Goal: Contribute content: Contribute content

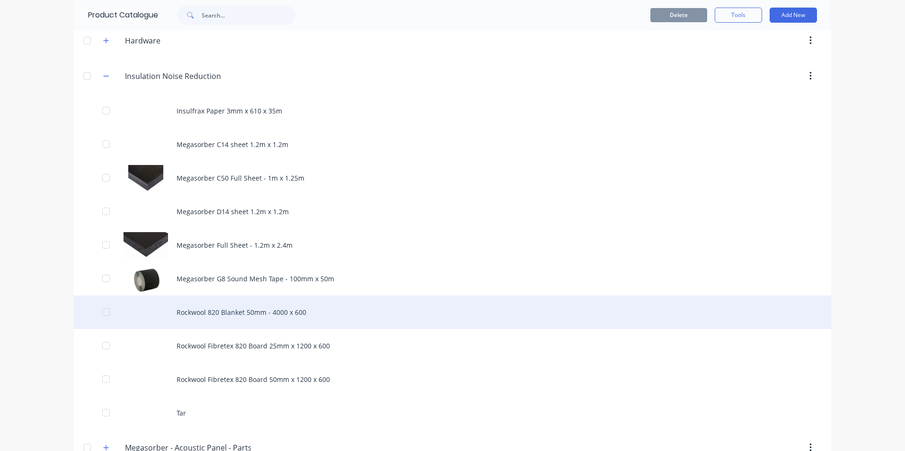
scroll to position [568, 0]
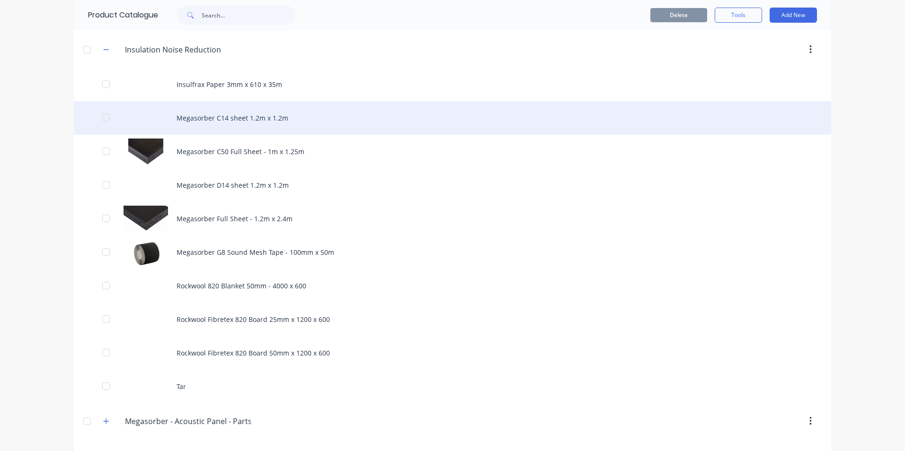
click at [211, 116] on div "Megasorber C14 sheet 1.2m x 1.2m" at bounding box center [452, 118] width 757 height 34
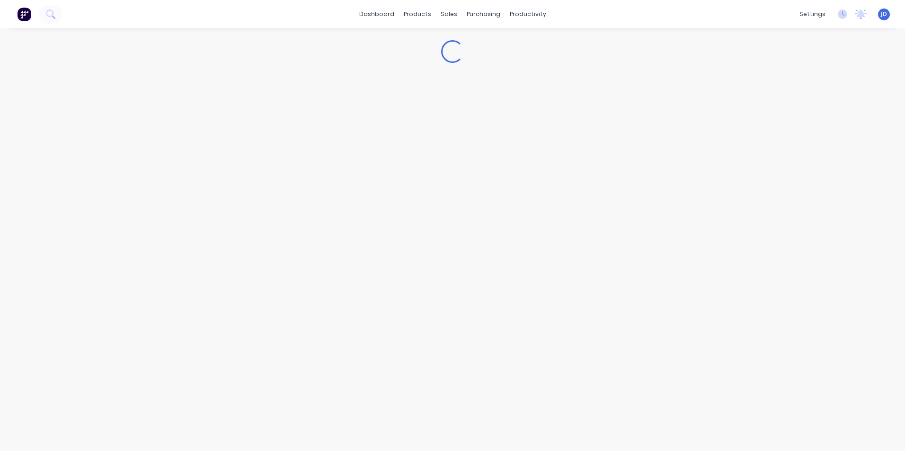
type textarea "x"
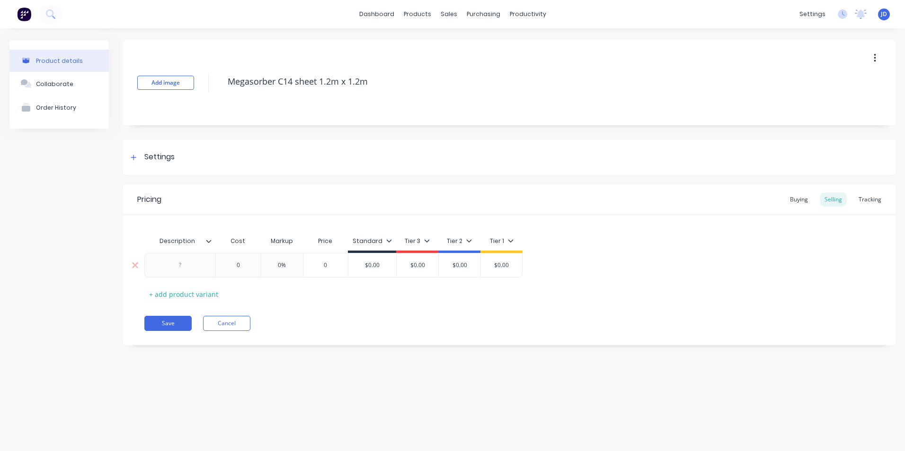
click at [180, 265] on div at bounding box center [180, 265] width 47 height 12
type textarea "x"
click at [796, 201] on div "Buying" at bounding box center [798, 200] width 27 height 14
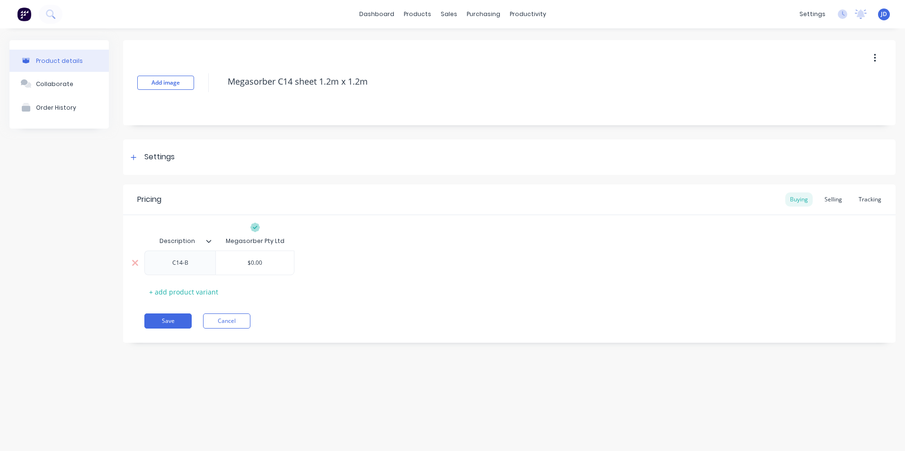
type input "$0.00"
drag, startPoint x: 250, startPoint y: 262, endPoint x: 273, endPoint y: 263, distance: 22.7
click at [273, 263] on input "$0.00" at bounding box center [255, 263] width 78 height 9
type textarea "x"
type input "$1"
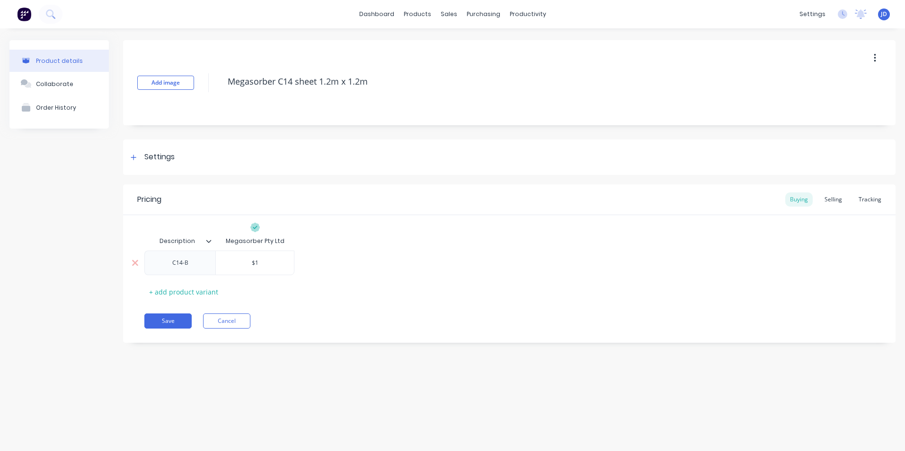
type textarea "x"
type input "$17"
type textarea "x"
type input "$177"
click at [168, 325] on button "Save" at bounding box center [167, 321] width 47 height 15
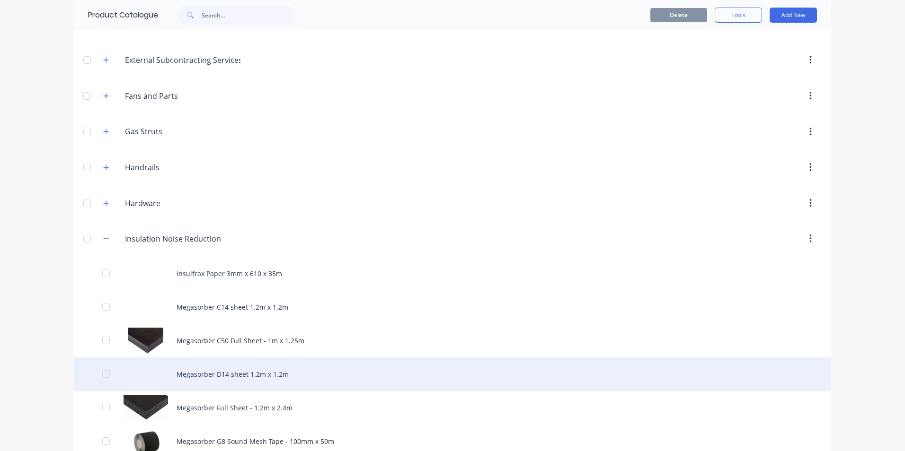
scroll to position [473, 0]
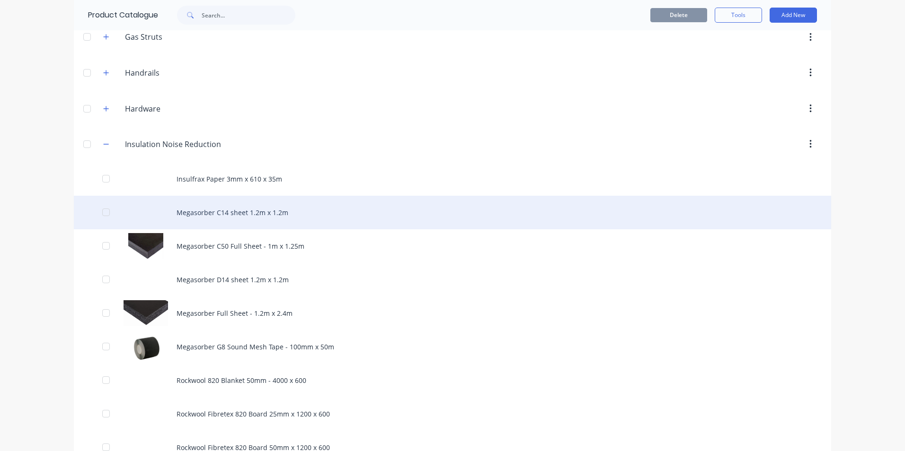
click at [214, 209] on div "Megasorber C14 sheet 1.2m x 1.2m" at bounding box center [452, 213] width 757 height 34
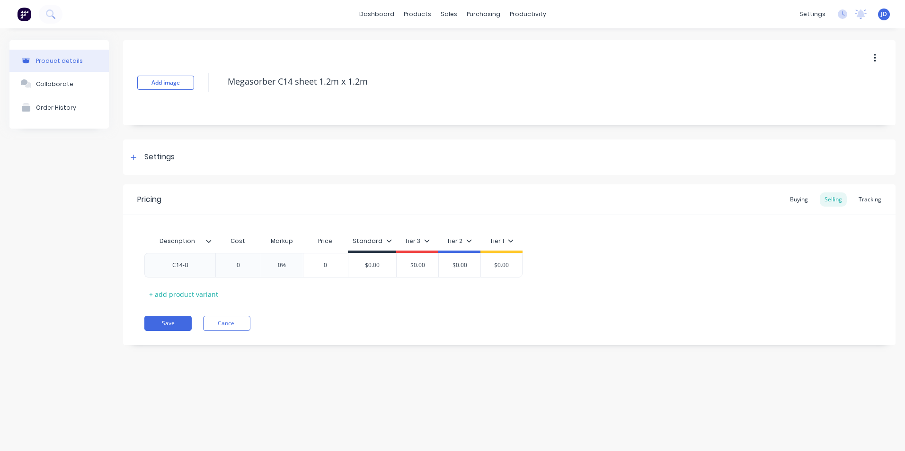
type textarea "x"
type input "0"
click at [239, 267] on input "0" at bounding box center [237, 265] width 47 height 9
click at [800, 199] on div "Buying" at bounding box center [798, 200] width 27 height 14
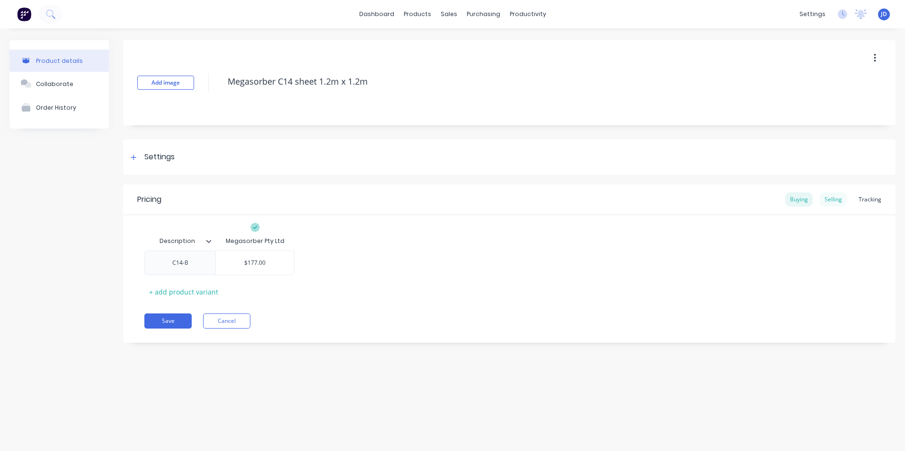
drag, startPoint x: 800, startPoint y: 199, endPoint x: 832, endPoint y: 198, distance: 32.2
click at [832, 198] on div "Selling" at bounding box center [833, 200] width 27 height 14
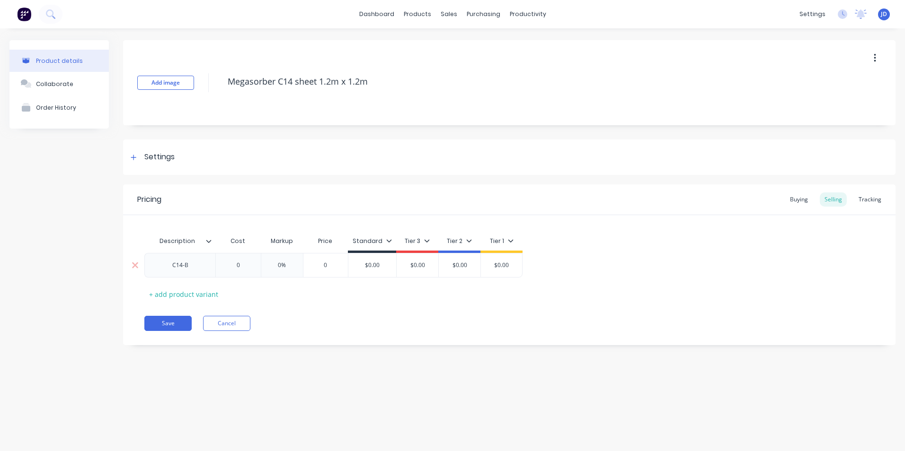
type input "0"
drag, startPoint x: 238, startPoint y: 265, endPoint x: 249, endPoint y: 266, distance: 11.4
click at [249, 266] on input "0" at bounding box center [237, 265] width 47 height 9
type textarea "x"
type input "2"
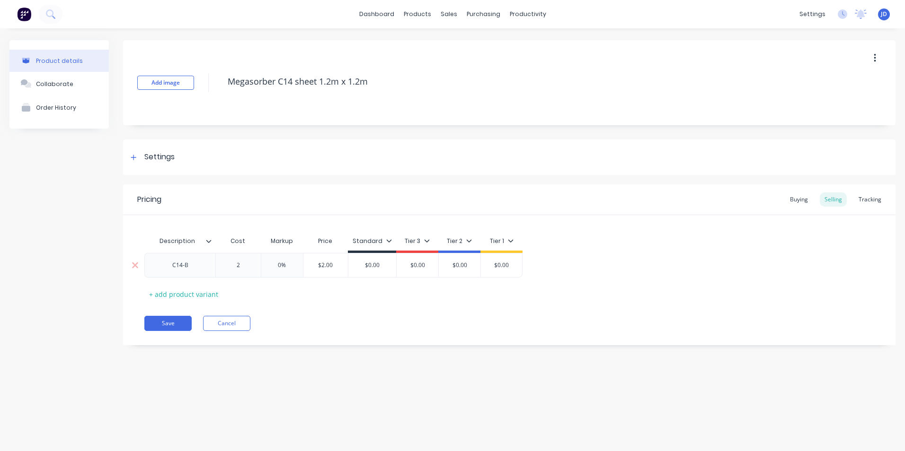
type textarea "x"
type input "22"
type textarea "x"
type input "221."
type textarea "x"
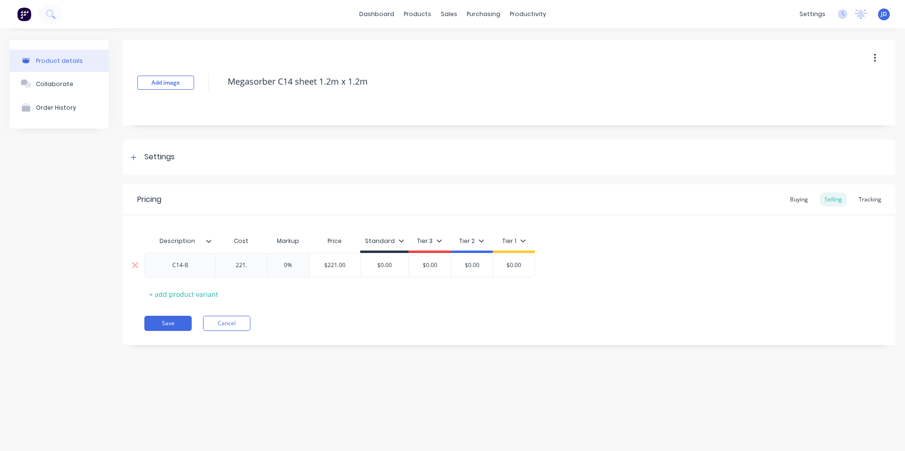
type input "221.2"
type textarea "x"
type input "221.25"
type input "0%"
drag, startPoint x: 288, startPoint y: 267, endPoint x: 299, endPoint y: 268, distance: 10.9
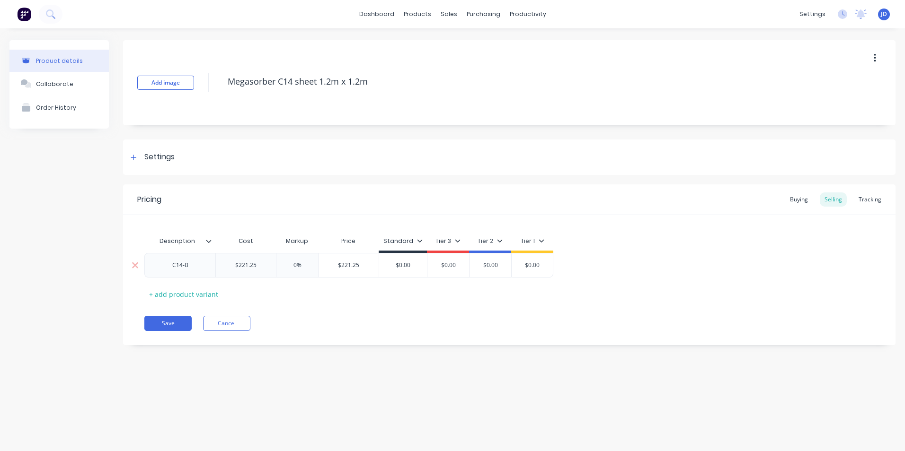
click at [299, 268] on input "0%" at bounding box center [297, 265] width 47 height 9
type textarea "x"
type input "1"
type textarea "x"
type input "12"
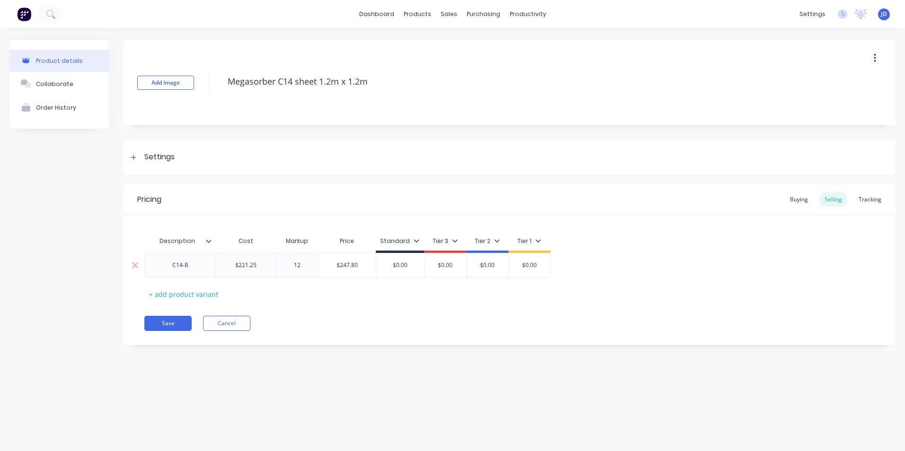
type textarea "x"
type input "120"
drag, startPoint x: 547, startPoint y: 168, endPoint x: 544, endPoint y: 175, distance: 7.2
click at [546, 169] on div "Settings" at bounding box center [509, 157] width 772 height 35
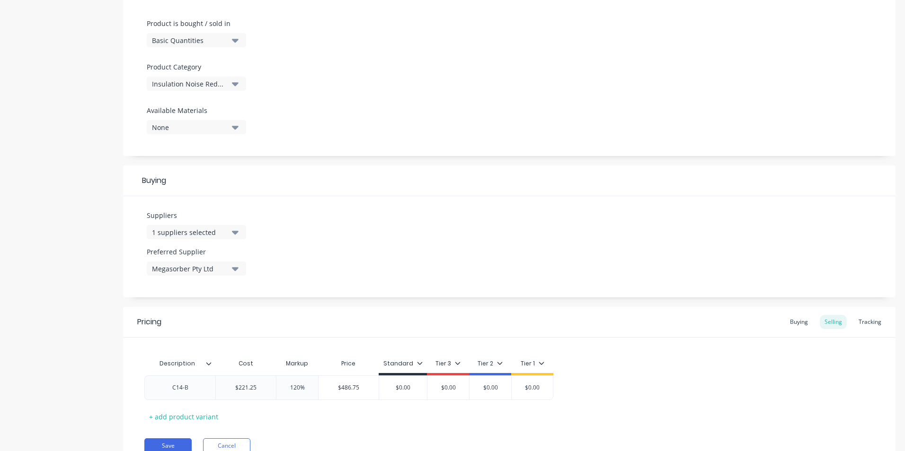
scroll to position [322, 0]
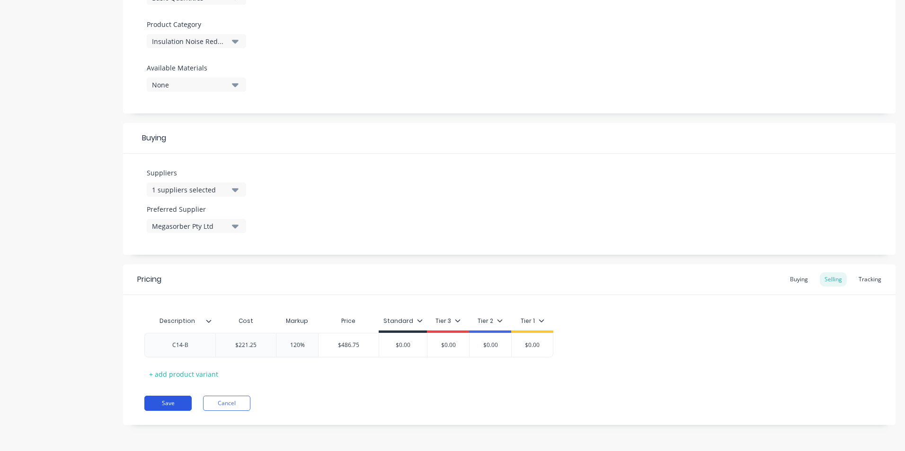
click at [175, 402] on button "Save" at bounding box center [167, 403] width 47 height 15
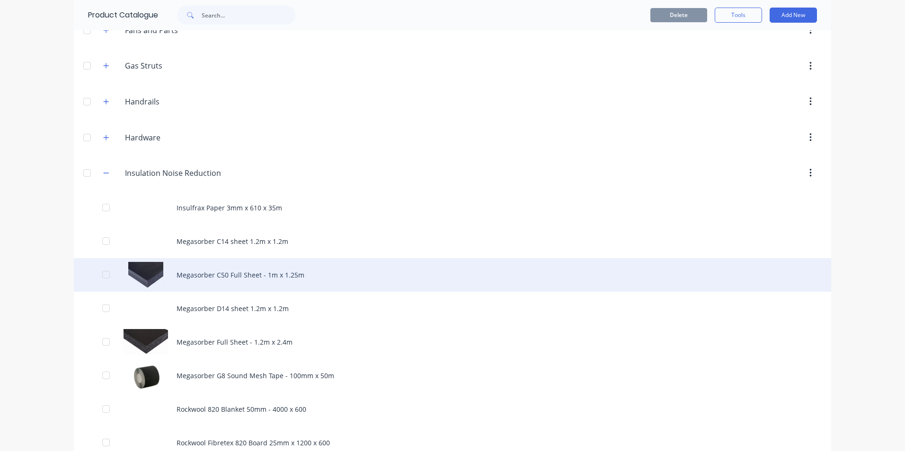
scroll to position [473, 0]
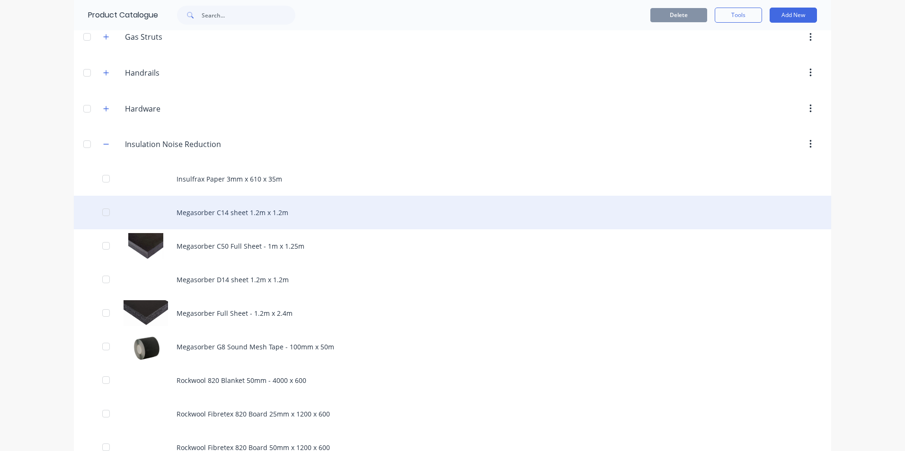
click at [217, 213] on div "Megasorber C14 sheet 1.2m x 1.2m" at bounding box center [452, 213] width 757 height 34
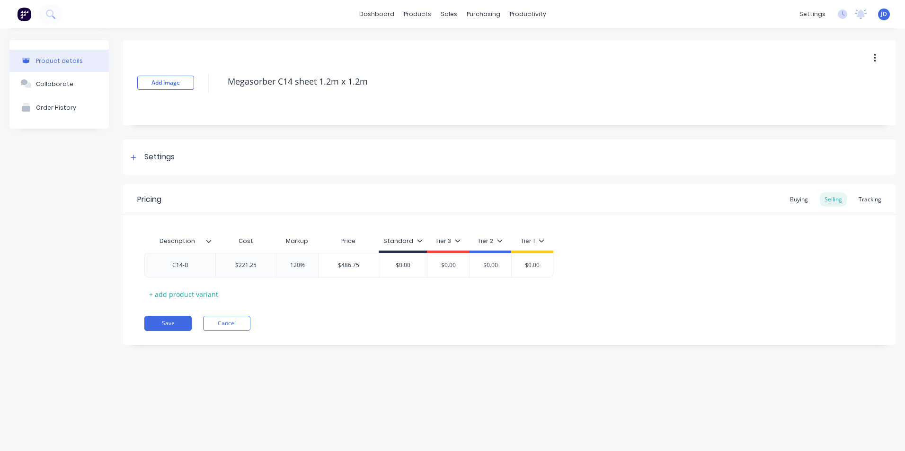
click at [210, 241] on icon at bounding box center [209, 242] width 6 height 6
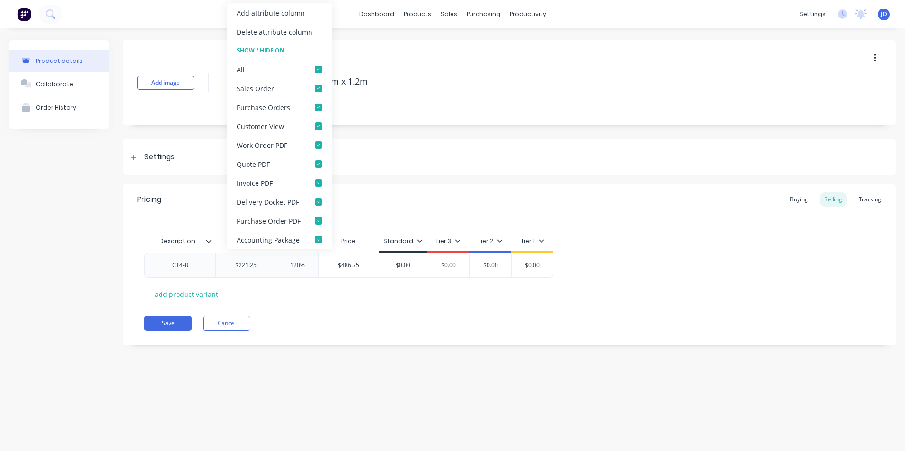
click at [210, 241] on icon at bounding box center [209, 242] width 6 height 6
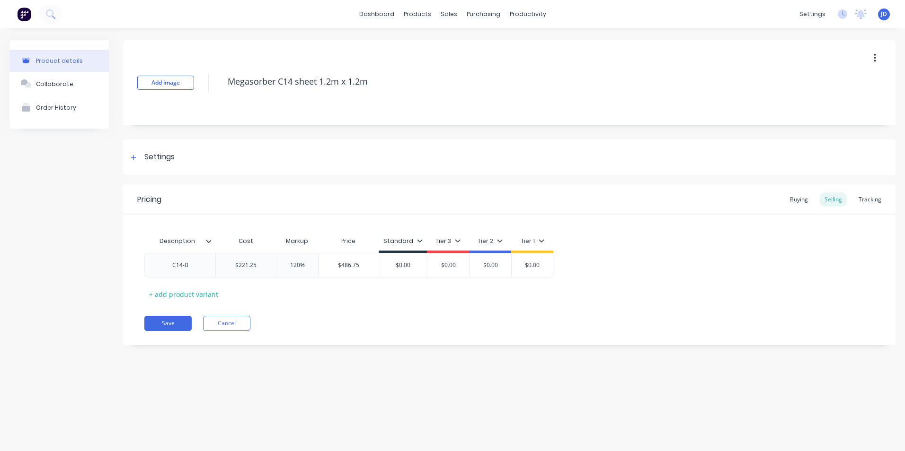
click at [209, 241] on icon at bounding box center [209, 242] width 6 height 6
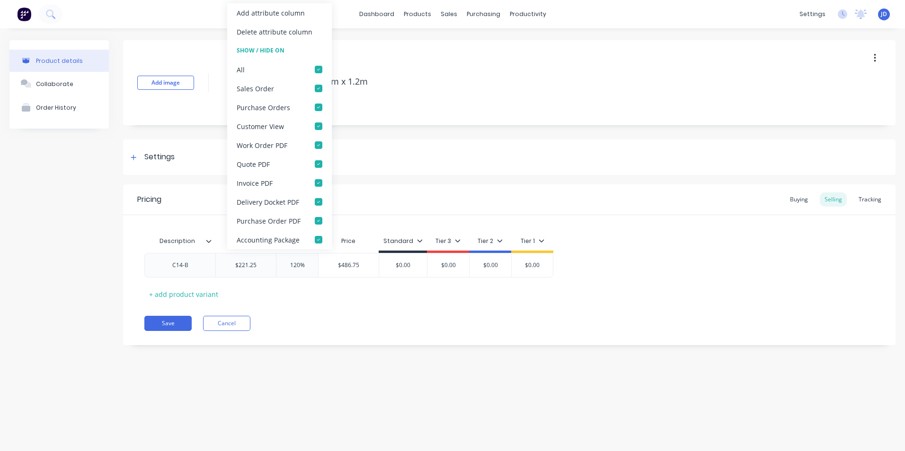
click at [209, 241] on icon at bounding box center [209, 242] width 6 height 6
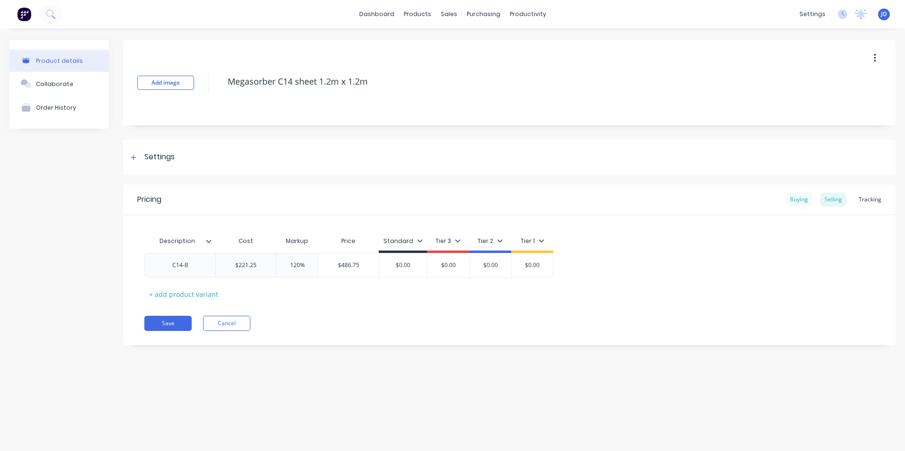
click at [801, 200] on div "Buying" at bounding box center [798, 200] width 27 height 14
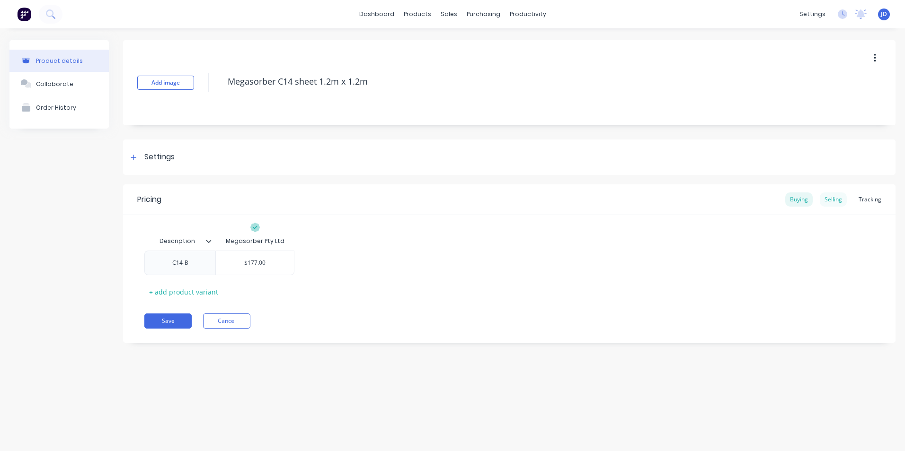
click at [833, 201] on div "Selling" at bounding box center [833, 200] width 27 height 14
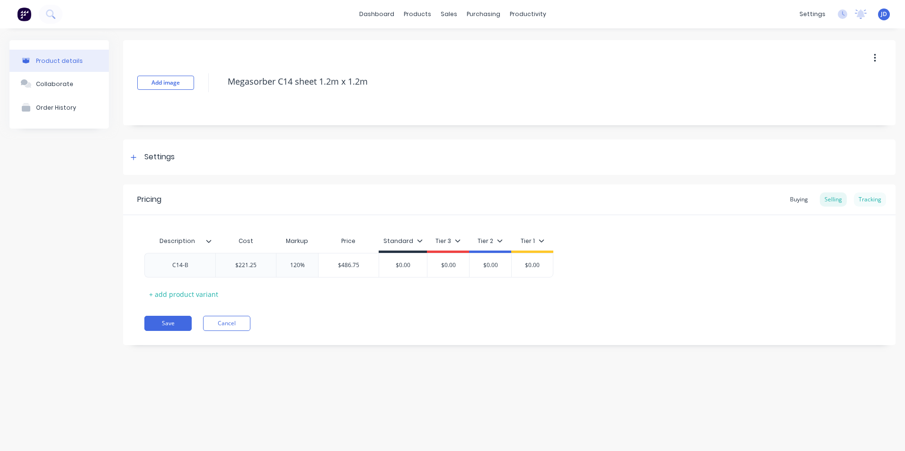
click at [874, 201] on div "Tracking" at bounding box center [870, 200] width 32 height 14
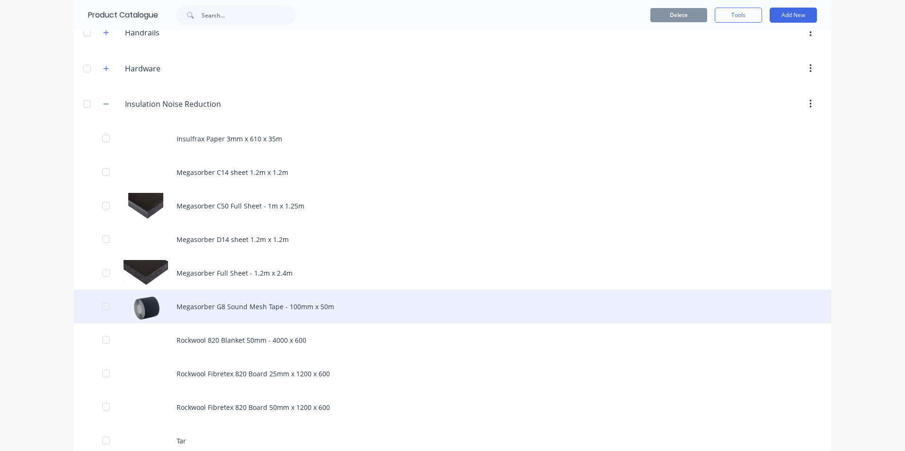
scroll to position [521, 0]
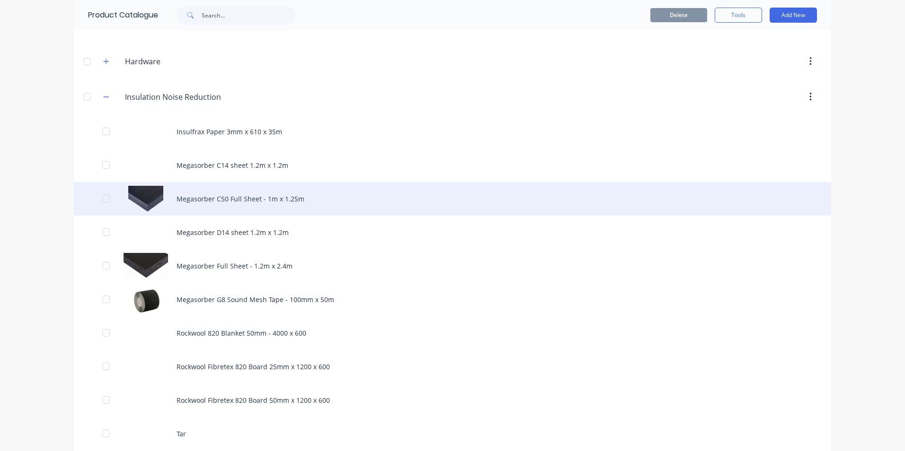
click at [207, 198] on div "Megasorber C50 Full Sheet - 1m x 1.25m" at bounding box center [452, 199] width 757 height 34
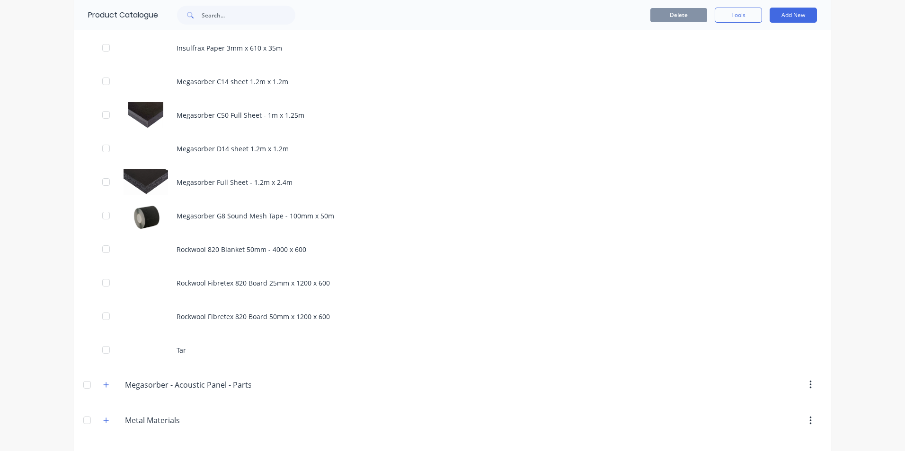
scroll to position [615, 0]
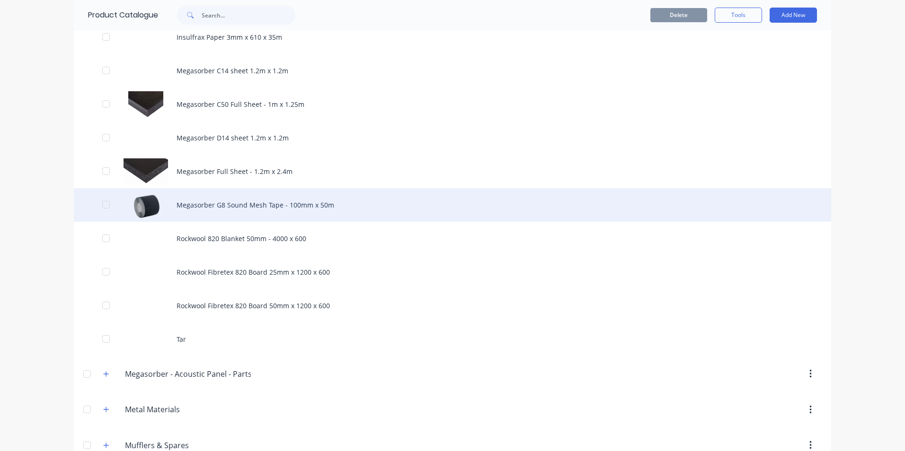
click at [230, 207] on div "Megasorber G8 Sound Mesh Tape - 100mm x 50m" at bounding box center [452, 205] width 757 height 34
type textarea "x"
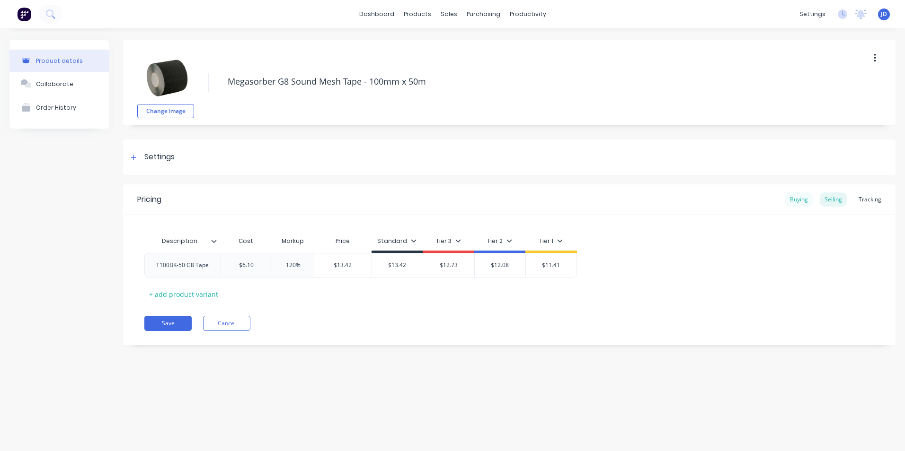
click at [795, 202] on div "Buying" at bounding box center [798, 200] width 27 height 14
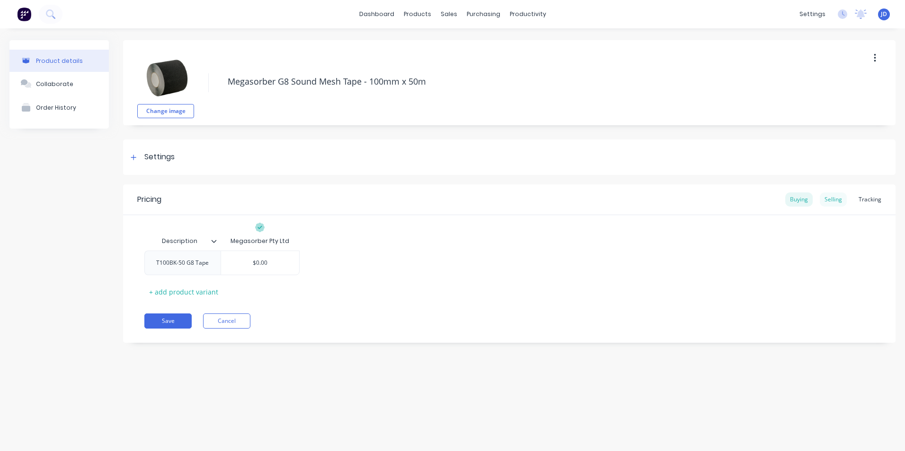
click at [837, 201] on div "Selling" at bounding box center [833, 200] width 27 height 14
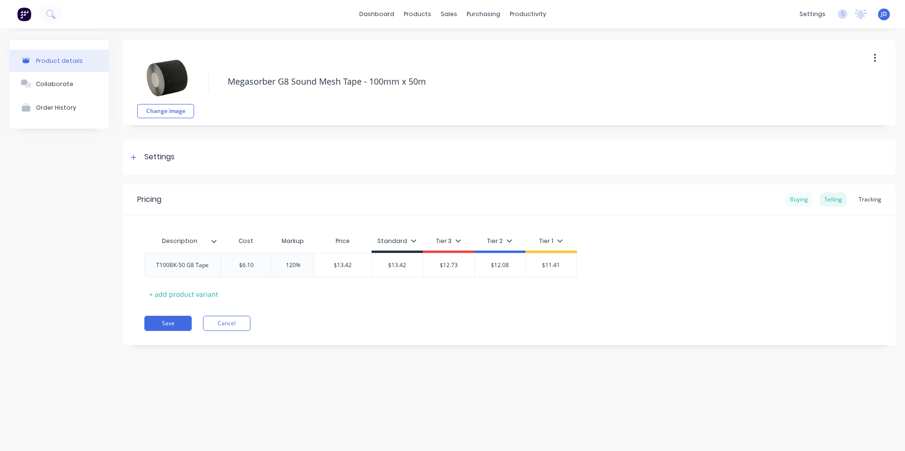
click at [795, 202] on div "Buying" at bounding box center [798, 200] width 27 height 14
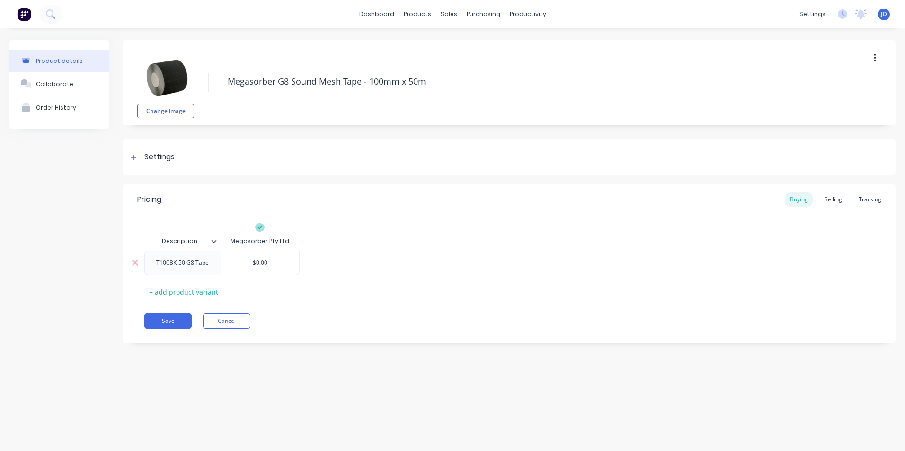
type input "$0.00"
drag, startPoint x: 256, startPoint y: 263, endPoint x: 274, endPoint y: 263, distance: 18.5
click at [274, 263] on input "$0.00" at bounding box center [260, 263] width 78 height 9
type textarea "x"
type input "$2"
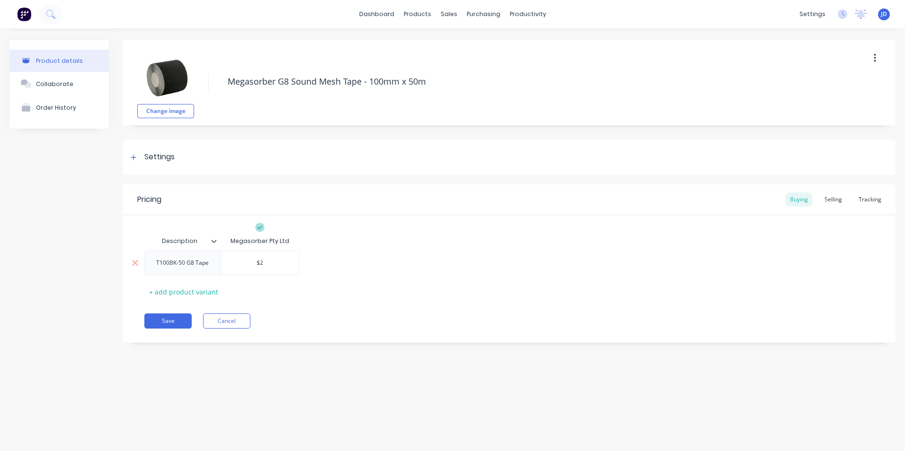
type textarea "x"
type input "$23"
type textarea "x"
type input "$230"
click at [191, 265] on div "T100BK-50 G8 Tape" at bounding box center [183, 263] width 68 height 12
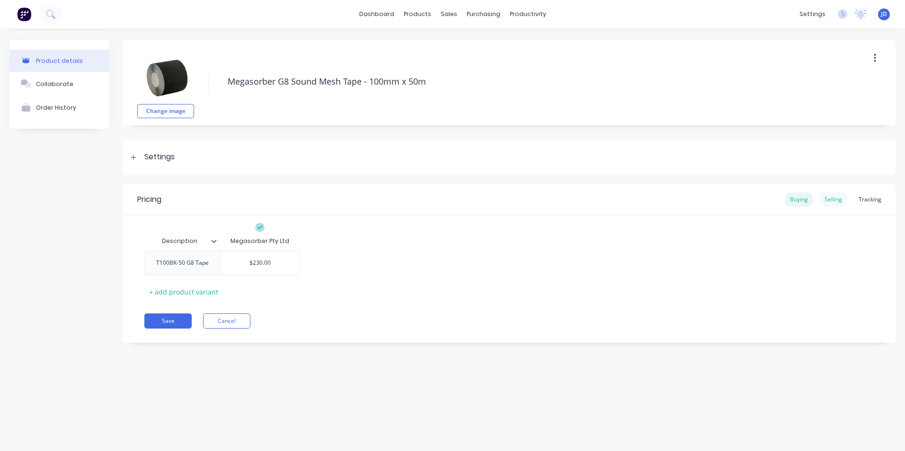
type textarea "x"
click at [834, 199] on div "Selling" at bounding box center [833, 200] width 27 height 14
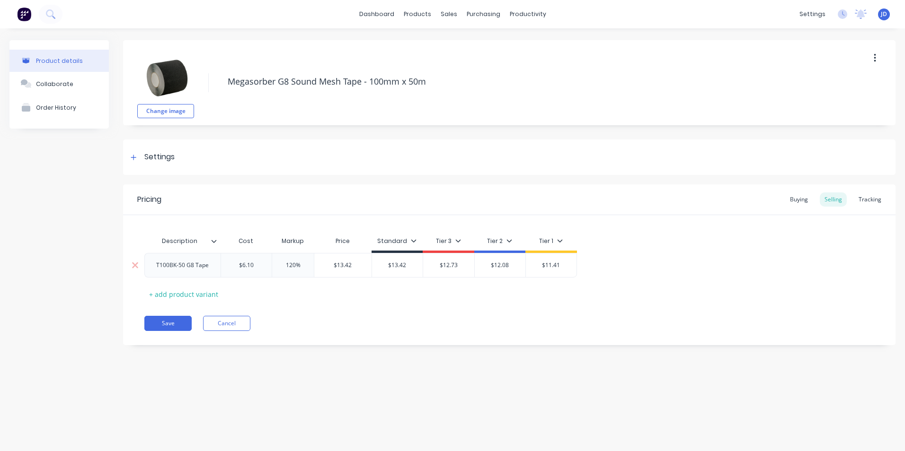
type input "$6.10"
drag, startPoint x: 242, startPoint y: 267, endPoint x: 259, endPoint y: 269, distance: 16.6
click at [259, 269] on input "$6.10" at bounding box center [246, 265] width 51 height 9
type textarea "x"
type input "$2"
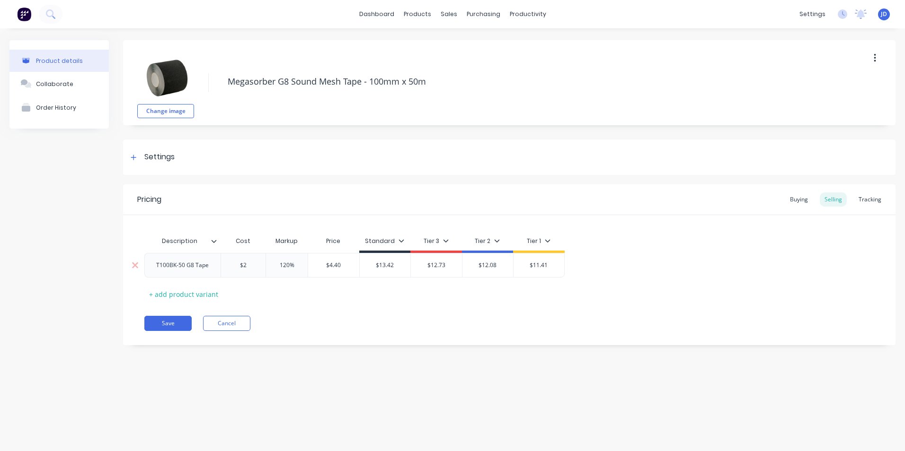
type textarea "x"
type input "$28"
type textarea "x"
type input "$287."
type textarea "x"
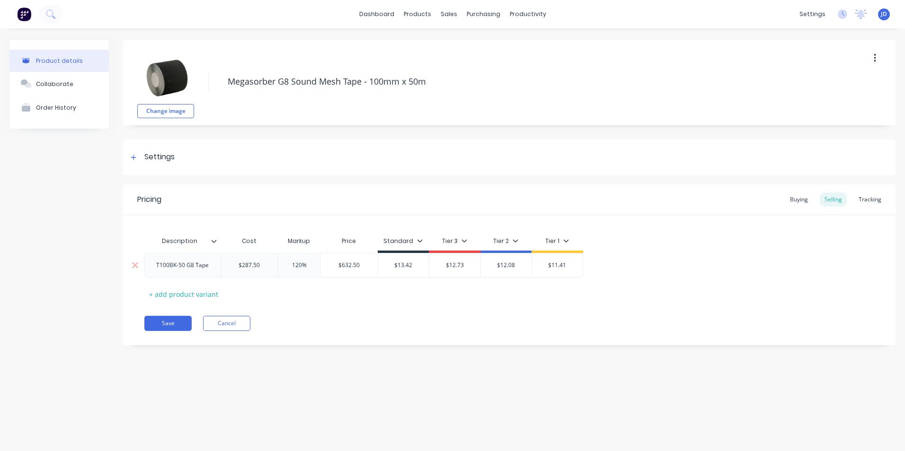
type input "$287.50"
click at [136, 156] on icon at bounding box center [134, 157] width 6 height 7
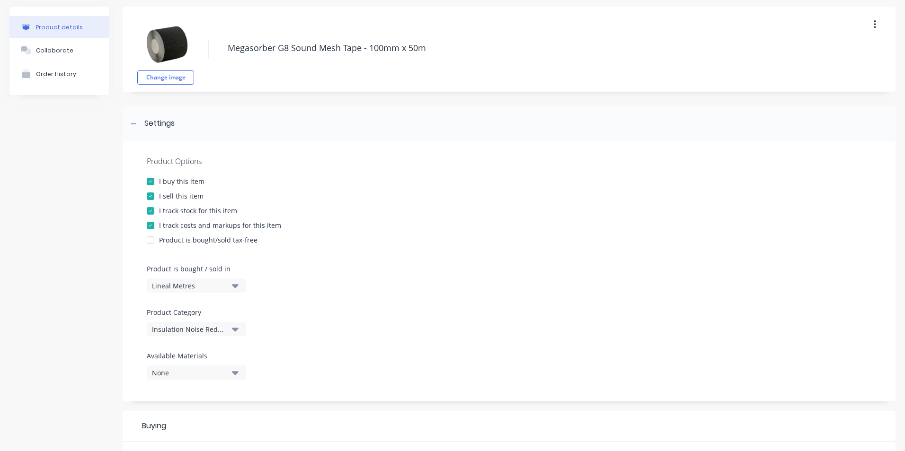
scroll to position [47, 0]
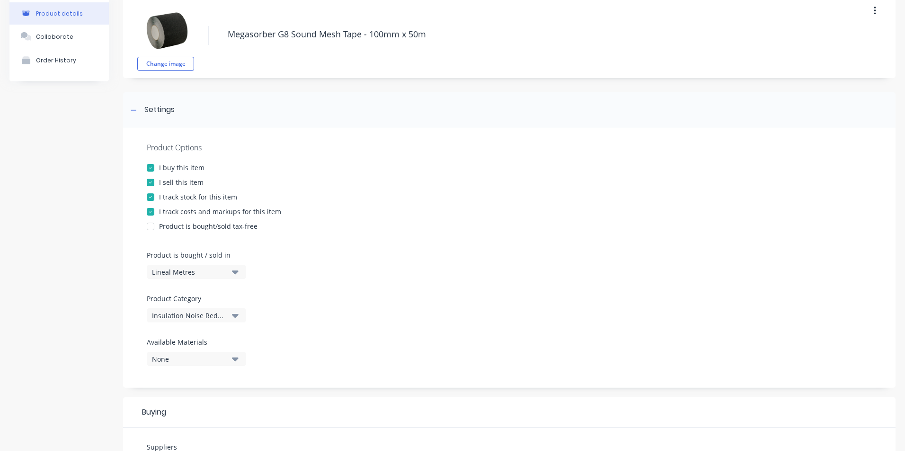
click at [235, 272] on icon "button" at bounding box center [235, 273] width 7 height 4
click at [193, 295] on div "Basic Quantities" at bounding box center [218, 295] width 142 height 19
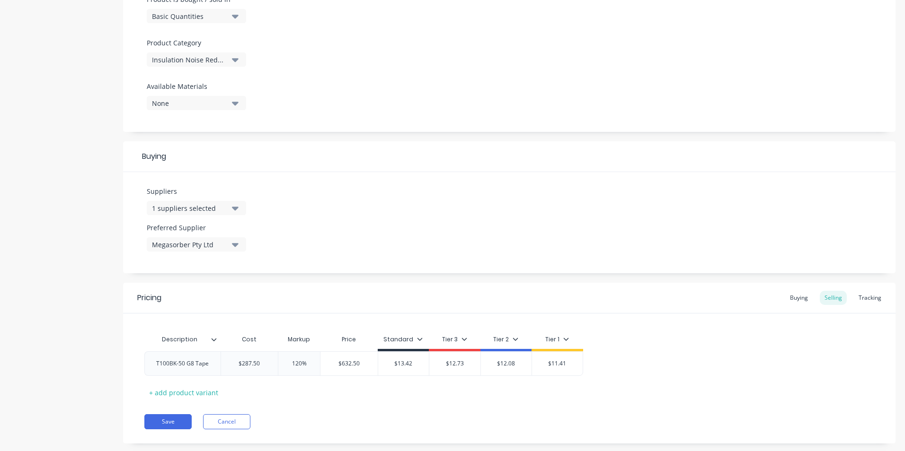
scroll to position [322, 0]
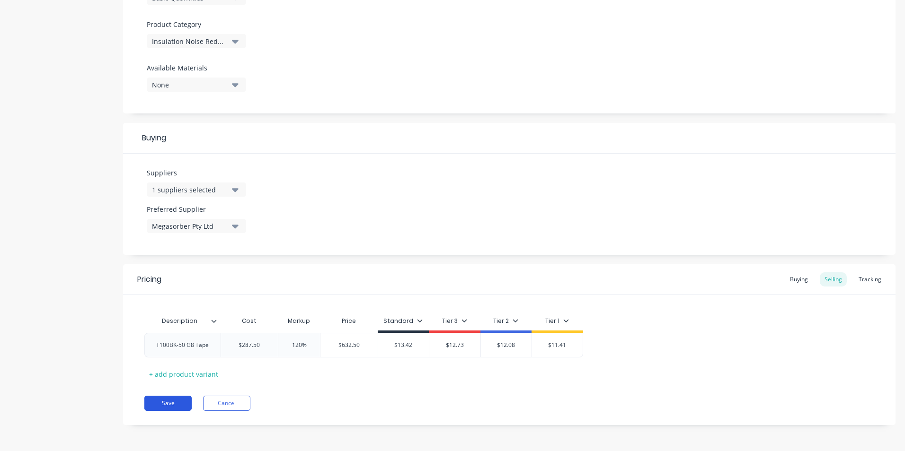
click at [164, 403] on button "Save" at bounding box center [167, 403] width 47 height 15
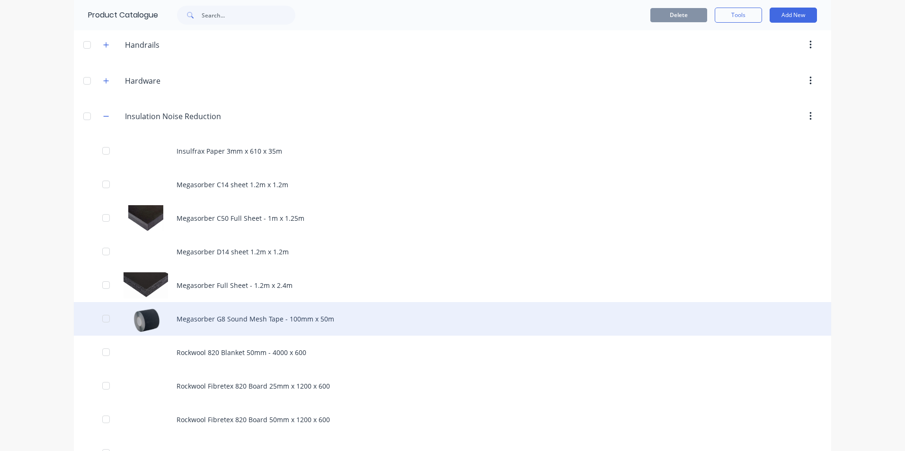
scroll to position [521, 0]
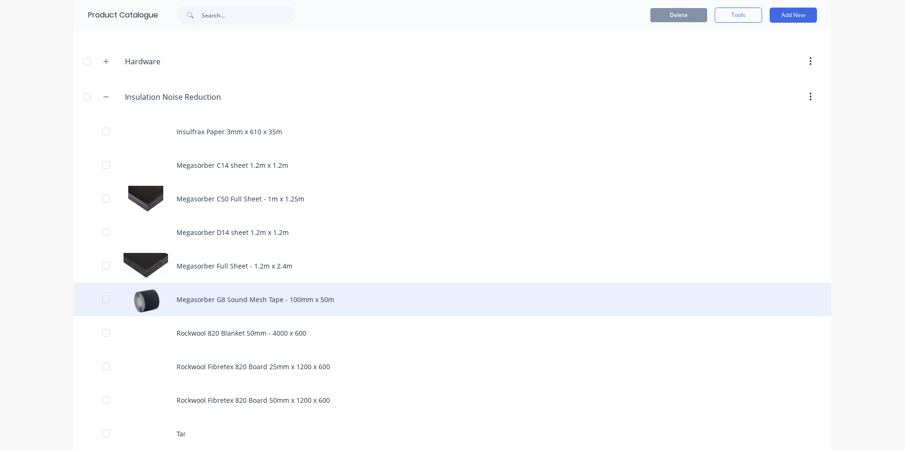
click at [234, 301] on div "Megasorber G8 Sound Mesh Tape - 100mm x 50m" at bounding box center [452, 300] width 757 height 34
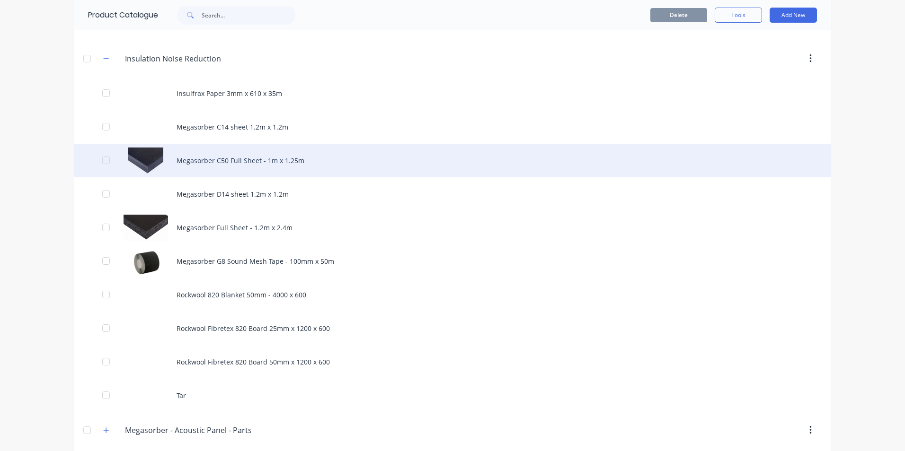
scroll to position [568, 0]
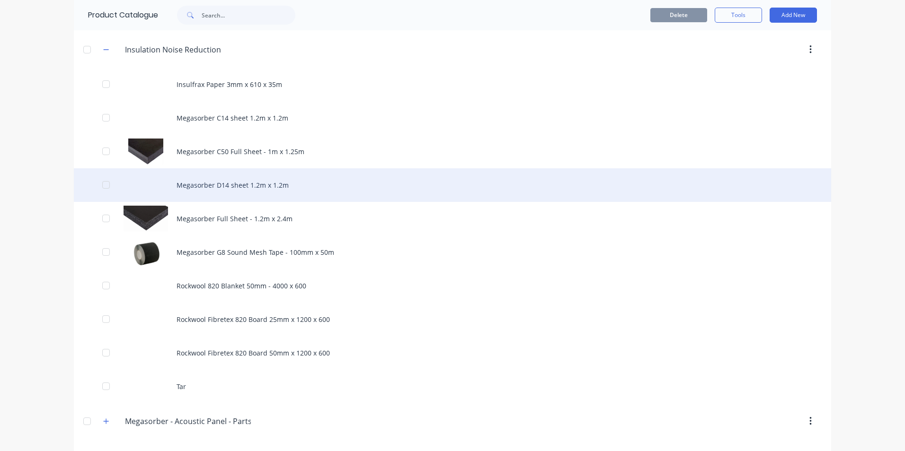
click at [220, 185] on div "Megasorber D14 sheet 1.2m x 1.2m" at bounding box center [452, 185] width 757 height 34
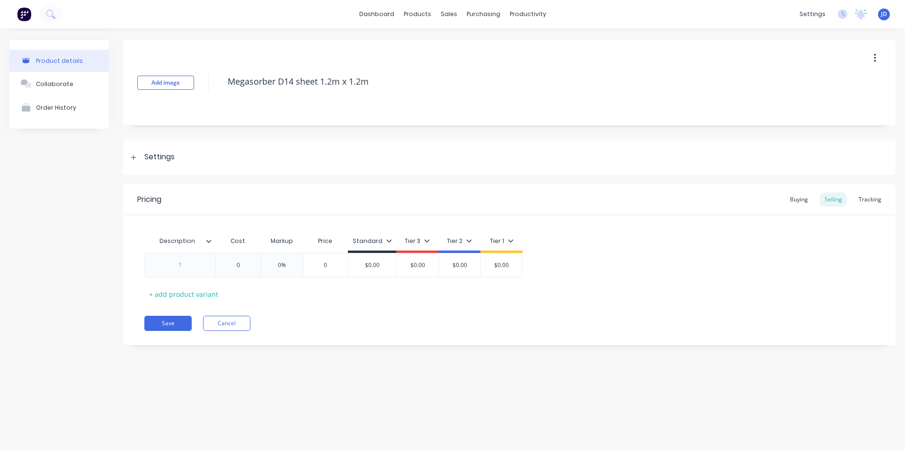
type textarea "x"
click at [181, 263] on div at bounding box center [180, 265] width 47 height 12
type textarea "x"
type input "0"
drag, startPoint x: 237, startPoint y: 265, endPoint x: 248, endPoint y: 265, distance: 11.8
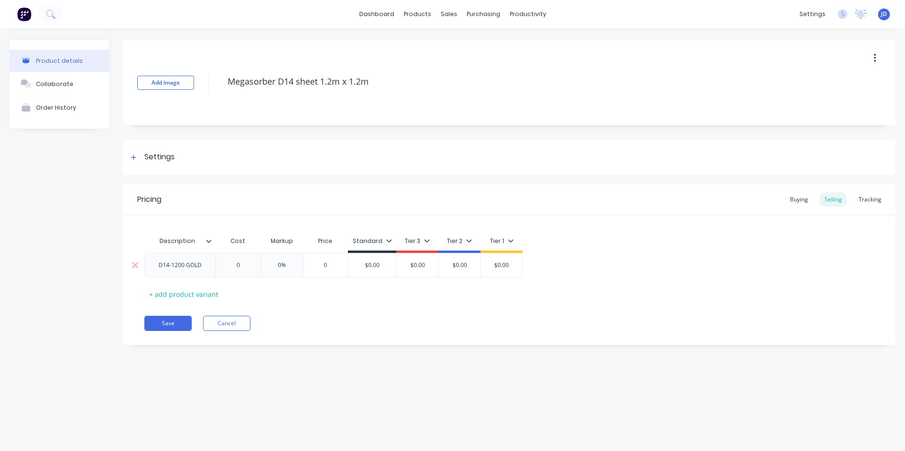
click at [248, 265] on input "0" at bounding box center [237, 265] width 47 height 9
type textarea "x"
type input "1"
type textarea "x"
type input "12"
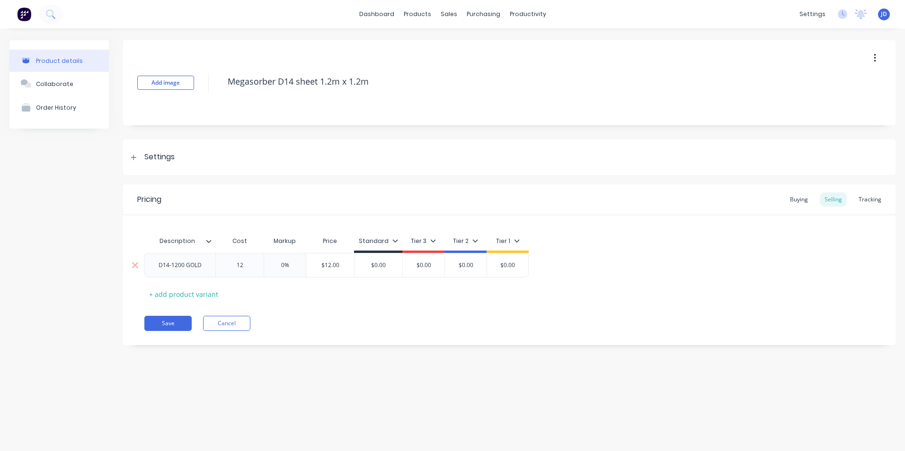
type textarea "x"
type input "127."
type textarea "x"
type input "127.50"
click at [796, 203] on div "Buying" at bounding box center [798, 200] width 27 height 14
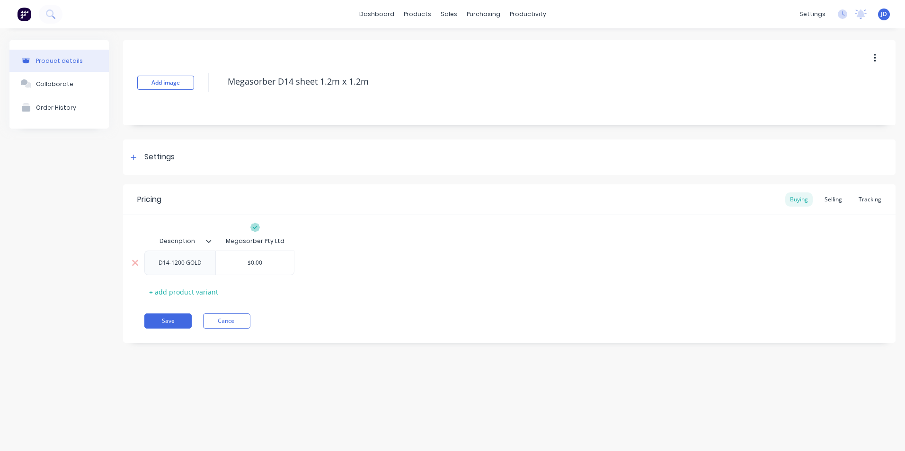
type input "$0.00"
drag, startPoint x: 251, startPoint y: 263, endPoint x: 265, endPoint y: 264, distance: 14.2
click at [265, 264] on input "$0.00" at bounding box center [255, 263] width 78 height 9
type textarea "x"
type input "$1"
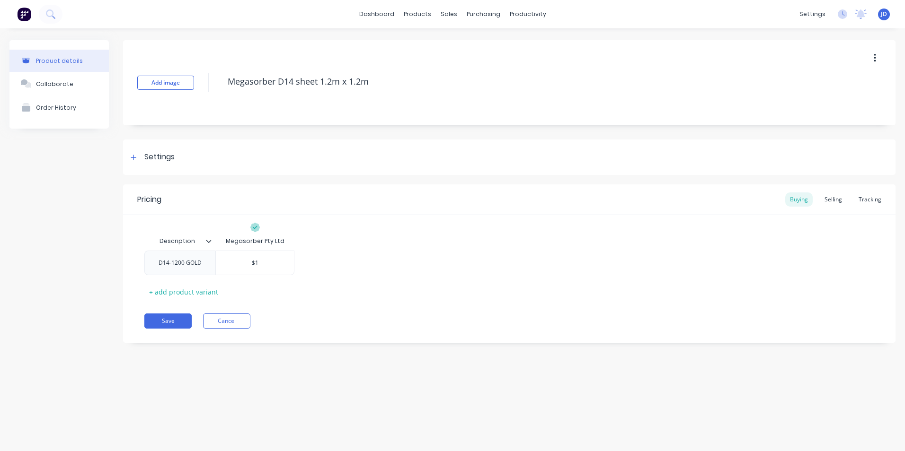
type textarea "x"
type input "$10"
type textarea "x"
type input "$102"
type textarea "x"
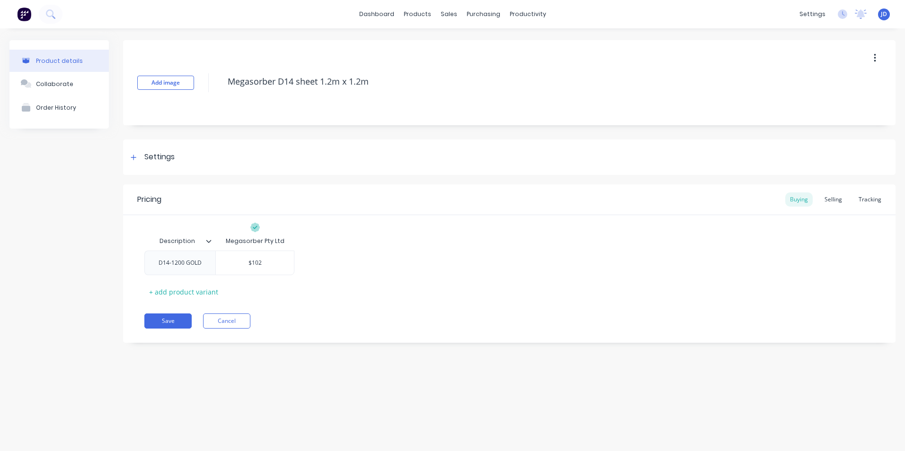
type input "$102."
type textarea "x"
type input "$102.0"
type textarea "x"
type input "$102.00"
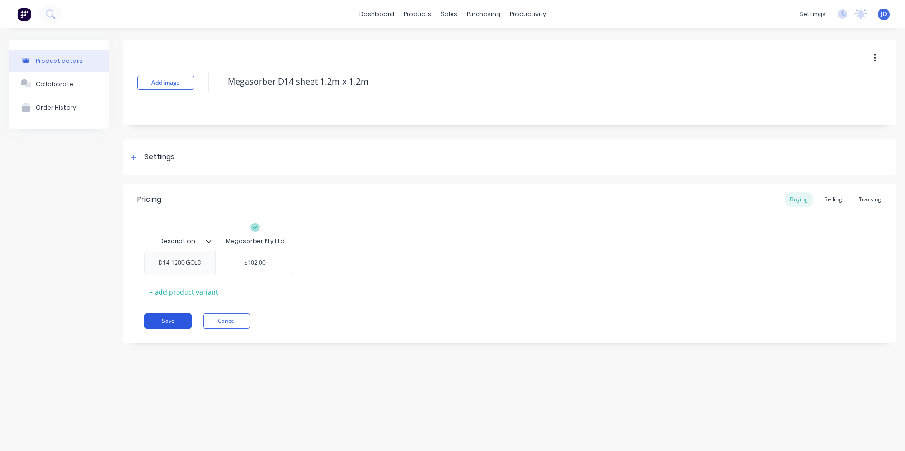
click at [178, 323] on button "Save" at bounding box center [167, 321] width 47 height 15
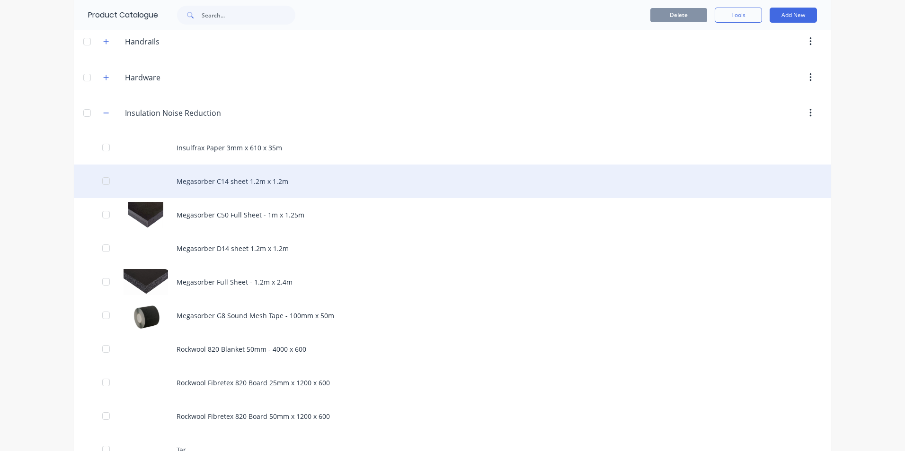
scroll to position [521, 0]
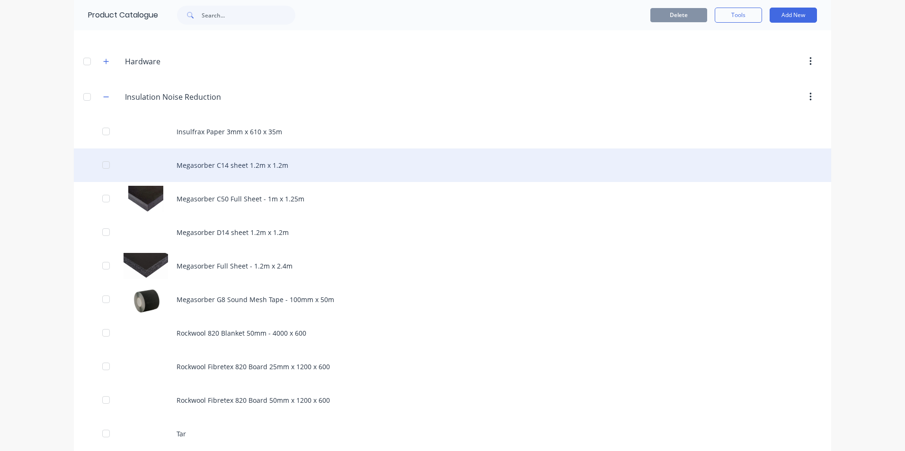
click at [214, 165] on div "Megasorber C14 sheet 1.2m x 1.2m" at bounding box center [452, 166] width 757 height 34
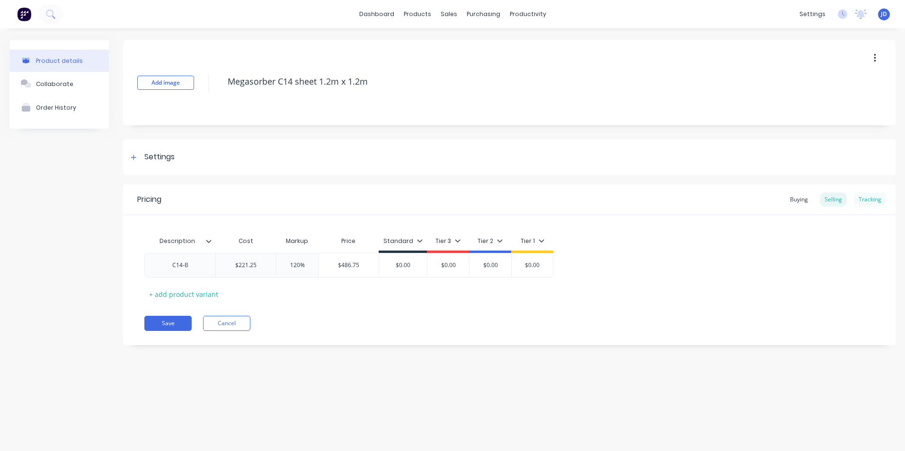
click at [870, 202] on div "Tracking" at bounding box center [870, 200] width 32 height 14
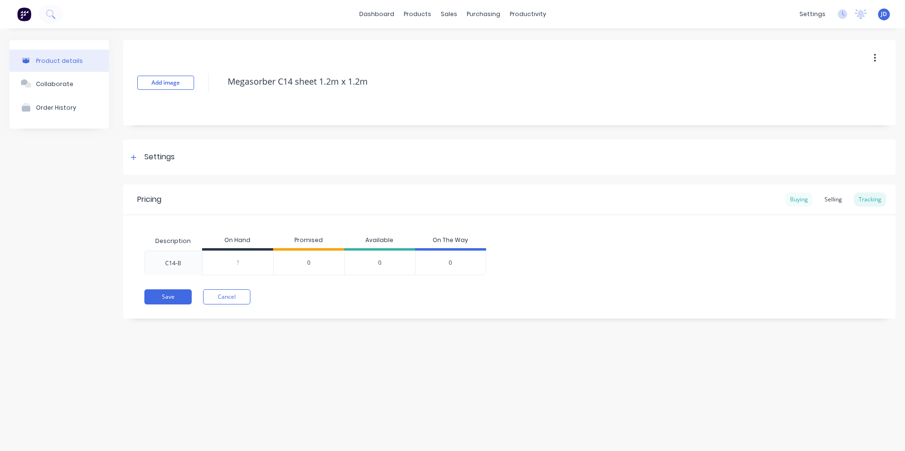
click at [803, 200] on div "Buying" at bounding box center [798, 200] width 27 height 14
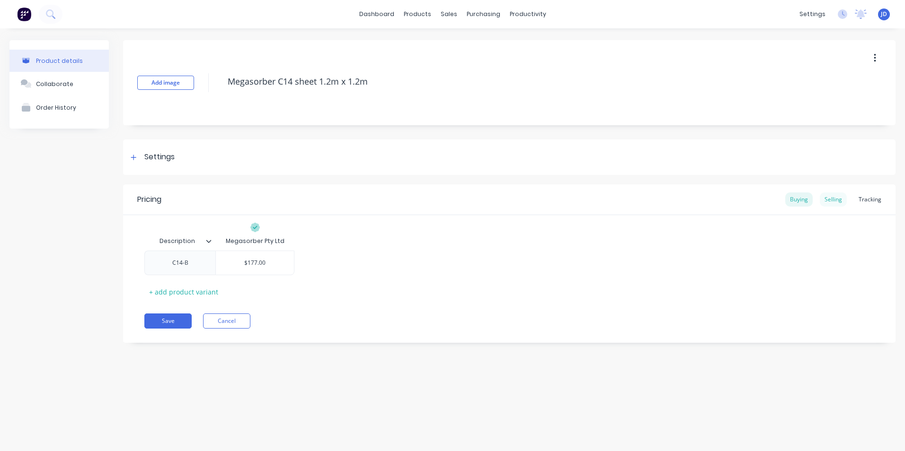
click at [838, 199] on div "Selling" at bounding box center [833, 200] width 27 height 14
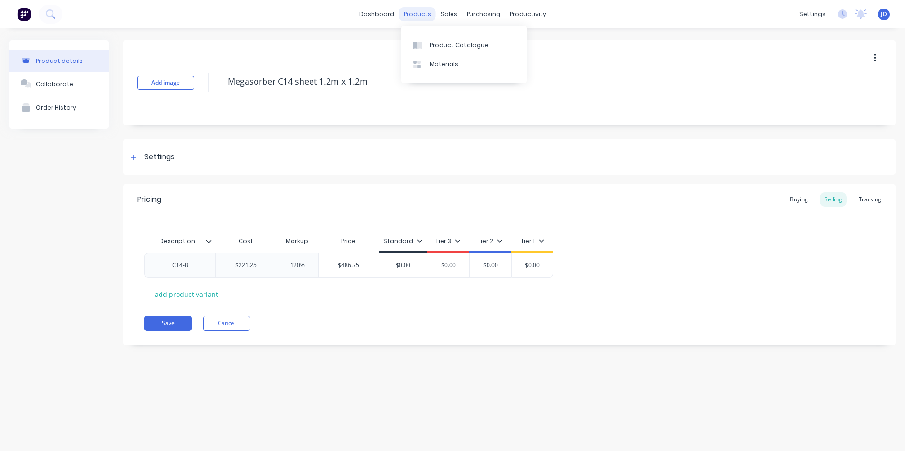
click at [422, 17] on div "products" at bounding box center [417, 14] width 37 height 14
click at [439, 44] on div "Product Catalogue" at bounding box center [459, 45] width 59 height 9
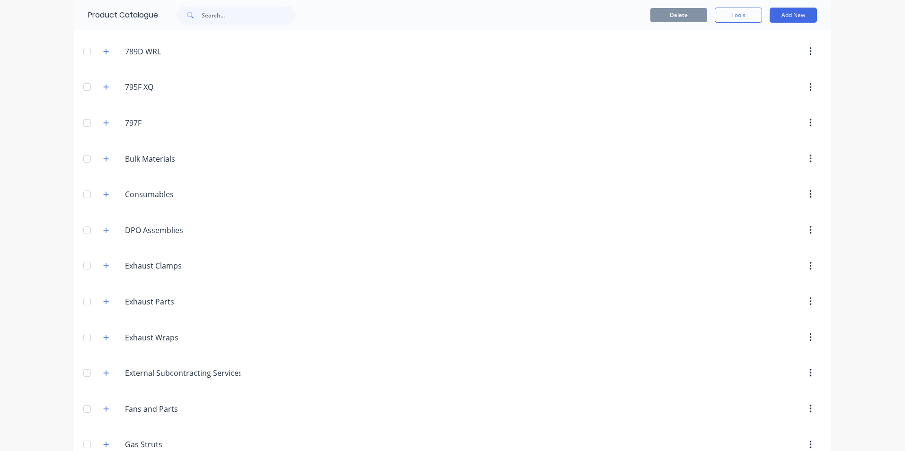
scroll to position [95, 0]
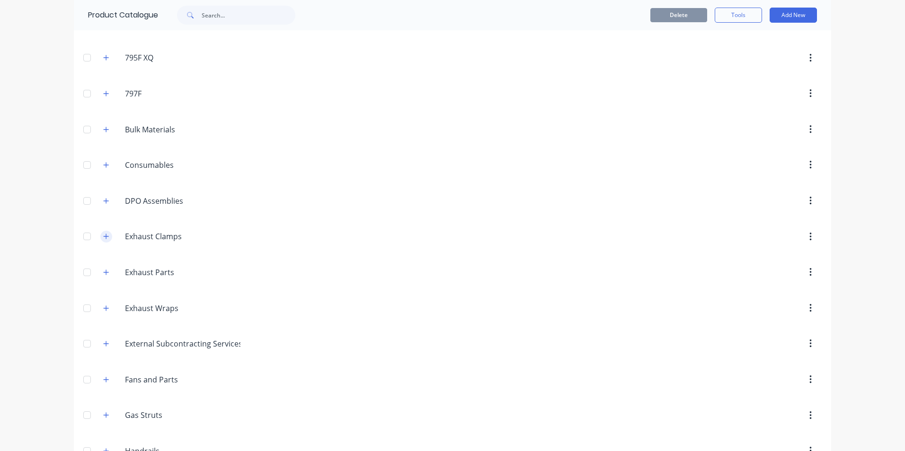
click at [104, 237] on icon "button" at bounding box center [106, 236] width 5 height 5
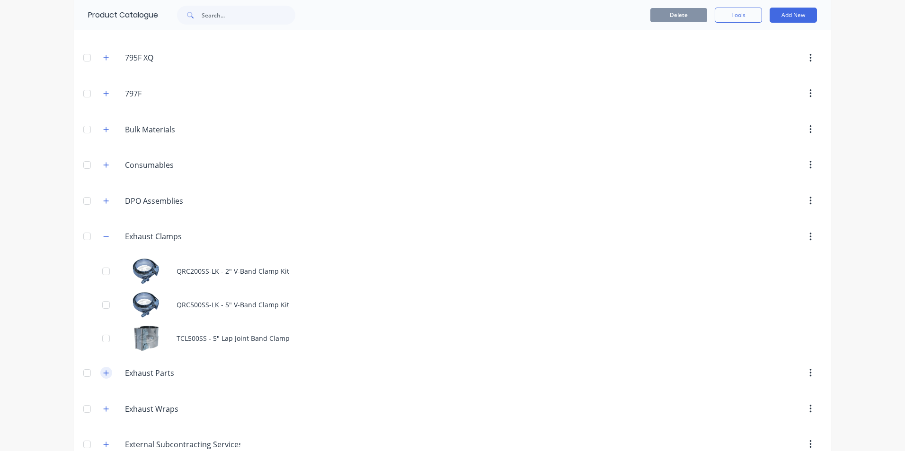
click at [104, 375] on icon "button" at bounding box center [106, 373] width 6 height 7
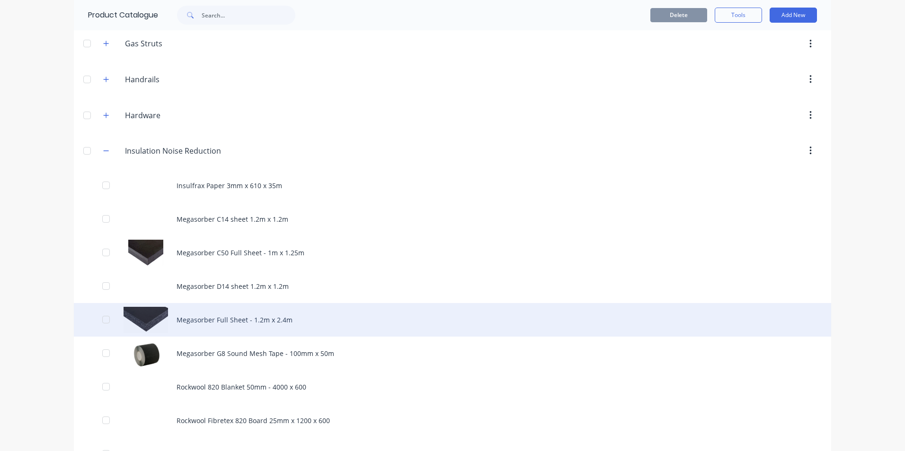
scroll to position [2082, 0]
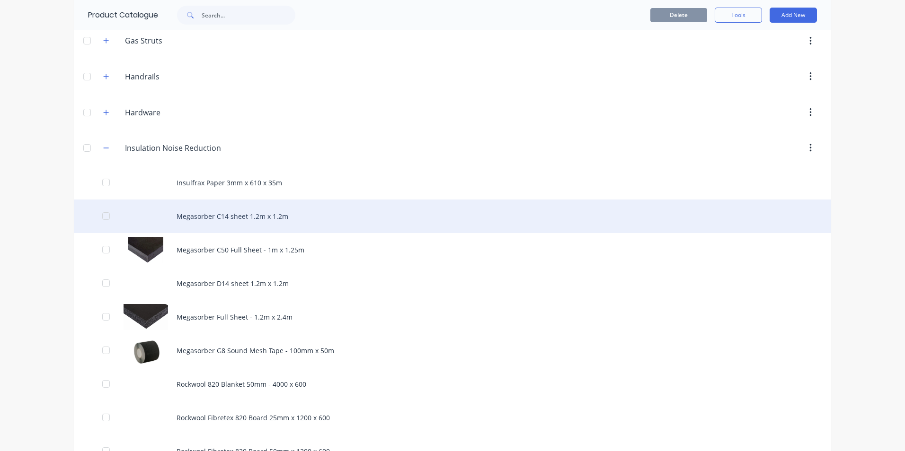
click at [206, 217] on div "Megasorber C14 sheet 1.2m x 1.2m" at bounding box center [452, 217] width 757 height 34
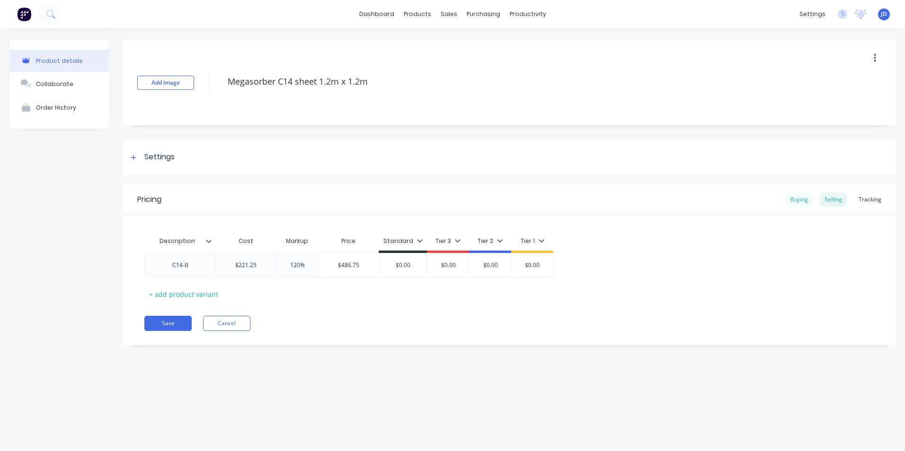
click at [794, 200] on div "Buying" at bounding box center [798, 200] width 27 height 14
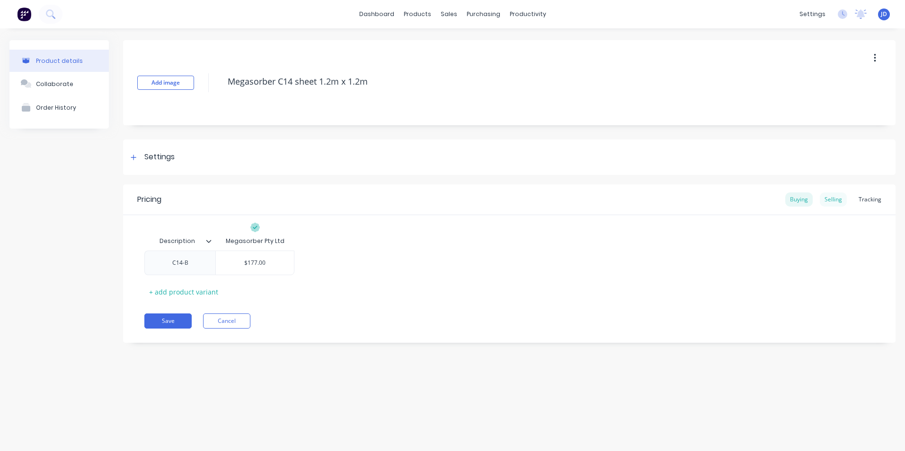
click at [835, 199] on div "Selling" at bounding box center [833, 200] width 27 height 14
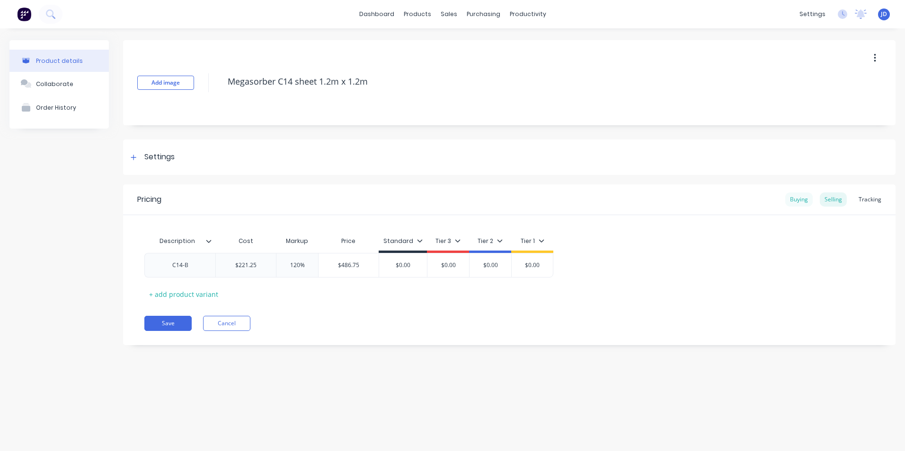
click at [805, 201] on div "Buying" at bounding box center [798, 200] width 27 height 14
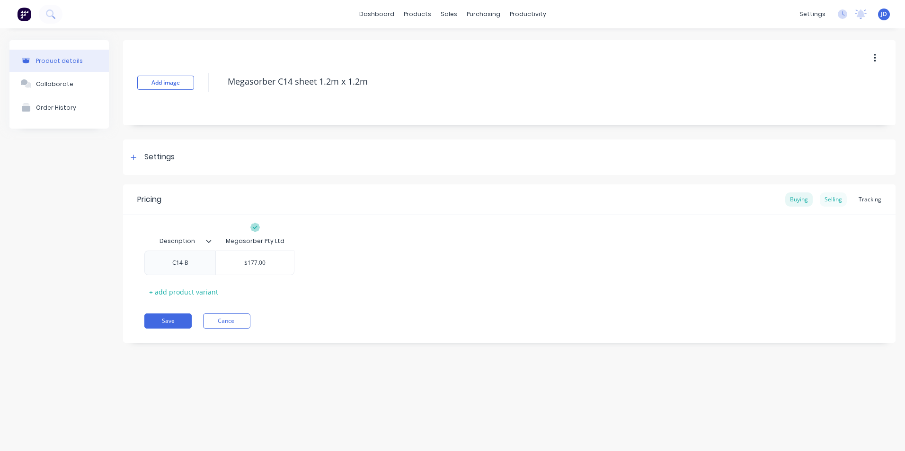
click at [837, 200] on div "Selling" at bounding box center [833, 200] width 27 height 14
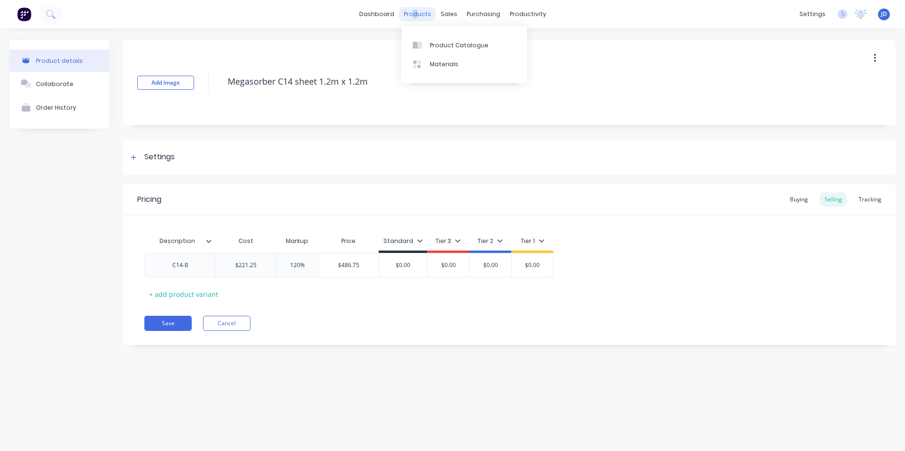
click at [417, 13] on div "products" at bounding box center [417, 14] width 37 height 14
drag, startPoint x: 417, startPoint y: 13, endPoint x: 412, endPoint y: 14, distance: 5.4
click at [412, 14] on div "products" at bounding box center [417, 14] width 37 height 14
click at [444, 44] on div "Product Catalogue" at bounding box center [459, 45] width 59 height 9
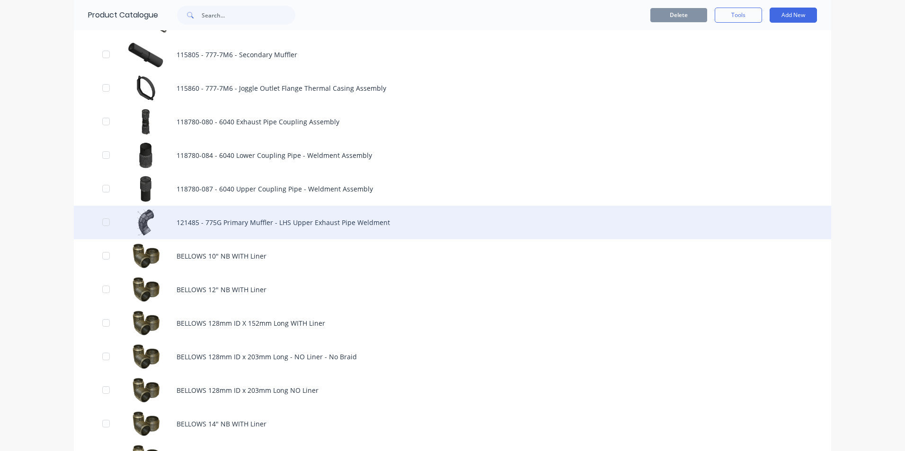
scroll to position [710, 0]
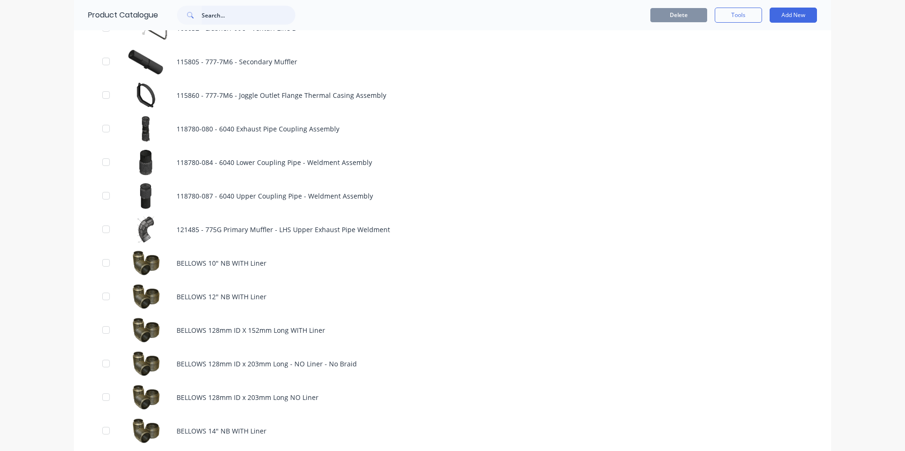
click at [208, 18] on input "text" at bounding box center [249, 15] width 94 height 19
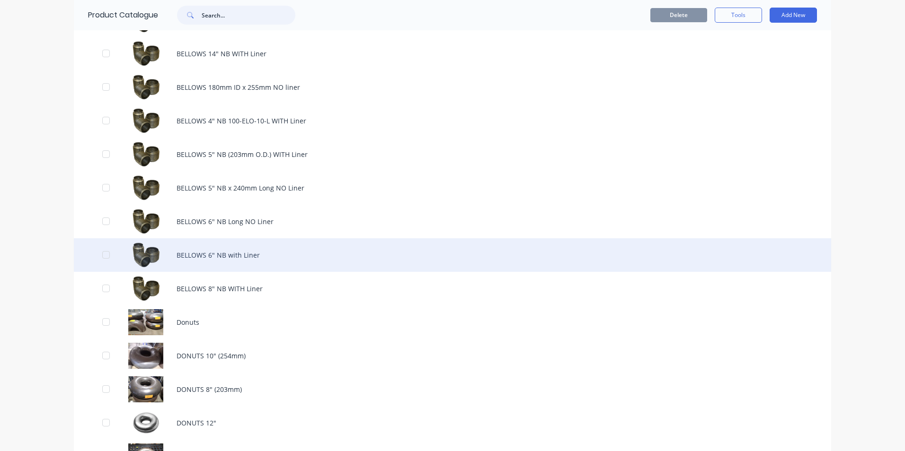
scroll to position [1089, 0]
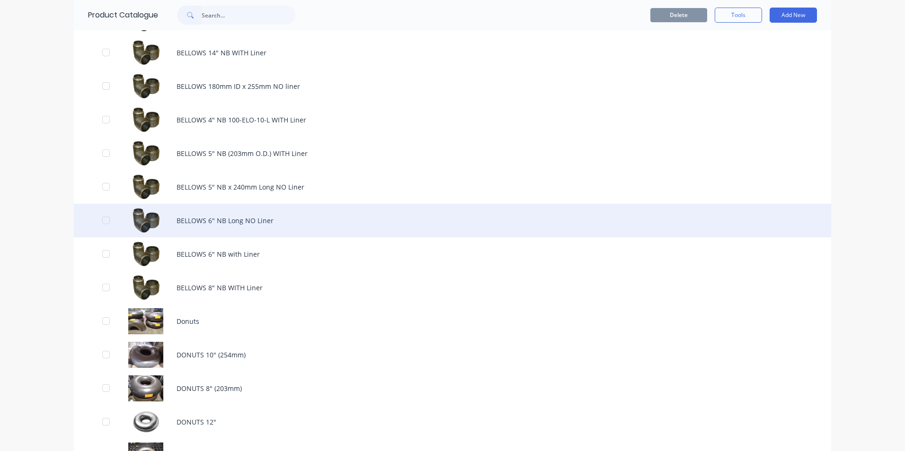
click at [198, 220] on div "BELLOWS 6" NB Long NO Liner" at bounding box center [452, 221] width 757 height 34
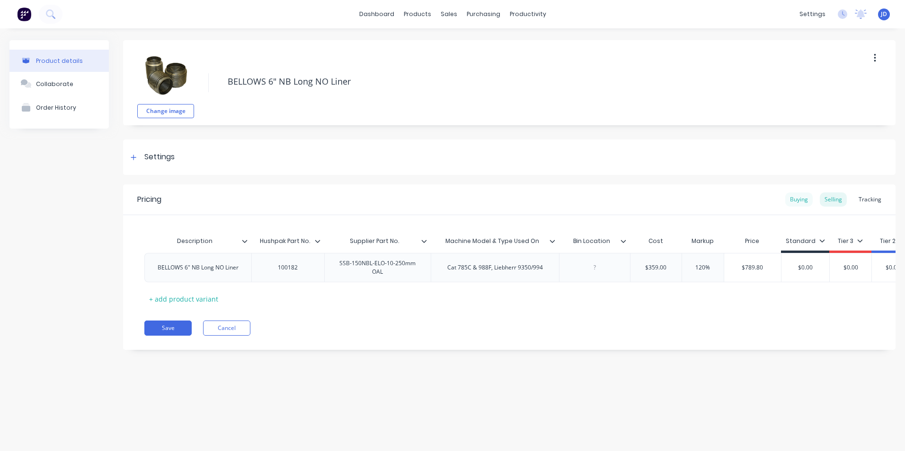
click at [802, 197] on div "Buying" at bounding box center [798, 200] width 27 height 14
click at [831, 200] on div "Selling" at bounding box center [833, 200] width 27 height 14
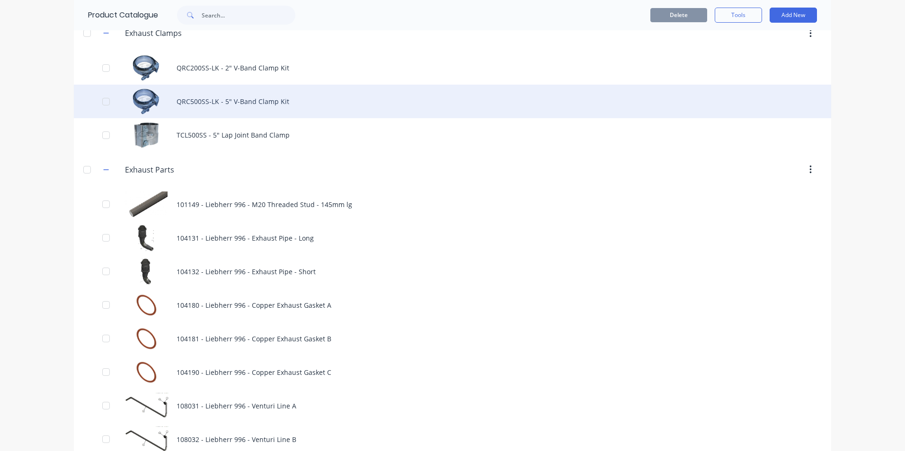
scroll to position [284, 0]
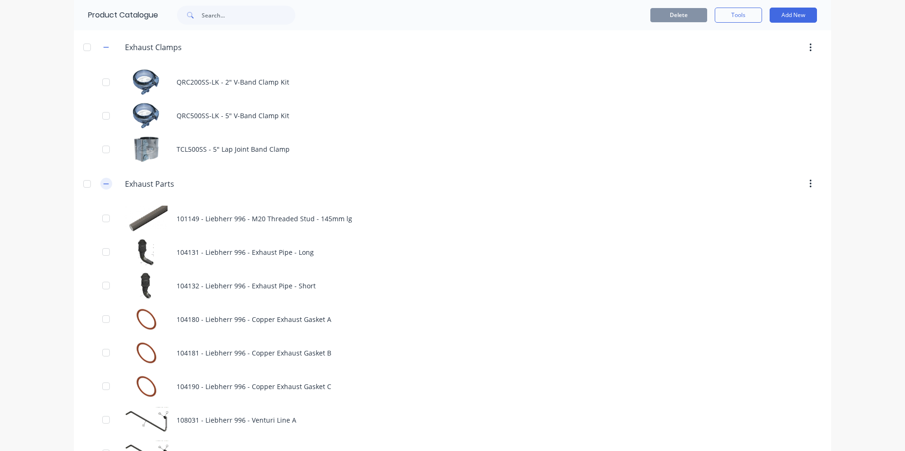
click at [103, 184] on icon "button" at bounding box center [106, 184] width 6 height 7
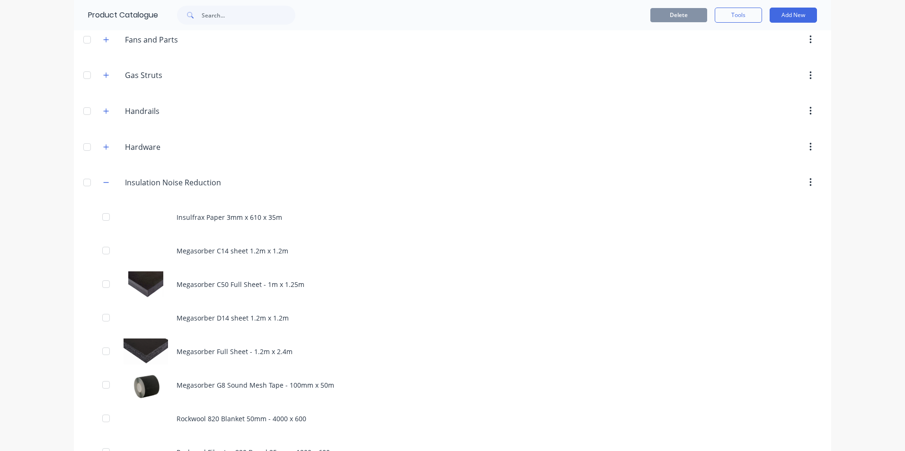
scroll to position [568, 0]
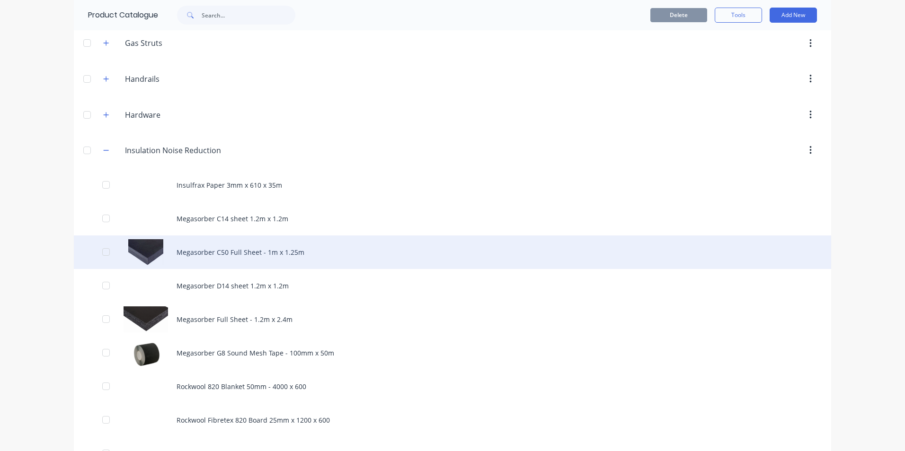
click at [217, 252] on div "Megasorber C50 Full Sheet - 1m x 1.25m" at bounding box center [452, 253] width 757 height 34
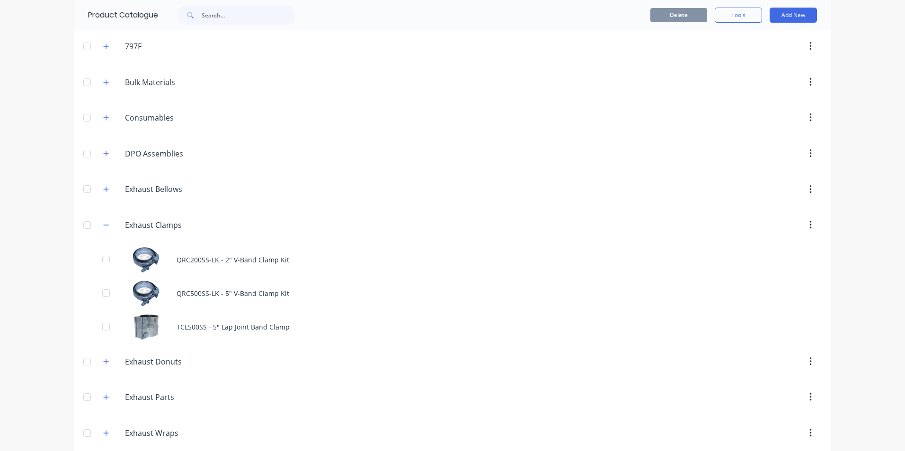
scroll to position [237, 0]
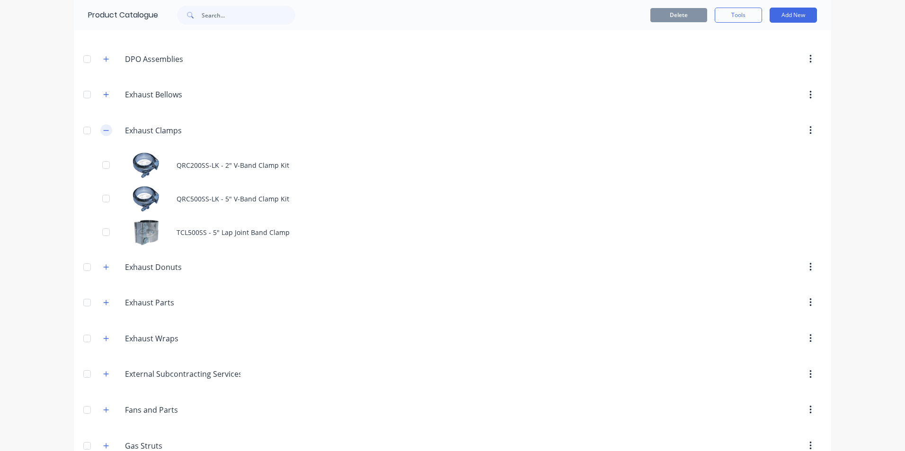
click at [105, 131] on icon "button" at bounding box center [106, 130] width 5 height 0
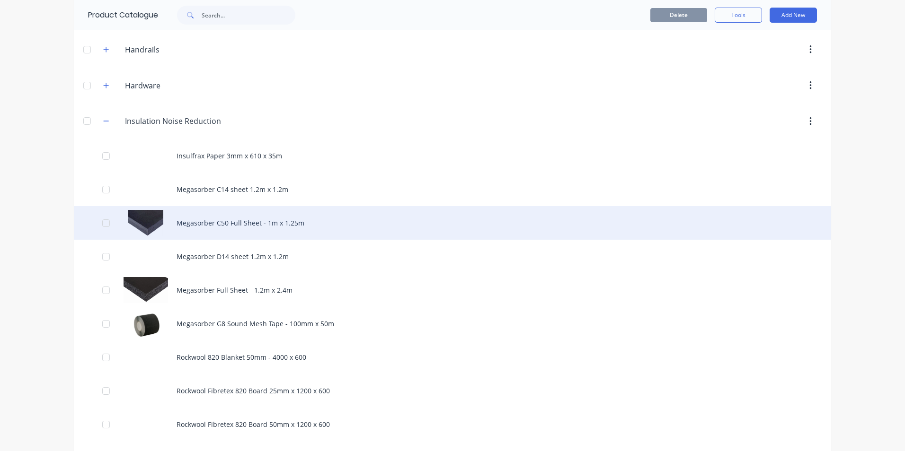
scroll to position [615, 0]
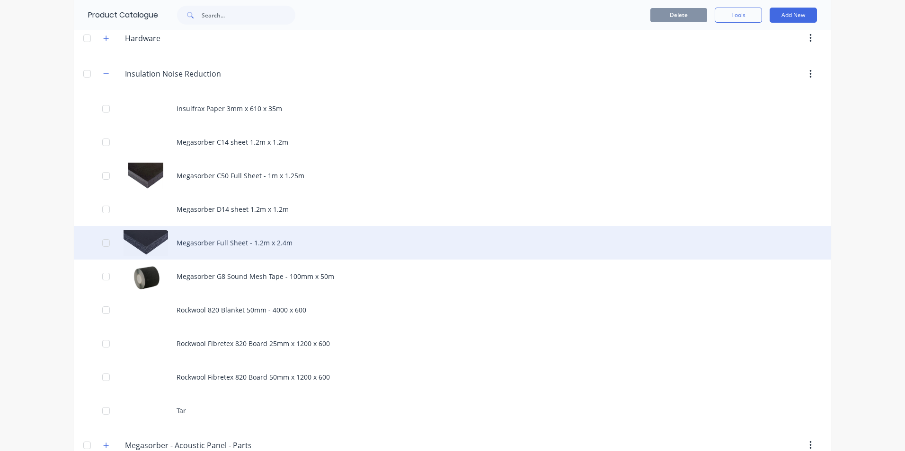
click at [203, 245] on div "Megasorber Full Sheet - 1.2m x 2.4m" at bounding box center [452, 243] width 757 height 34
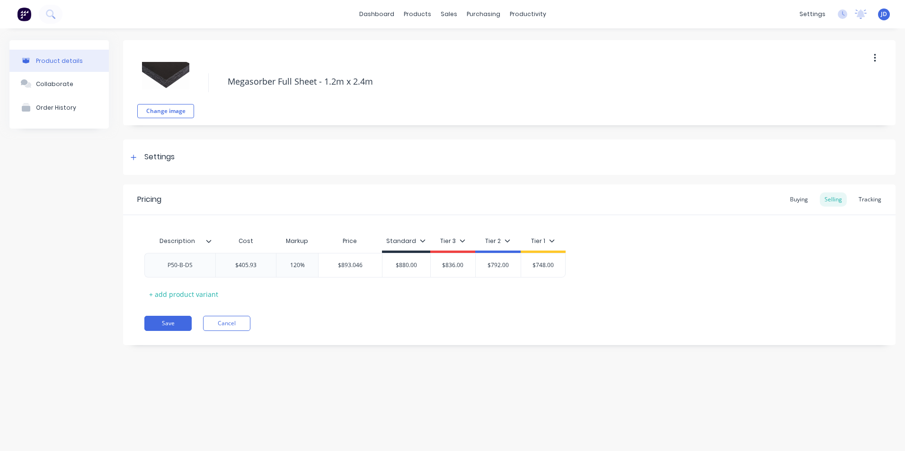
type textarea "x"
click at [800, 196] on div "Buying" at bounding box center [798, 200] width 27 height 14
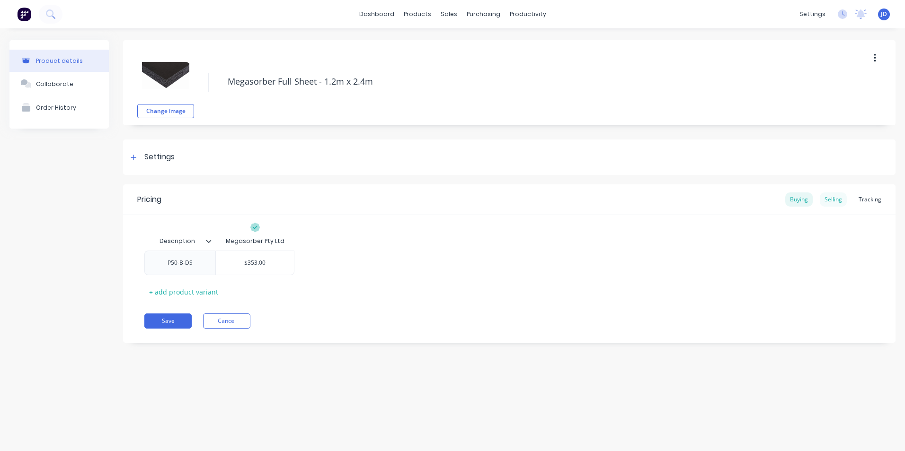
click at [837, 199] on div "Selling" at bounding box center [833, 200] width 27 height 14
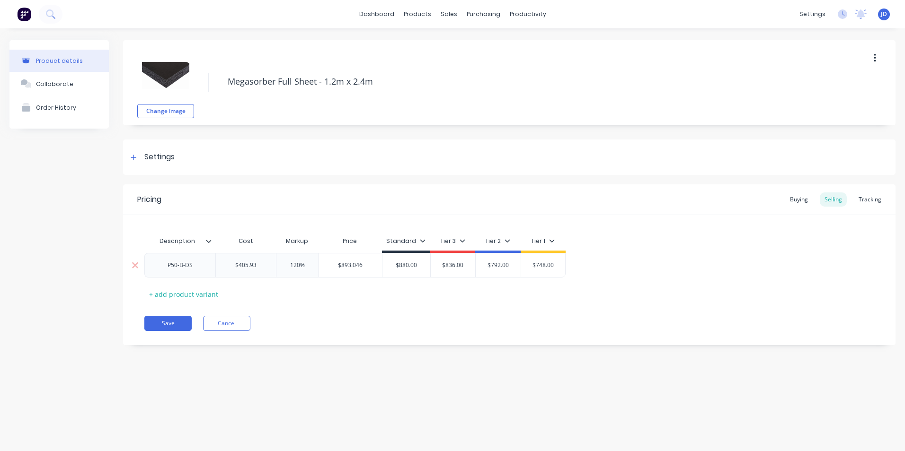
type input "$405.93"
drag, startPoint x: 239, startPoint y: 266, endPoint x: 259, endPoint y: 267, distance: 19.4
click at [259, 267] on input "$405.93" at bounding box center [246, 265] width 60 height 9
type textarea "x"
type input "$4"
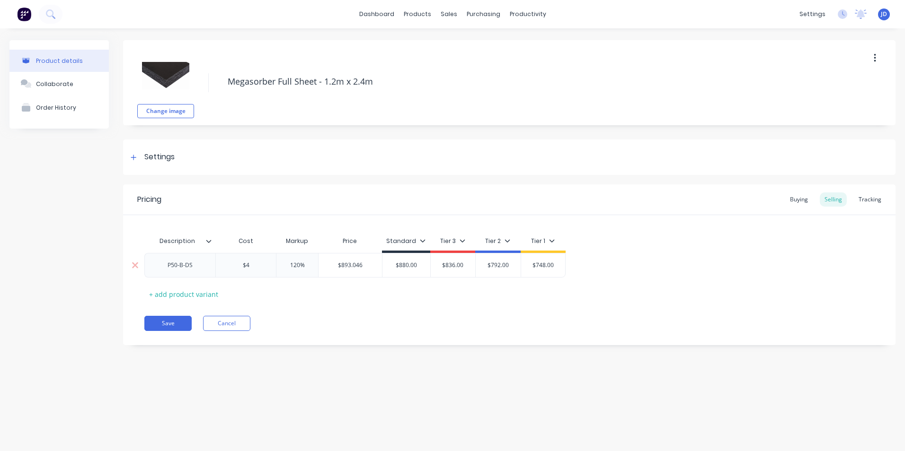
type textarea "x"
type input "$44"
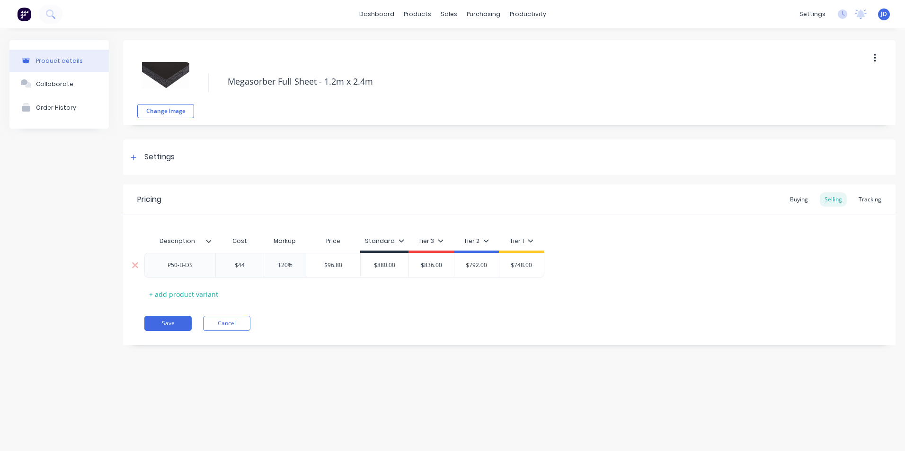
type textarea "x"
type input "$441."
type textarea "x"
type input "$441.2"
type textarea "x"
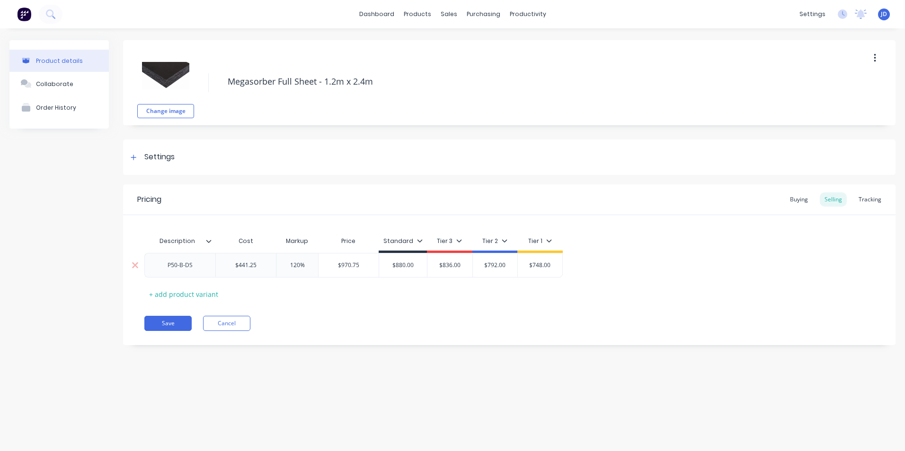
type input "$441.25"
click at [166, 326] on button "Save" at bounding box center [167, 323] width 47 height 15
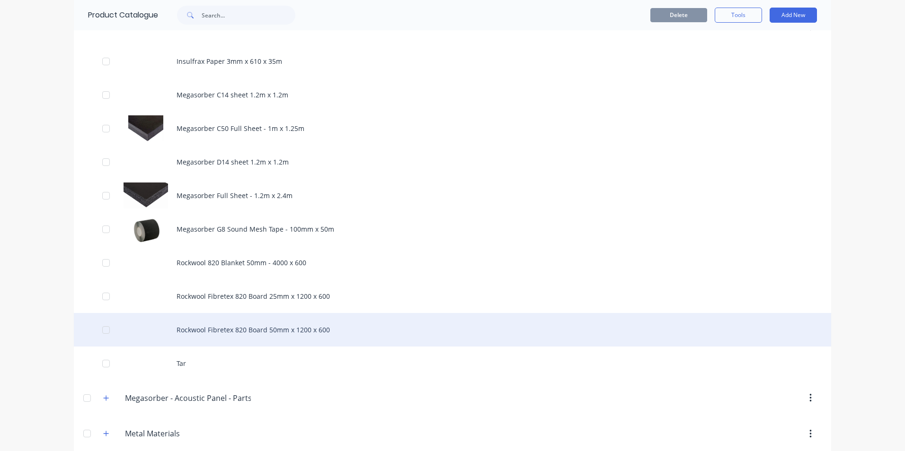
scroll to position [615, 0]
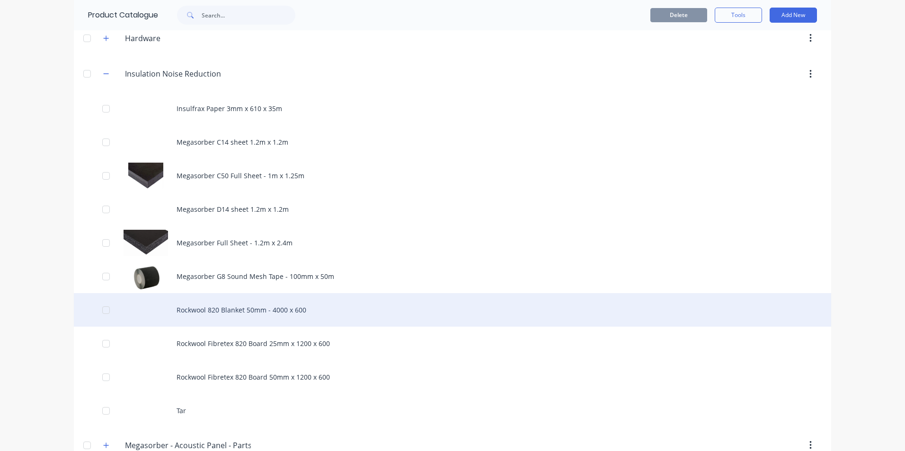
click at [215, 310] on div "Rockwool 820 Blanket 50mm - 4000 x 600" at bounding box center [452, 310] width 757 height 34
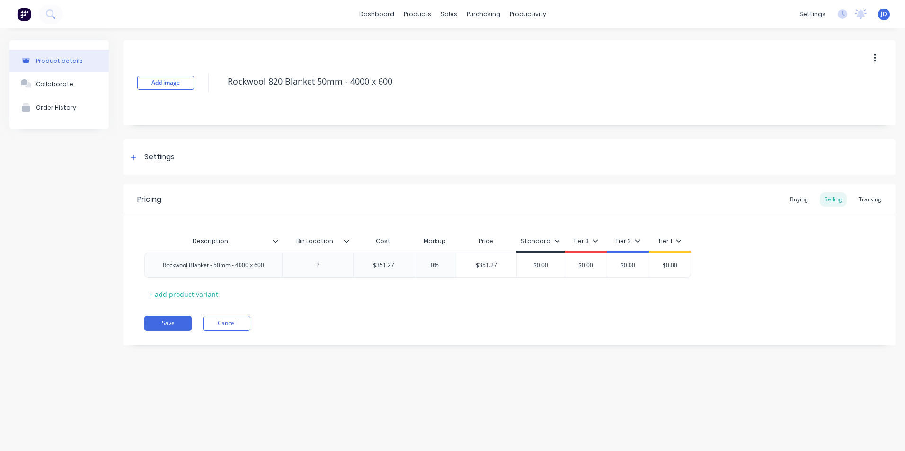
type textarea "x"
click at [803, 196] on div "Buying" at bounding box center [798, 200] width 27 height 14
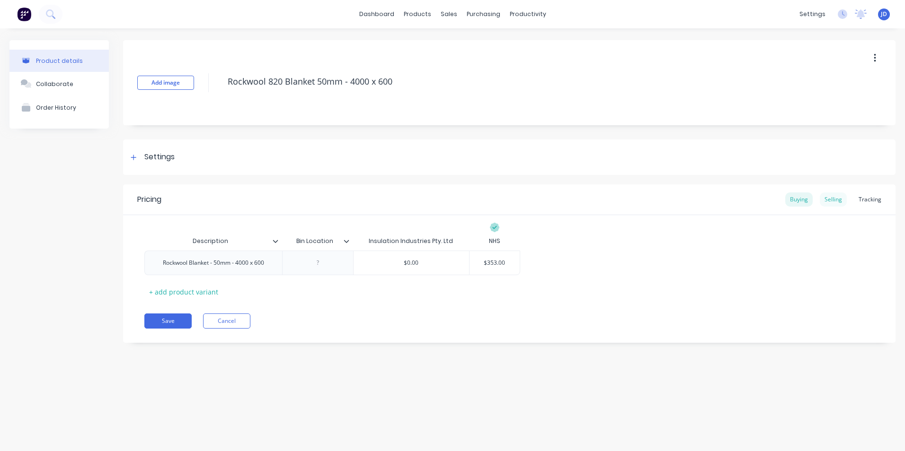
click at [833, 199] on div "Selling" at bounding box center [833, 200] width 27 height 14
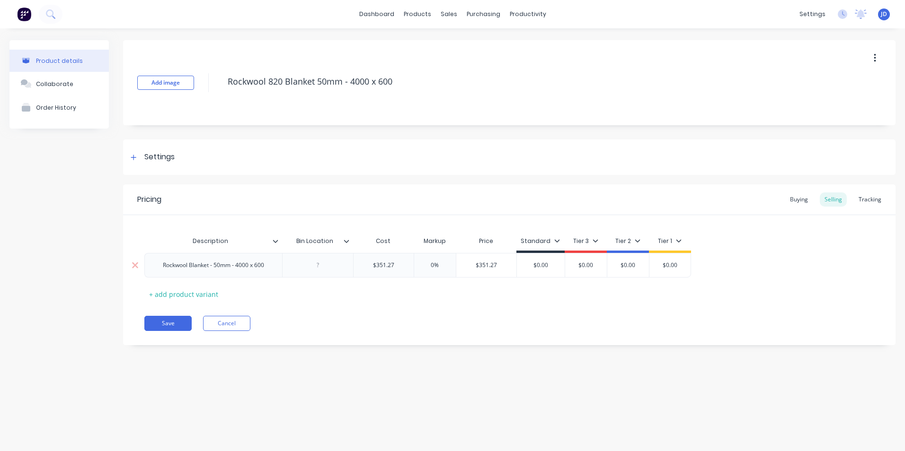
type input "$351.27"
drag, startPoint x: 375, startPoint y: 265, endPoint x: 394, endPoint y: 266, distance: 19.0
click at [394, 266] on input "$351.27" at bounding box center [384, 265] width 60 height 9
type textarea "x"
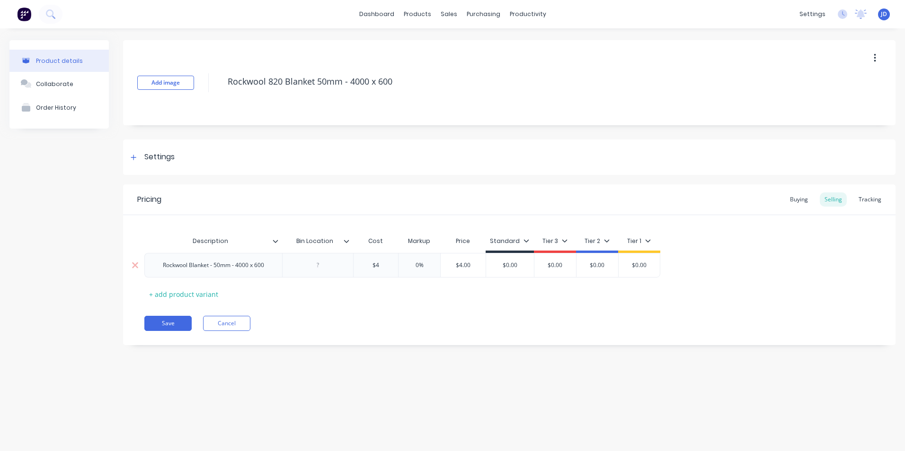
type input "$40"
type textarea "x"
type input "$405."
type textarea "x"
type input "$405.9"
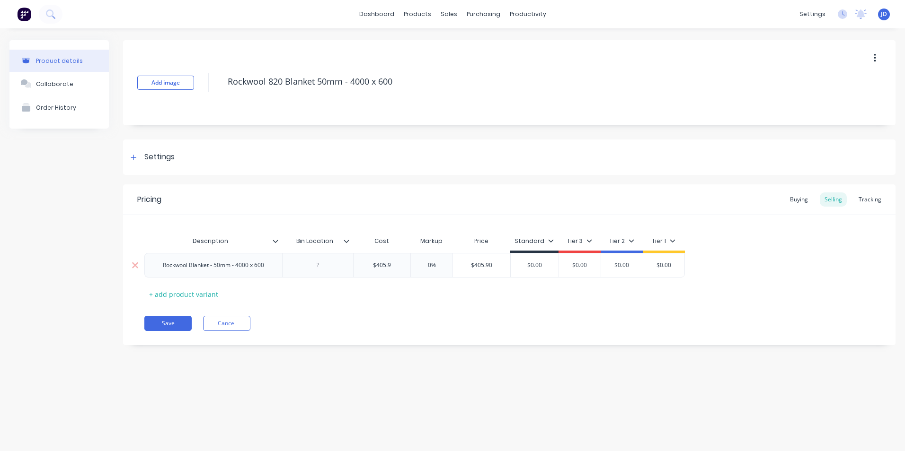
type textarea "x"
type input "$405.95"
click at [176, 320] on button "Save" at bounding box center [167, 323] width 47 height 15
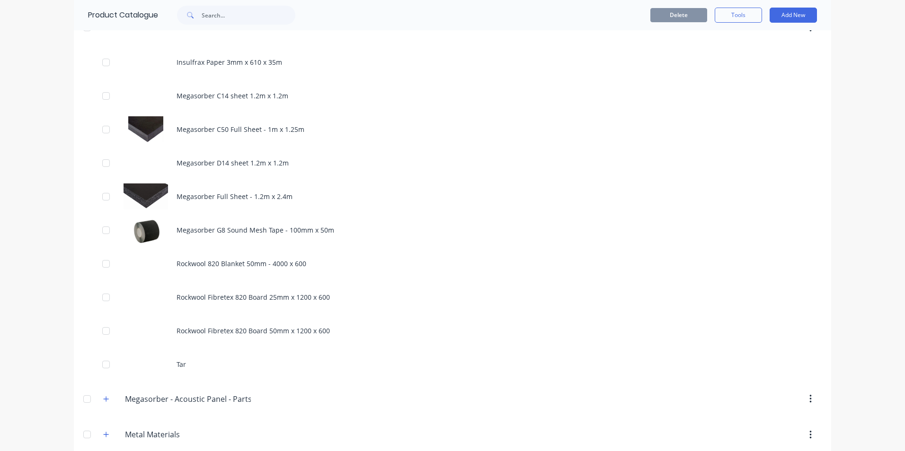
scroll to position [663, 0]
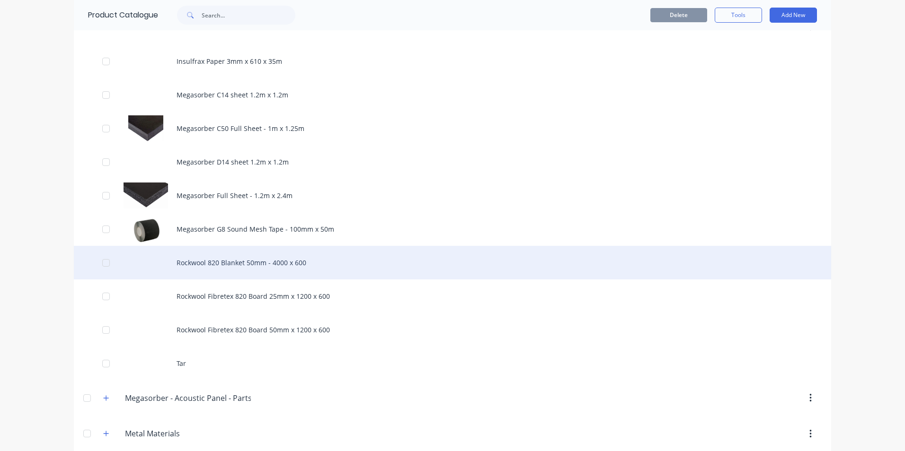
click at [230, 262] on div "Rockwool 820 Blanket 50mm - 4000 x 600" at bounding box center [452, 263] width 757 height 34
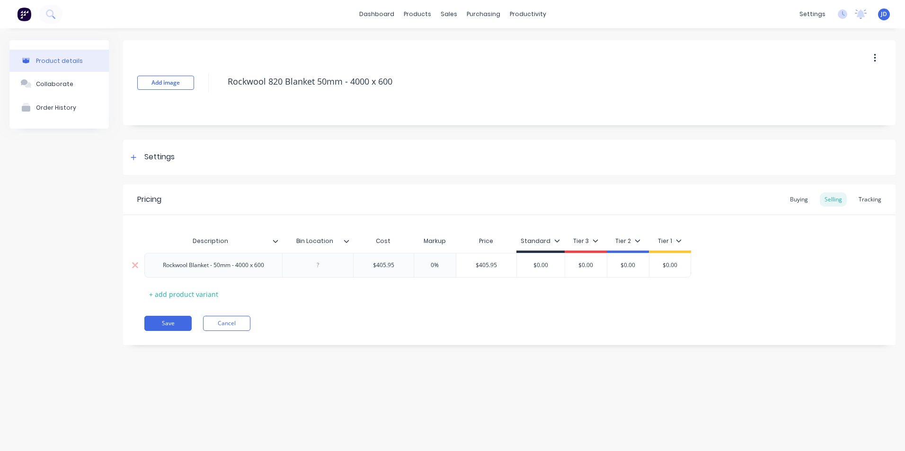
type textarea "x"
click at [319, 267] on div at bounding box center [317, 265] width 47 height 12
click at [166, 325] on button "Save" at bounding box center [167, 323] width 47 height 15
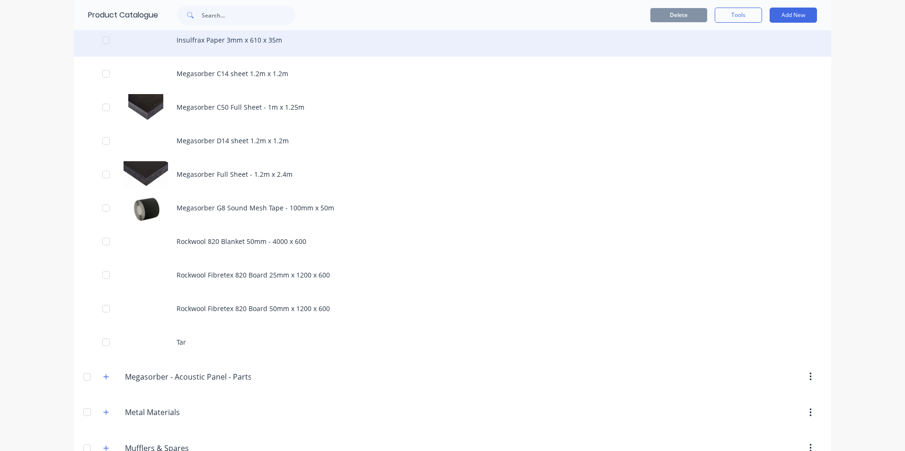
scroll to position [710, 0]
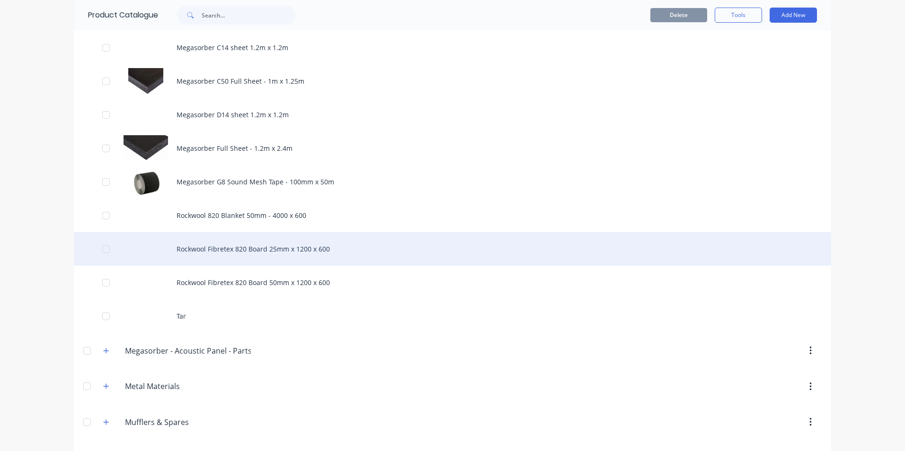
click at [263, 247] on div "Rockwool Fibretex 820 Board 25mm x 1200 x 600" at bounding box center [452, 249] width 757 height 34
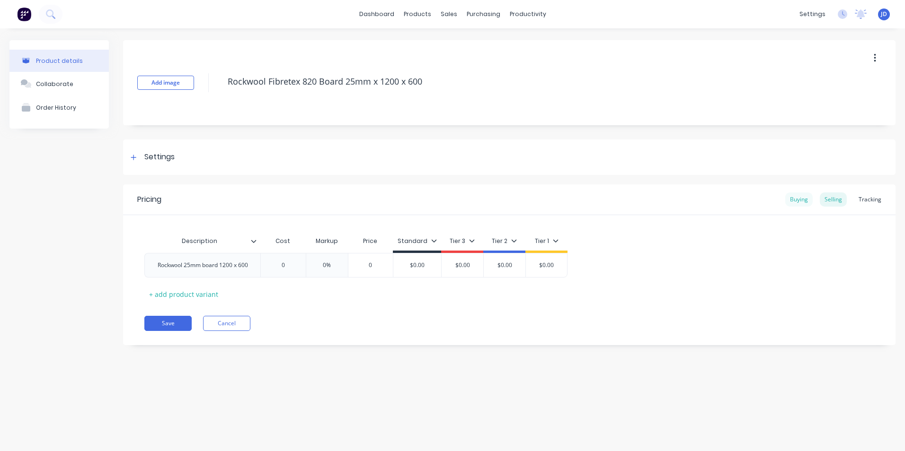
click at [796, 200] on div "Buying" at bounding box center [798, 200] width 27 height 14
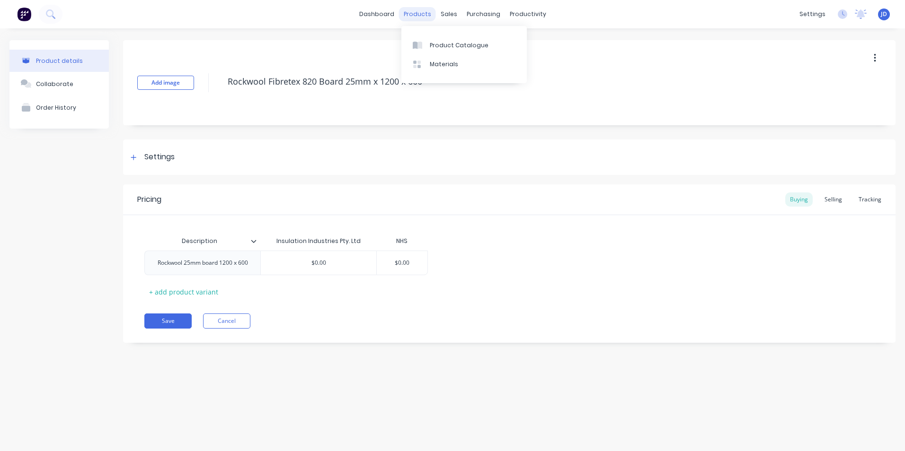
click at [419, 15] on div "products" at bounding box center [417, 14] width 37 height 14
click at [443, 46] on div "Product Catalogue" at bounding box center [459, 45] width 59 height 9
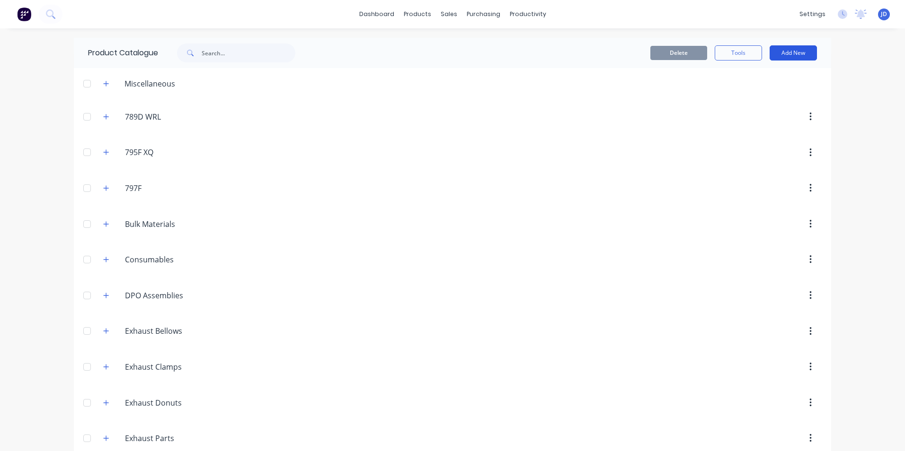
click at [793, 52] on button "Add New" at bounding box center [793, 52] width 47 height 15
click at [760, 97] on div "Product" at bounding box center [771, 96] width 73 height 14
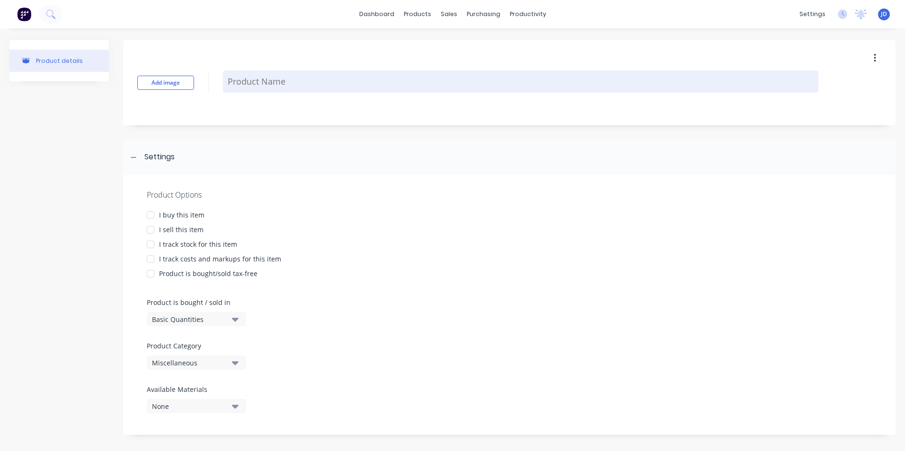
click at [252, 85] on textarea at bounding box center [520, 82] width 595 height 22
type textarea "x"
type textarea "M"
type textarea "x"
type textarea "Me"
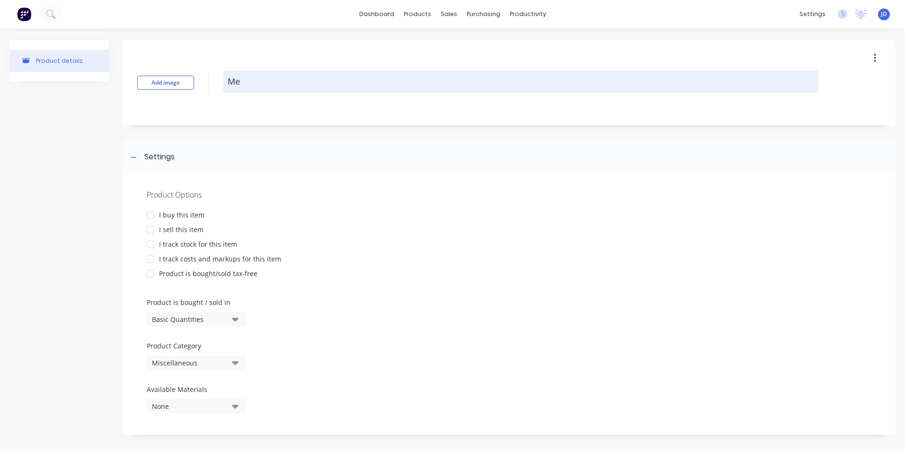
type textarea "x"
type textarea "[PERSON_NAME]"
type textarea "x"
type textarea "Mega"
type textarea "x"
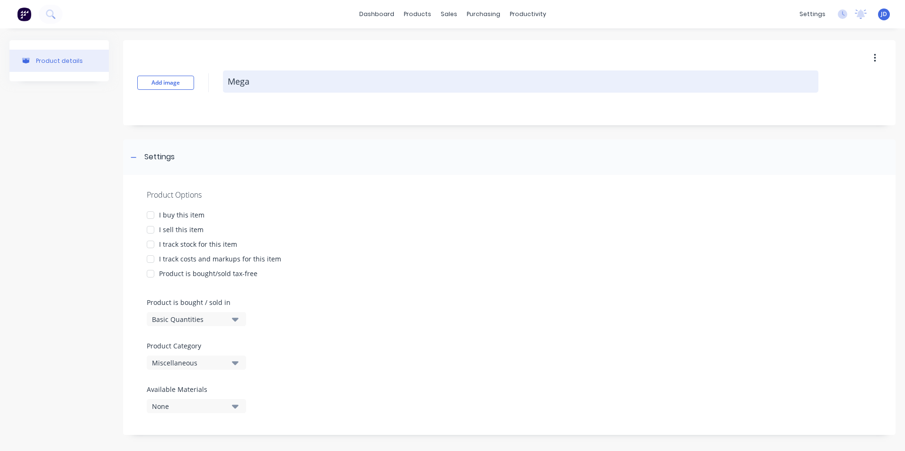
type textarea "Megas"
type textarea "x"
type textarea "Megaso"
type textarea "x"
type textarea "Megasor"
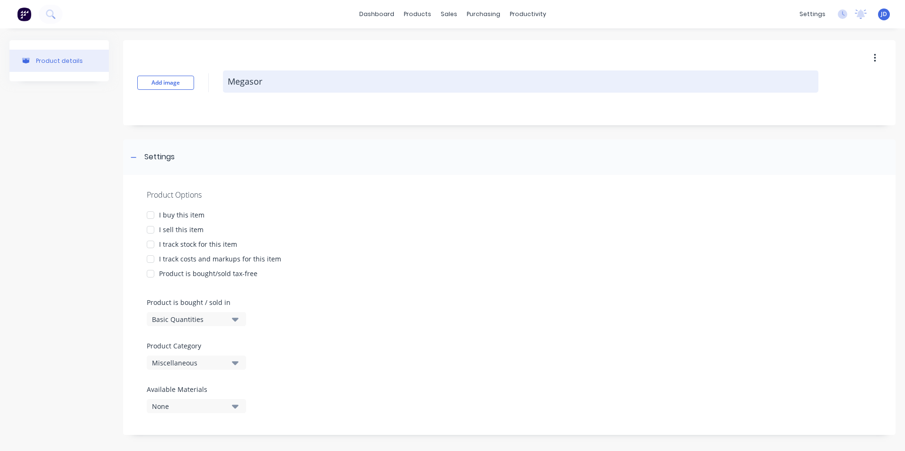
type textarea "x"
type textarea "Megasorb"
type textarea "x"
type textarea "Megasorbe"
type textarea "x"
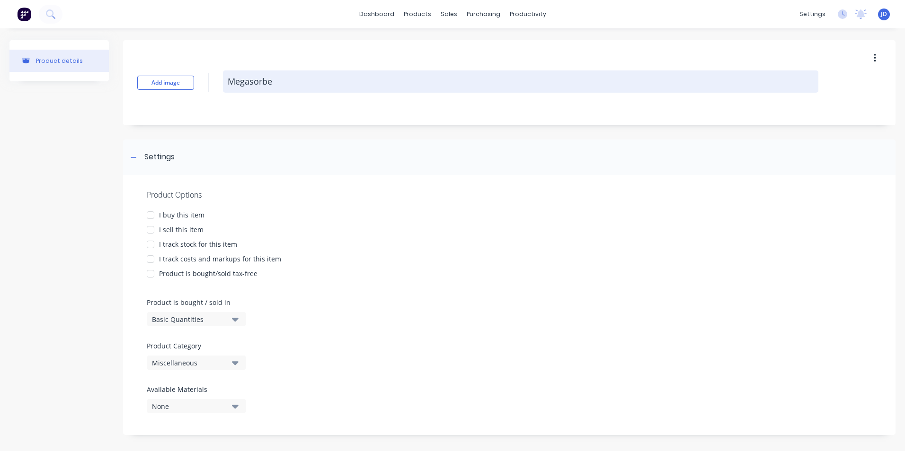
type textarea "Megasorber"
type textarea "x"
type textarea "Megasorber"
type textarea "x"
type textarea "Megasorber S"
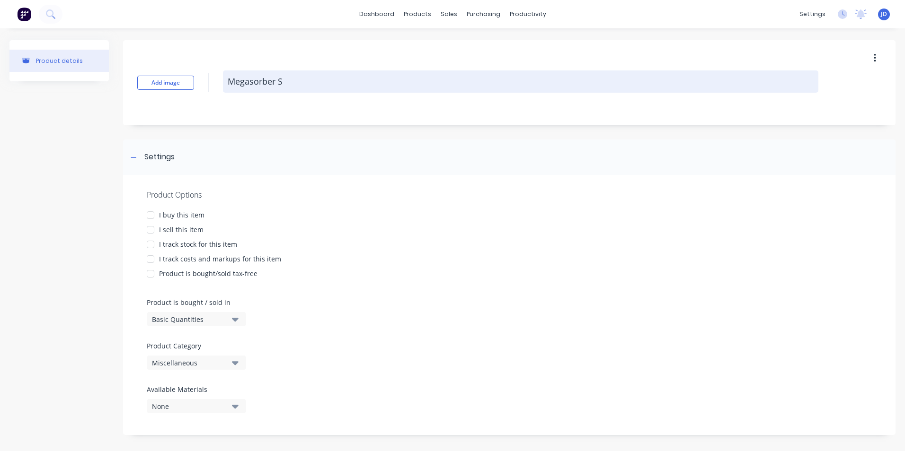
type textarea "x"
type textarea "Megasorber Sh"
type textarea "x"
type textarea "Megasorber She"
type textarea "x"
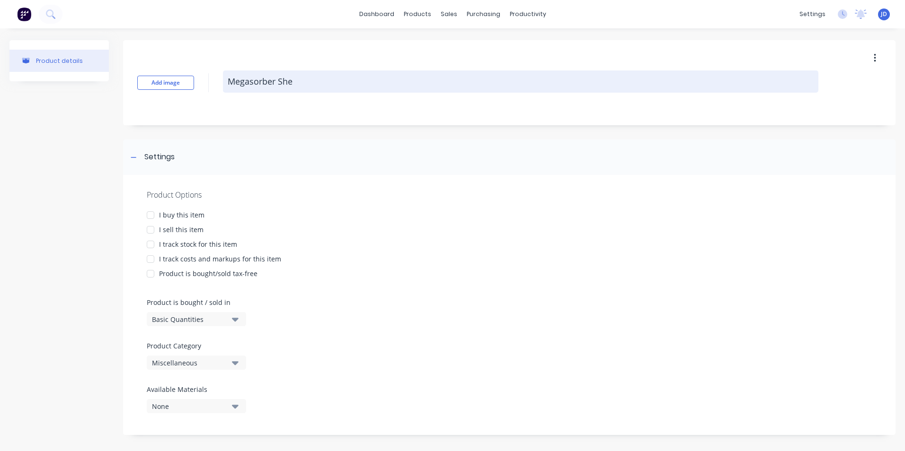
type textarea "Megasorber Shee"
type textarea "x"
type textarea "Megasorber Sheet"
type textarea "x"
type textarea "Megasorber Sheet"
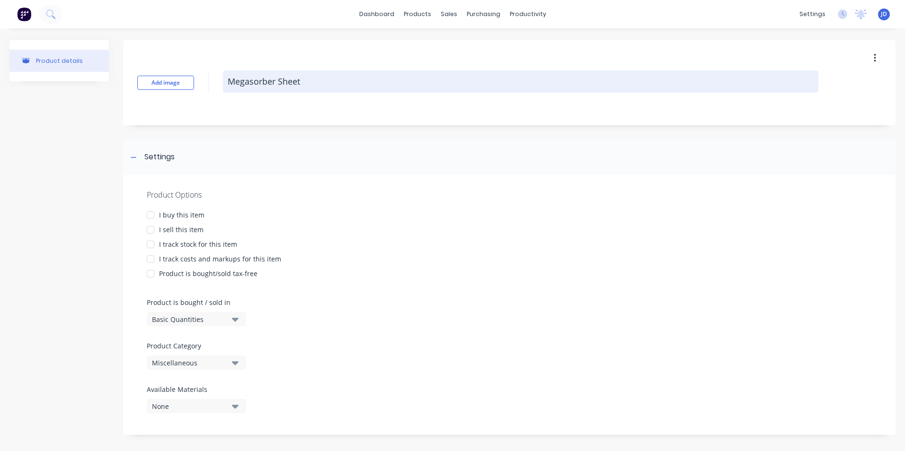
type textarea "x"
type textarea "Megasorber Sheet 2"
type textarea "x"
type textarea "Megasorber Sheet 25"
type textarea "x"
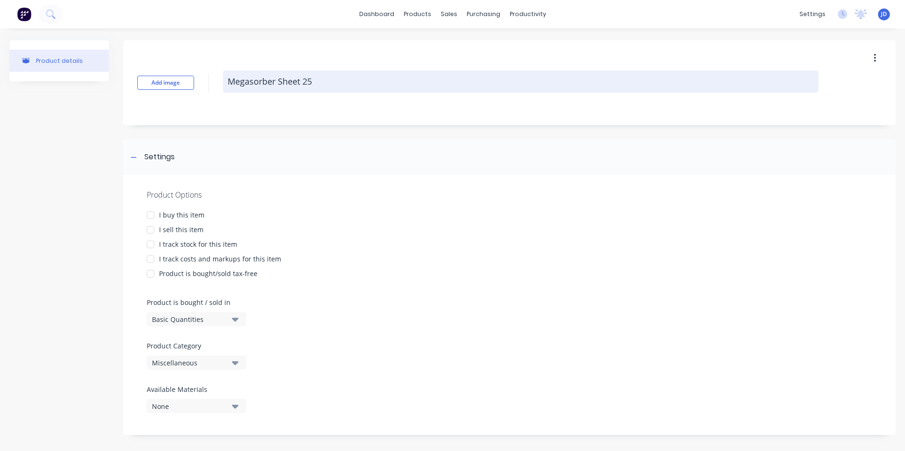
type textarea "Megasorber Sheet 25m"
type textarea "x"
type textarea "Megasorber Sheet 25mm"
type textarea "x"
type textarea "Megasorber Sheet 25mm"
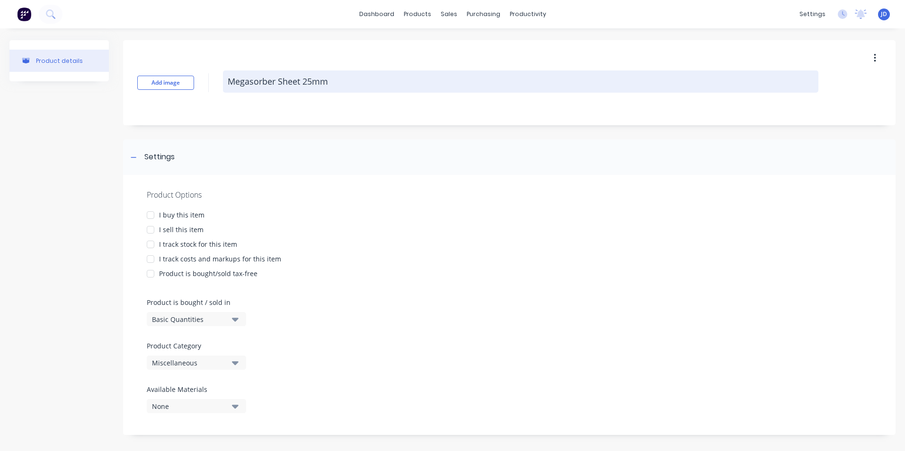
type textarea "x"
type textarea "Megasorber Sheet 25mm 1"
type textarea "x"
type textarea "Megasorber Sheet 25mm 1."
type textarea "x"
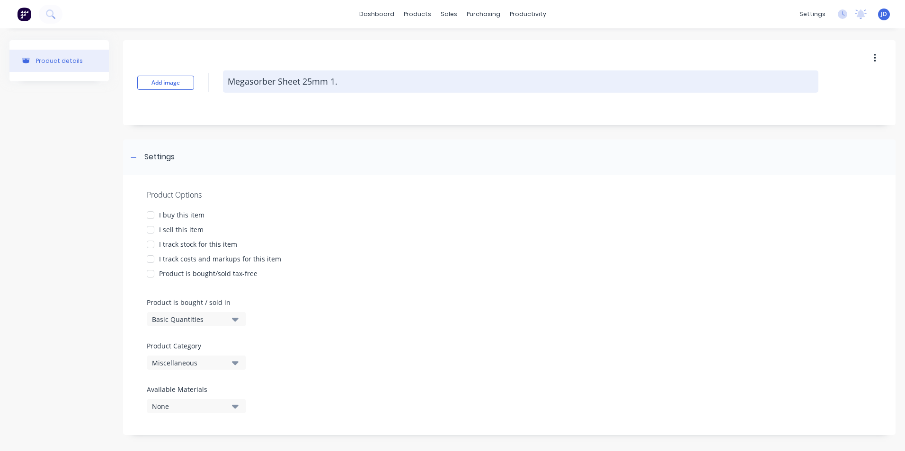
type textarea "Megasorber Sheet 25mm 1.2"
type textarea "x"
type textarea "Megasorber Sheet 25mm 1.2m"
type textarea "x"
type textarea "Megasorber Sheet 25mm 1.2m"
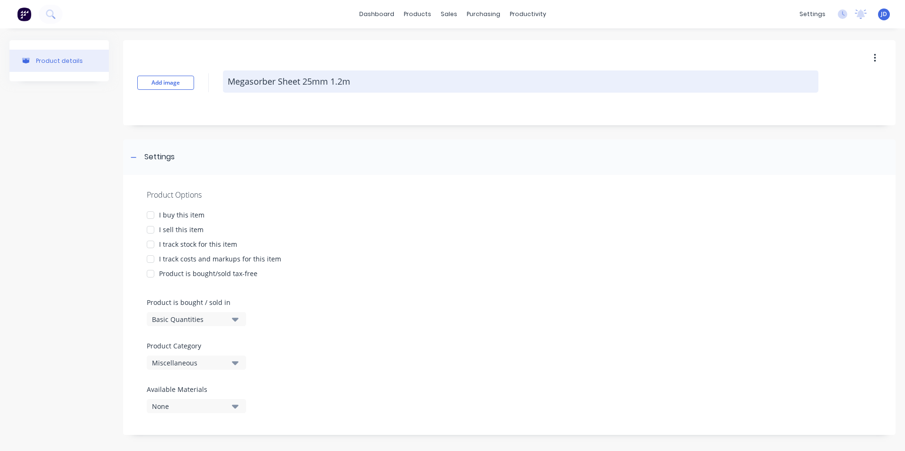
type textarea "x"
type textarea "Megasorber Sheet 25mm 1.2m x"
type textarea "x"
type textarea "Megasorber Sheet 25mm 1.2m x"
type textarea "x"
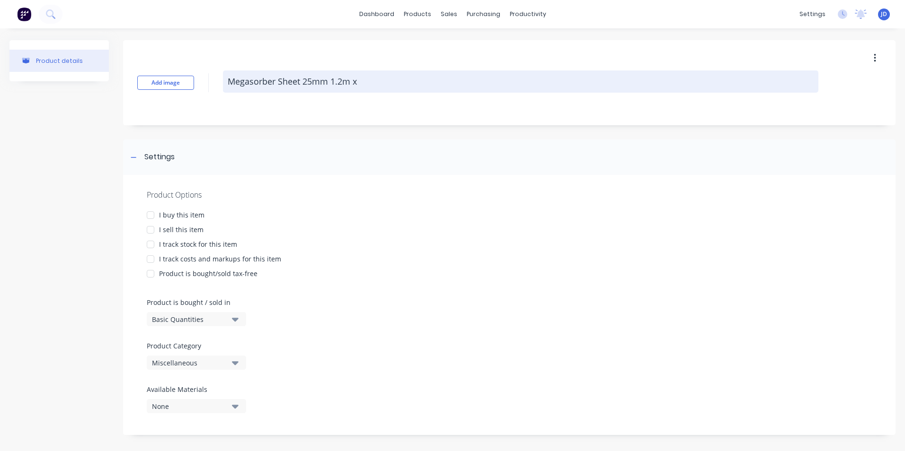
type textarea "Megasorber Sheet 25mm 1.2m x 2"
type textarea "x"
type textarea "Megasorber Sheet 25mm 1.2m x 2."
type textarea "x"
type textarea "Megasorber Sheet 25mm 1.2m x 2.4"
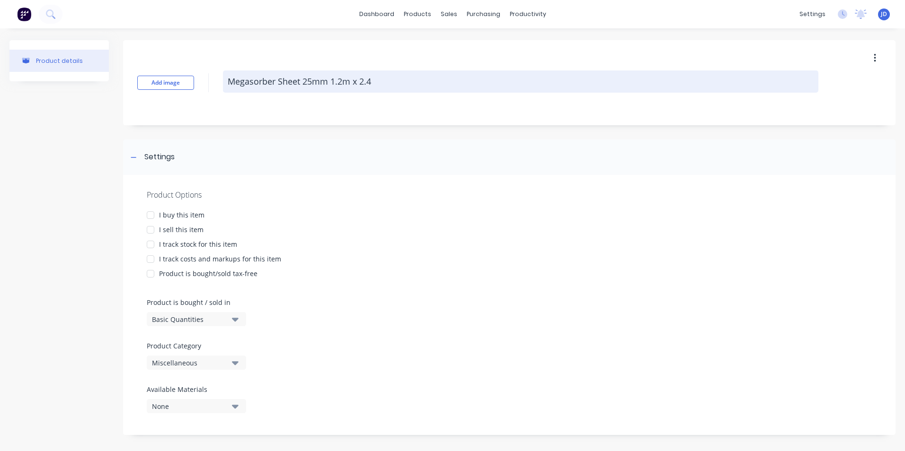
type textarea "x"
type textarea "Megasorber Sheet 25mm 1.2m x 2.4m"
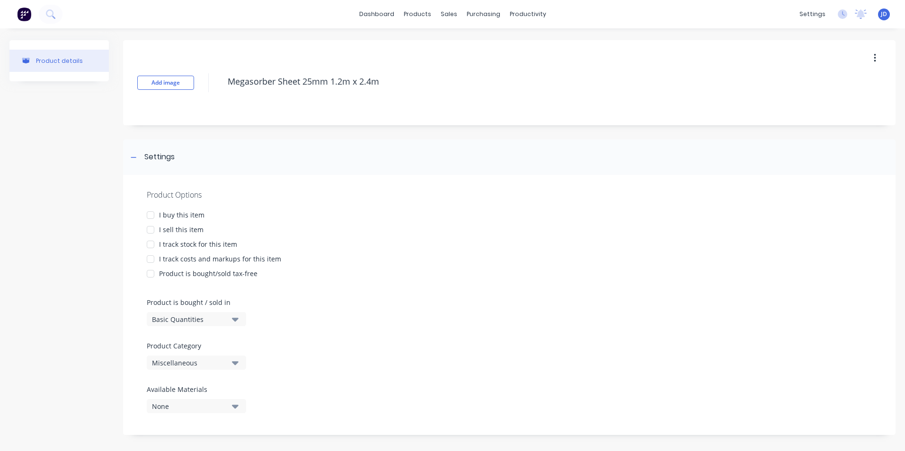
click at [152, 216] on div at bounding box center [150, 215] width 19 height 19
click at [152, 227] on div at bounding box center [150, 230] width 19 height 19
click at [152, 244] on div at bounding box center [150, 244] width 19 height 19
click at [153, 259] on div at bounding box center [150, 259] width 19 height 19
type textarea "x"
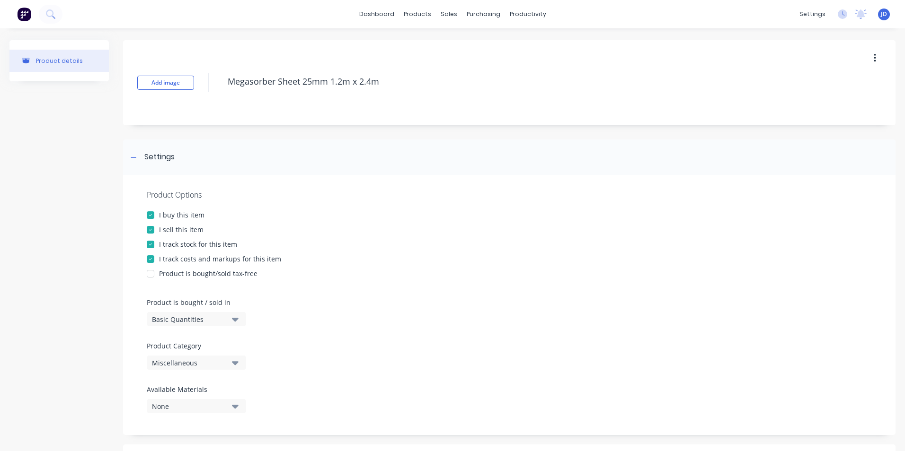
type textarea "Megasorber Sheet 25mm 1.2m x 2.4m"
type textarea "x"
type textarea "Megasorber Sheet 25mm 1.2m x 2.4m"
click at [235, 364] on icon "button" at bounding box center [235, 364] width 7 height 4
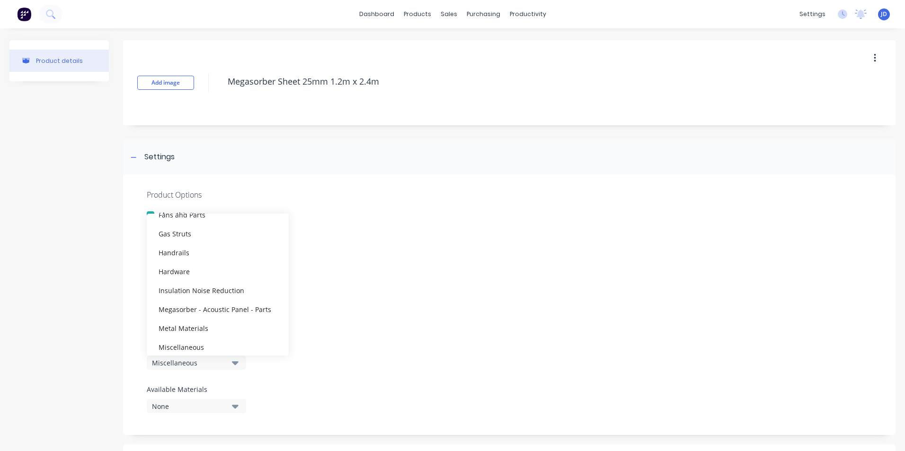
scroll to position [292, 0]
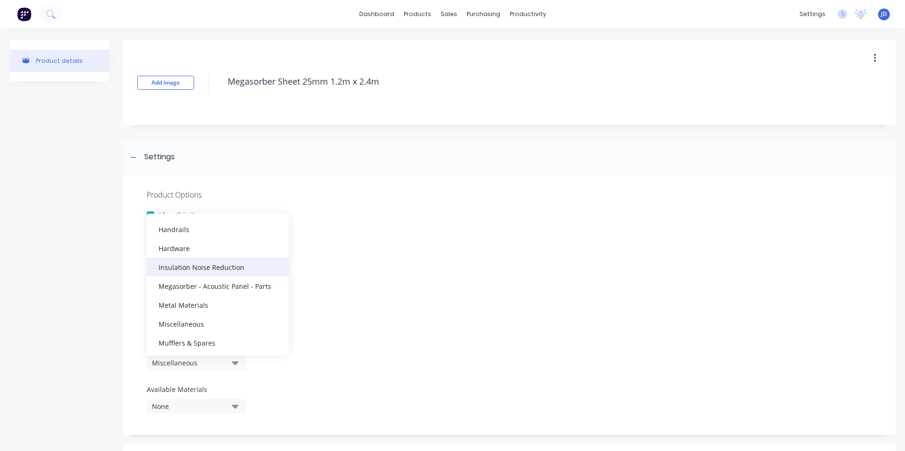
click at [218, 271] on div "Insulation Noise Reduction" at bounding box center [218, 267] width 142 height 19
type textarea "x"
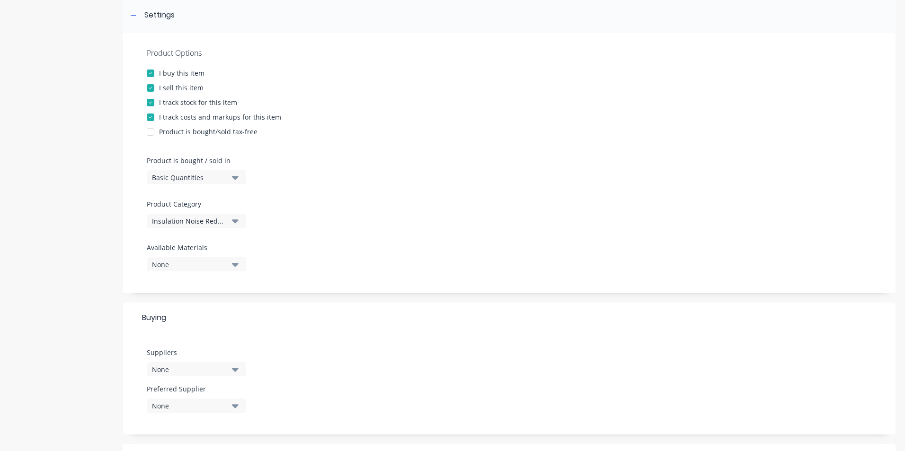
scroll to position [237, 0]
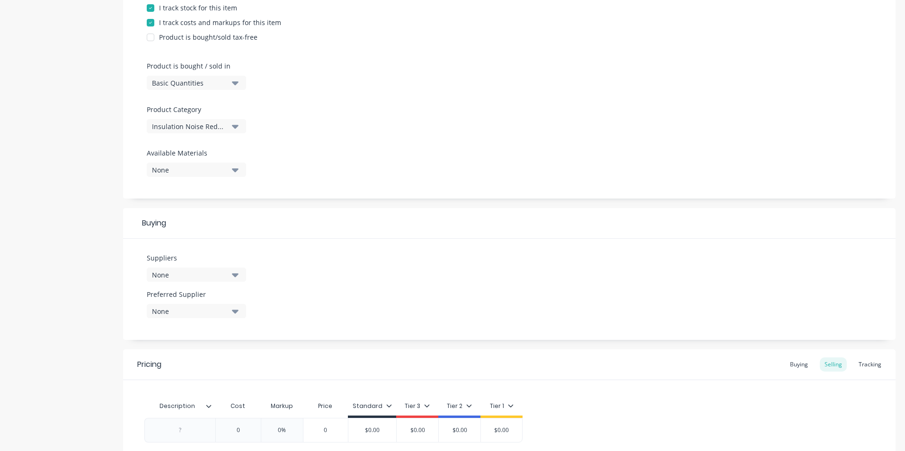
click at [235, 275] on icon "button" at bounding box center [235, 276] width 7 height 4
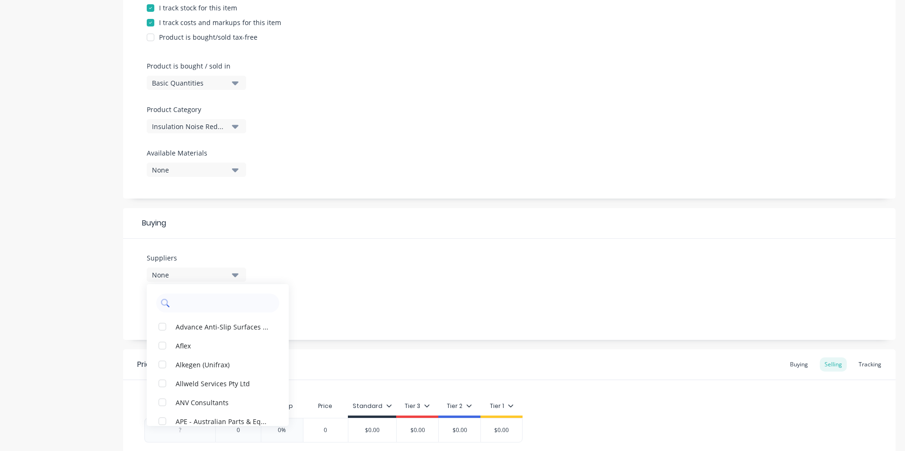
click at [208, 303] on input "text" at bounding box center [224, 303] width 100 height 19
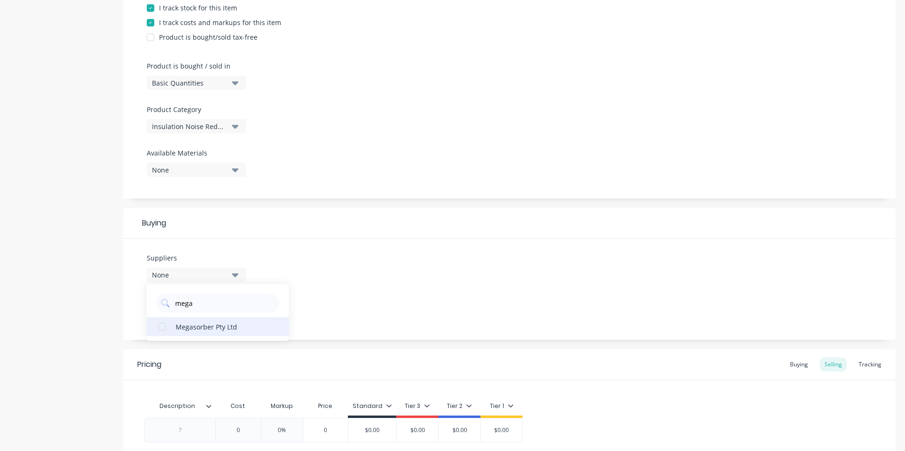
type input "mega"
click at [194, 327] on div "Megasorber Pty Ltd" at bounding box center [223, 327] width 95 height 10
type textarea "x"
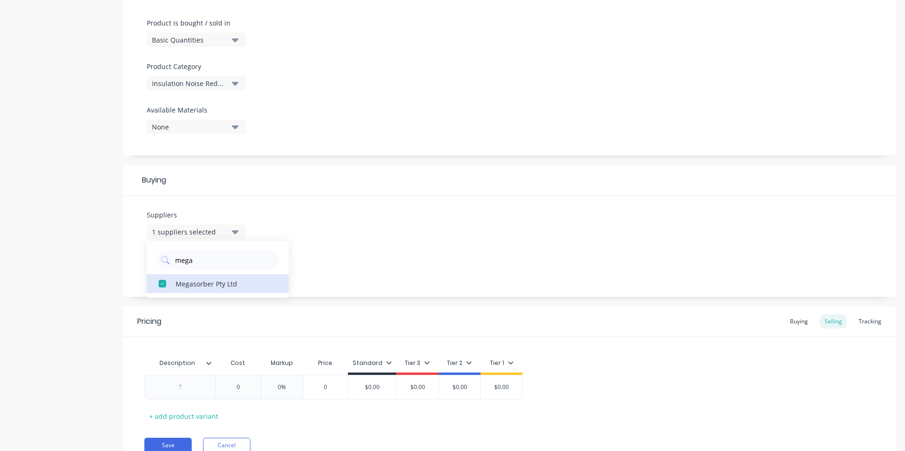
scroll to position [322, 0]
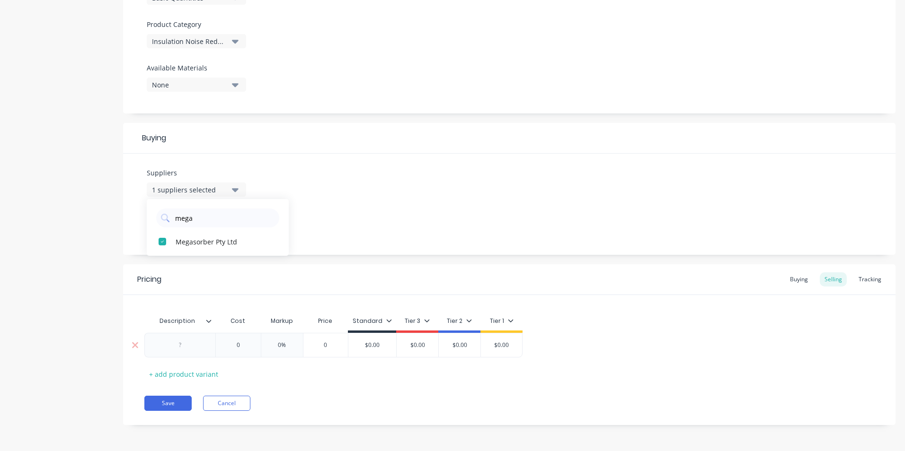
click at [182, 347] on div at bounding box center [180, 345] width 47 height 12
type textarea "x"
type input "0"
click at [233, 344] on input "0" at bounding box center [237, 345] width 47 height 9
type textarea "x"
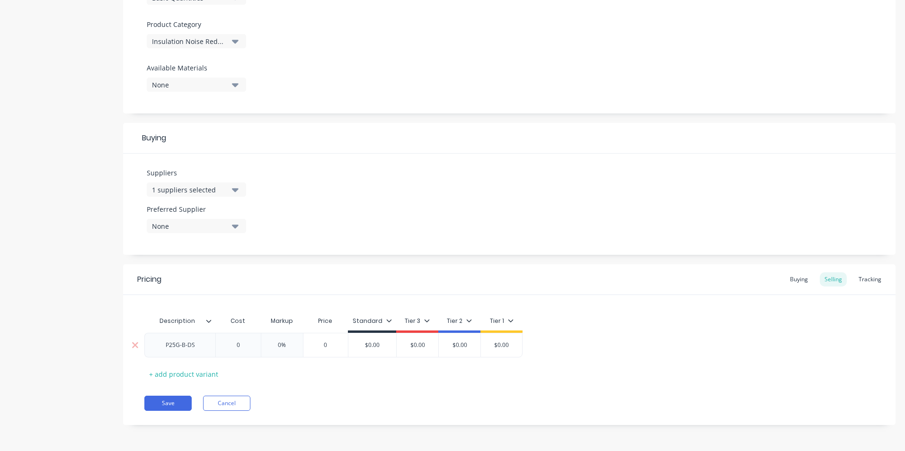
type input "30"
type textarea "x"
type input "320"
type textarea "x"
type input "3270"
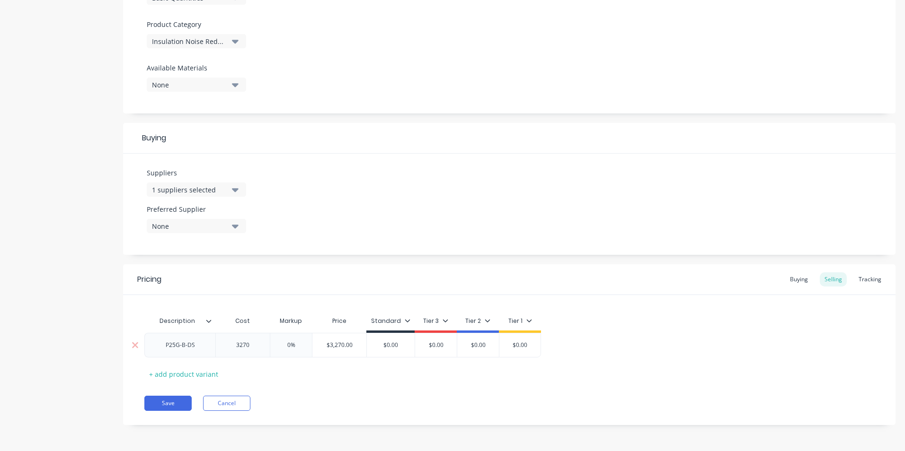
type textarea "x"
type input "327.0"
type textarea "x"
type input "327.50"
click at [794, 282] on div "Buying" at bounding box center [798, 280] width 27 height 14
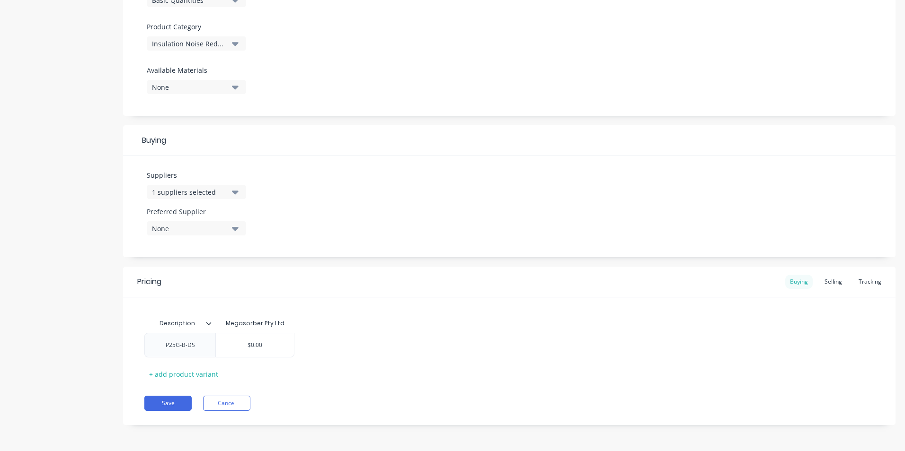
scroll to position [319, 0]
type input "$0.00"
drag, startPoint x: 250, startPoint y: 345, endPoint x: 268, endPoint y: 345, distance: 17.5
click at [268, 345] on input "$0.00" at bounding box center [255, 345] width 78 height 9
type textarea "x"
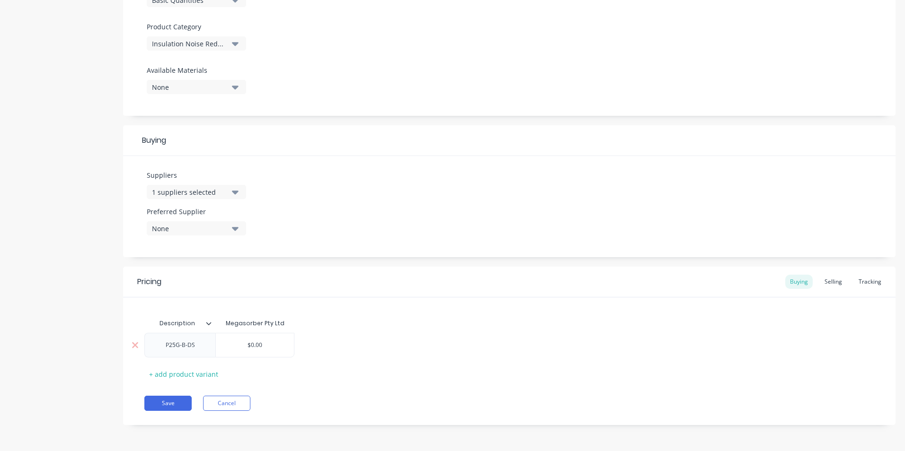
type input "$2"
type textarea "x"
type input "$26"
type textarea "x"
type input "$262"
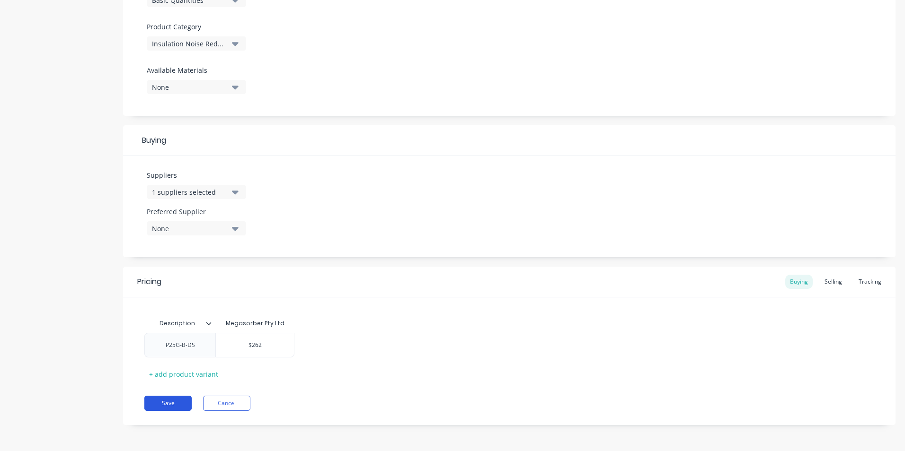
click at [168, 405] on button "Save" at bounding box center [167, 403] width 47 height 15
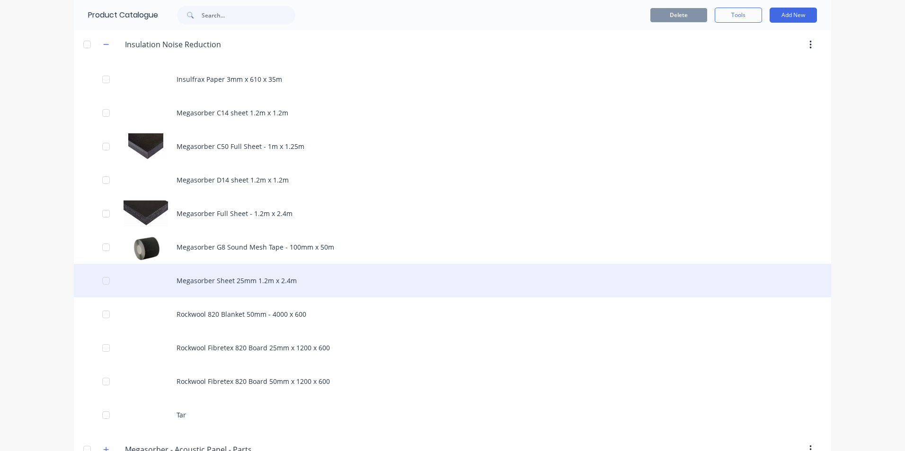
scroll to position [663, 0]
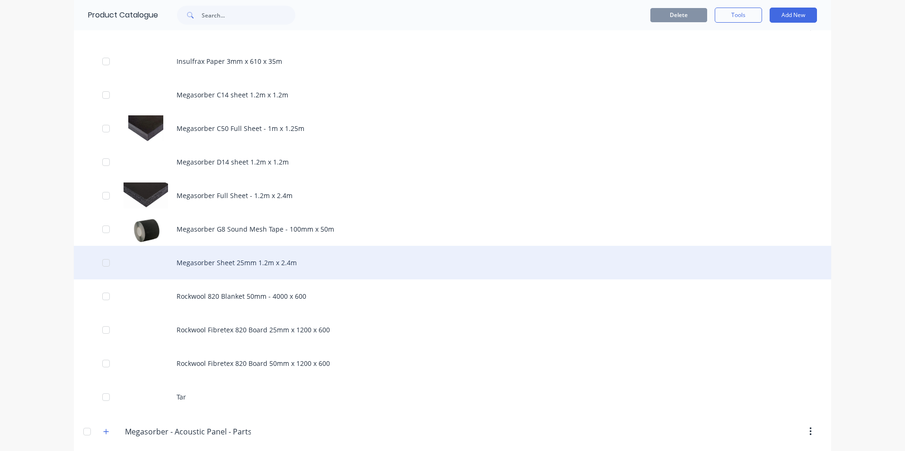
click at [212, 262] on div "Megasorber Sheet 25mm 1.2m x 2.4m" at bounding box center [452, 263] width 757 height 34
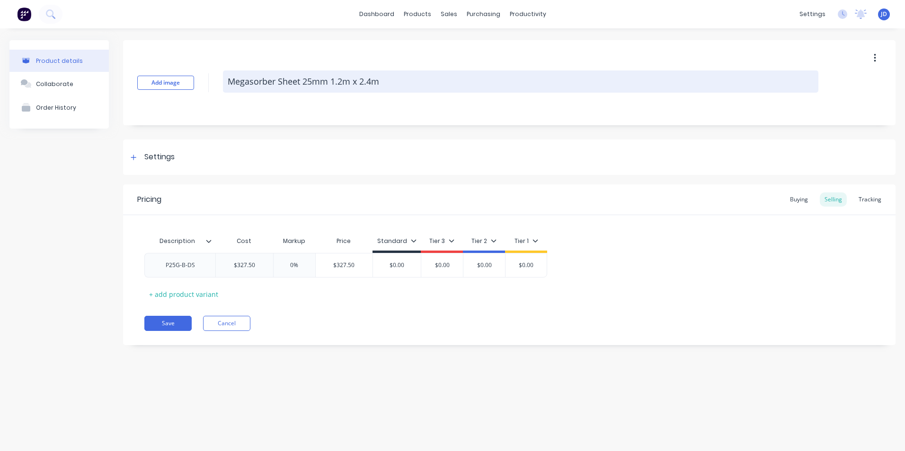
click at [277, 80] on textarea "Megasorber Sheet 25mm 1.2m x 2.4m" at bounding box center [520, 82] width 595 height 22
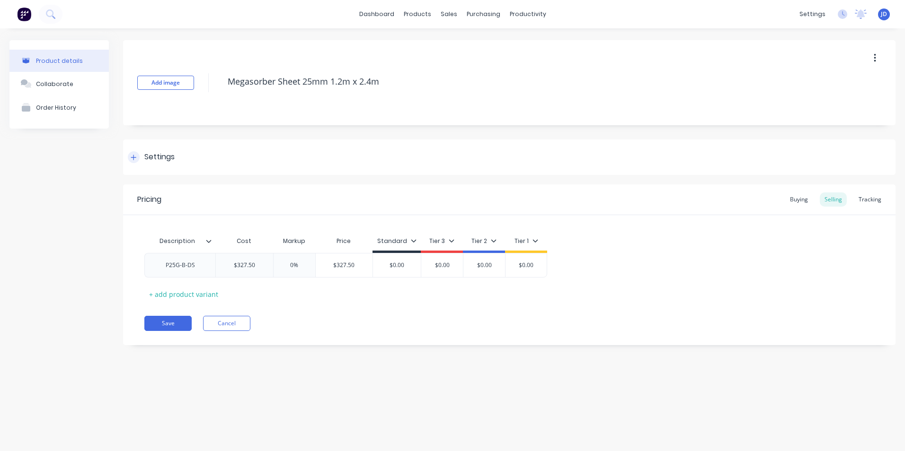
type textarea "x"
type textarea "Megasorber PSheet 25mm 1.2m x 2.4m"
type textarea "x"
type textarea "Megasorber P2Sheet 25mm 1.2m x 2.4m"
type textarea "x"
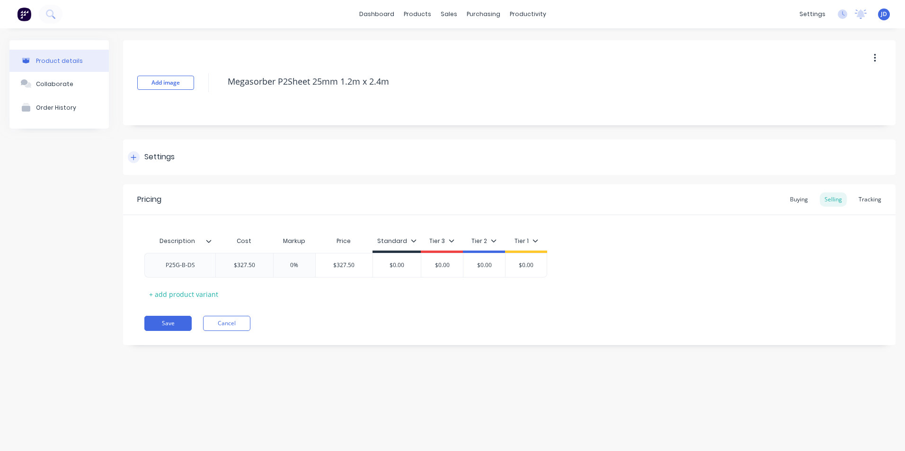
type textarea "Megasorber P25Sheet 25mm 1.2m x 2.4m"
type textarea "x"
type textarea "Megasorber P25 Sheet 25mm 1.2m x 2.4m"
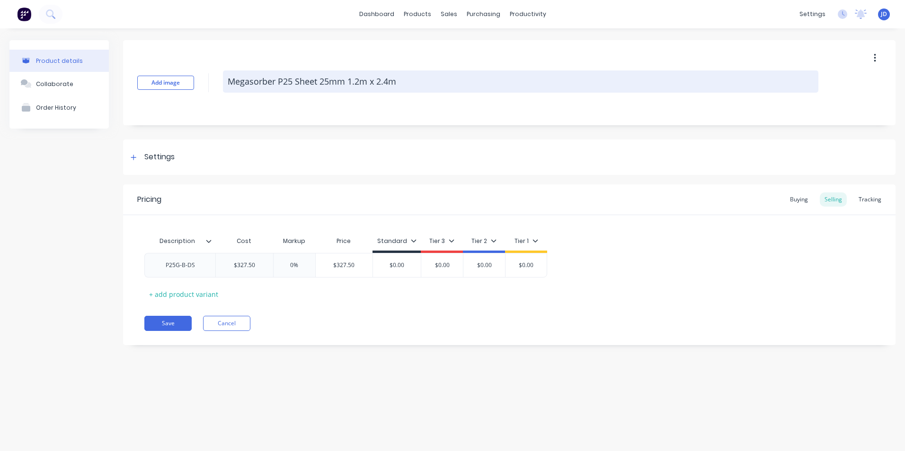
drag, startPoint x: 321, startPoint y: 83, endPoint x: 346, endPoint y: 83, distance: 25.1
click at [346, 83] on textarea "Megasorber P25 Sheet 25mm 1.2m x 2.4m" at bounding box center [520, 82] width 595 height 22
type textarea "x"
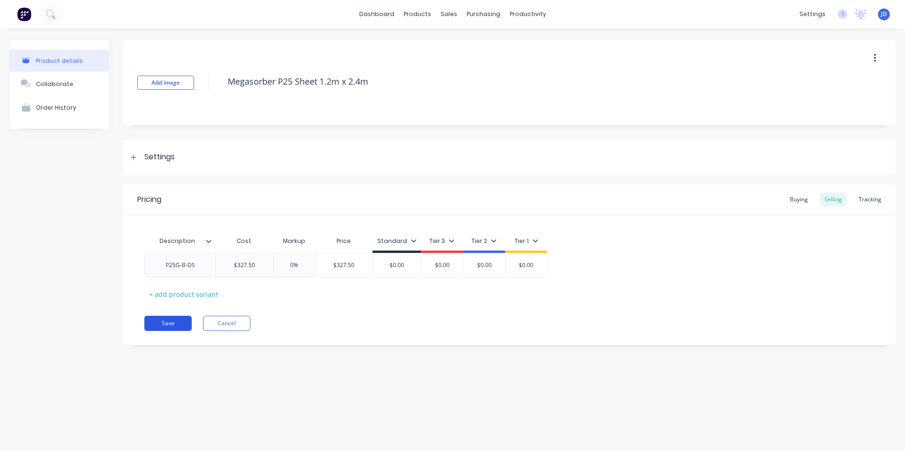
type textarea "Megasorber P25 Sheet 1.2m x 2.4m"
click at [169, 319] on button "Save" at bounding box center [167, 323] width 47 height 15
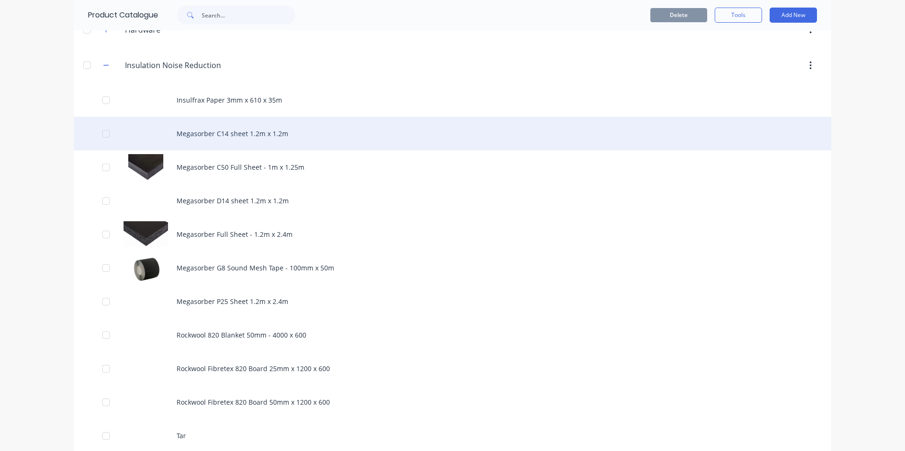
scroll to position [663, 0]
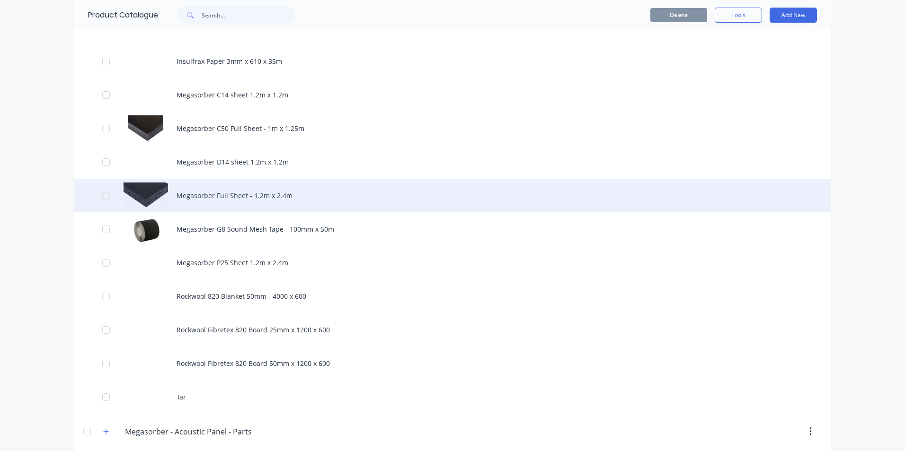
click at [201, 196] on div "Megasorber Full Sheet - 1.2m x 2.4m" at bounding box center [452, 196] width 757 height 34
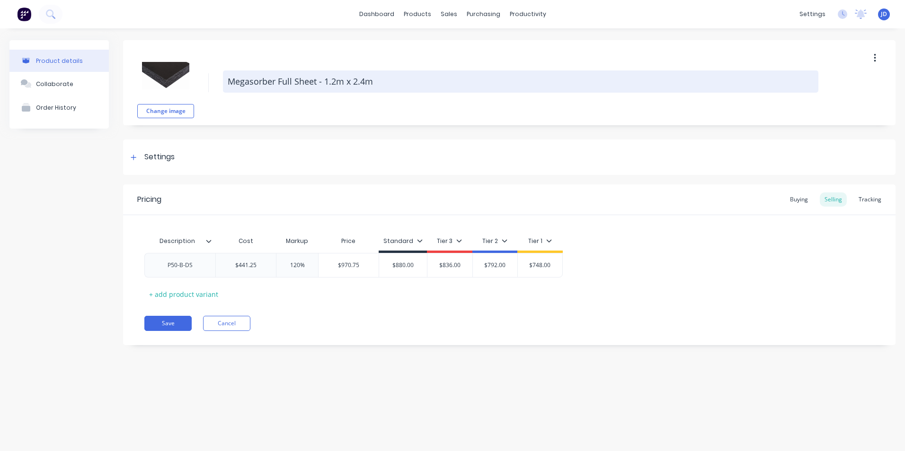
click at [280, 81] on textarea "Megasorber Full Sheet - 1.2m x 2.4m" at bounding box center [520, 82] width 595 height 22
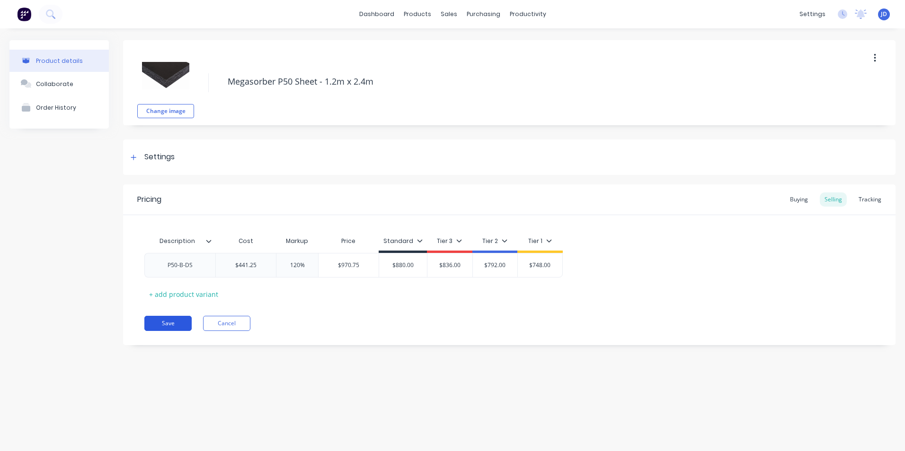
click at [177, 323] on button "Save" at bounding box center [167, 323] width 47 height 15
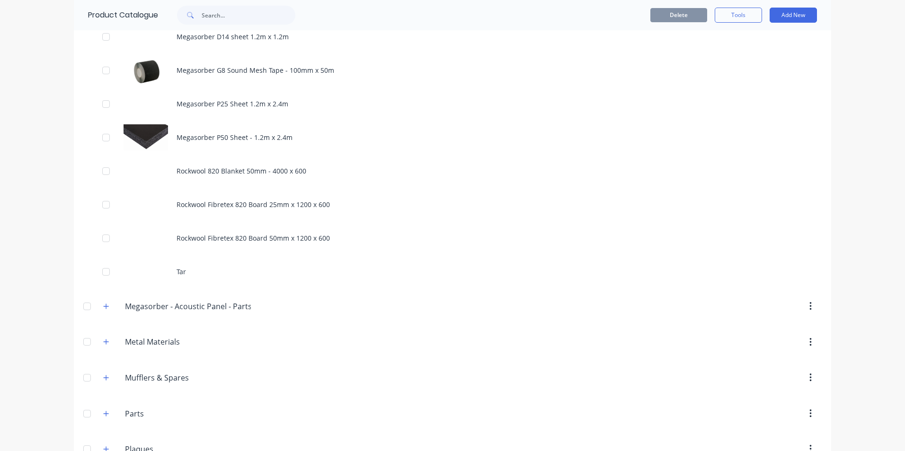
scroll to position [805, 0]
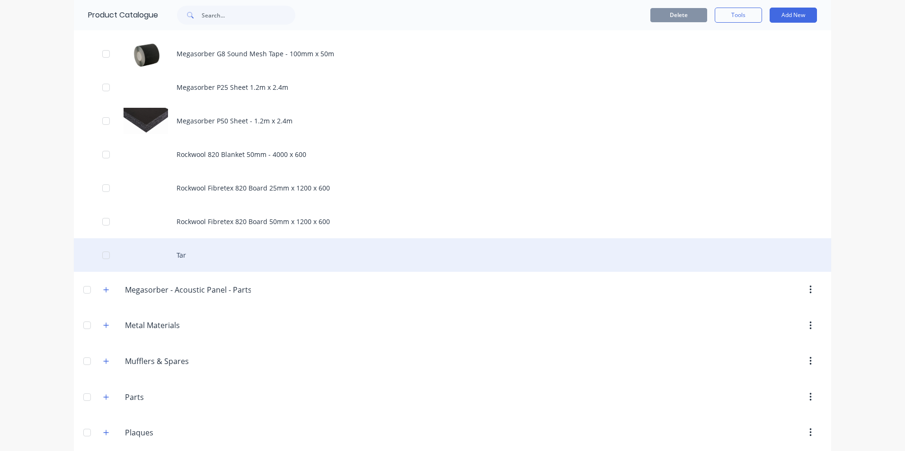
click at [181, 256] on div "Tar" at bounding box center [452, 256] width 757 height 34
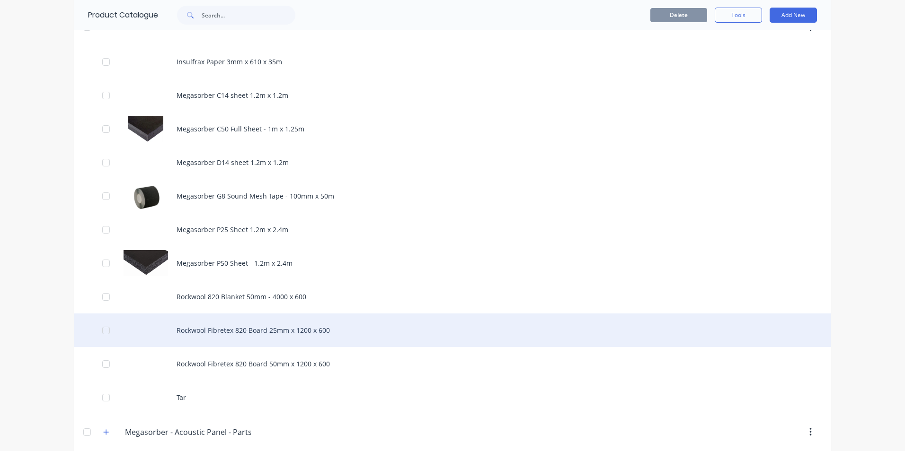
scroll to position [663, 0]
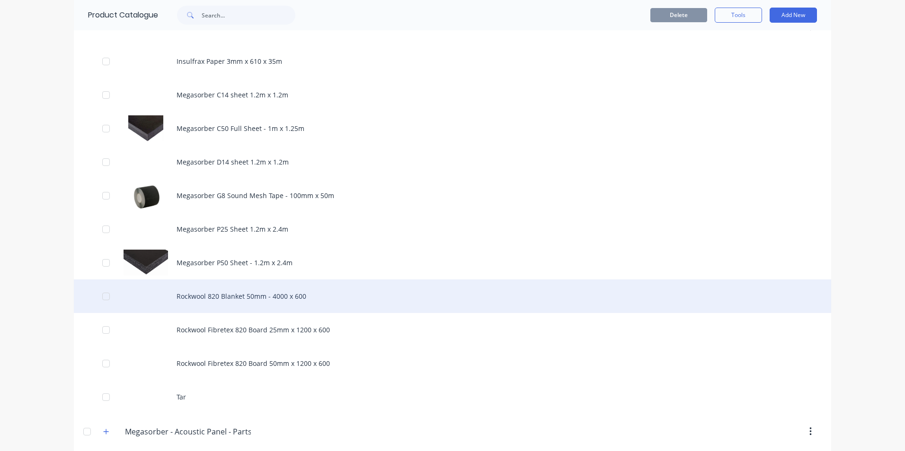
click at [221, 296] on div "Rockwool 820 Blanket 50mm - 4000 x 600" at bounding box center [452, 297] width 757 height 34
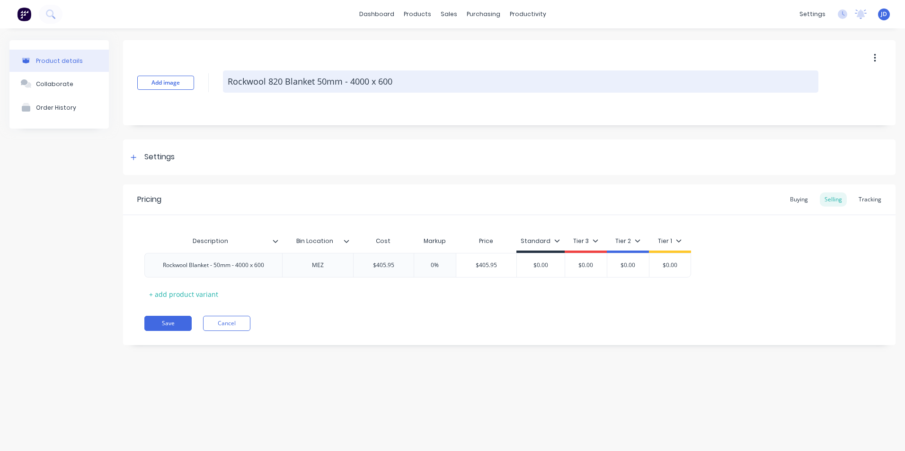
drag, startPoint x: 269, startPoint y: 83, endPoint x: 280, endPoint y: 83, distance: 10.9
click at [280, 83] on textarea "Rockwool 820 Blanket 50mm - 4000 x 600" at bounding box center [520, 82] width 595 height 22
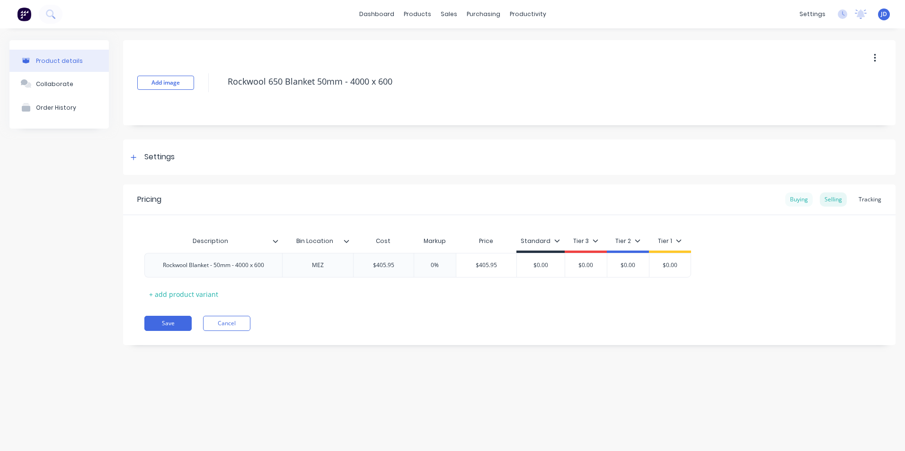
click at [801, 199] on div "Buying" at bounding box center [798, 200] width 27 height 14
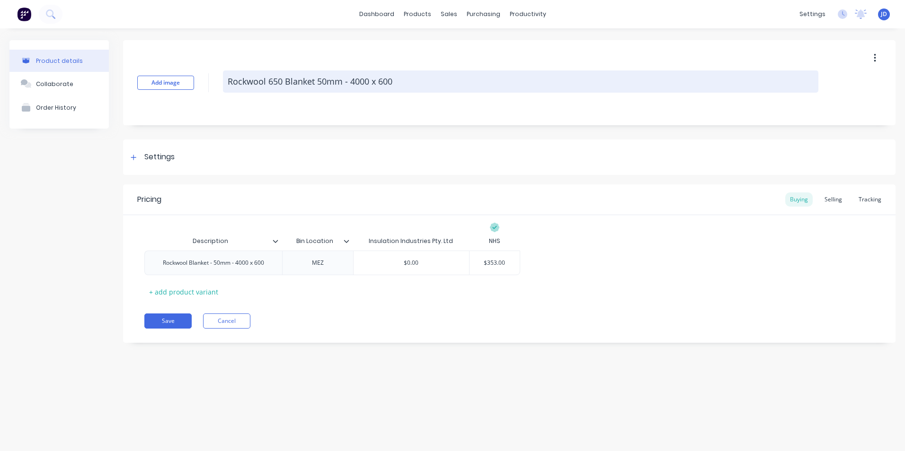
click at [270, 81] on textarea "Rockwool 650 Blanket 50mm - 4000 x 600" at bounding box center [520, 82] width 595 height 22
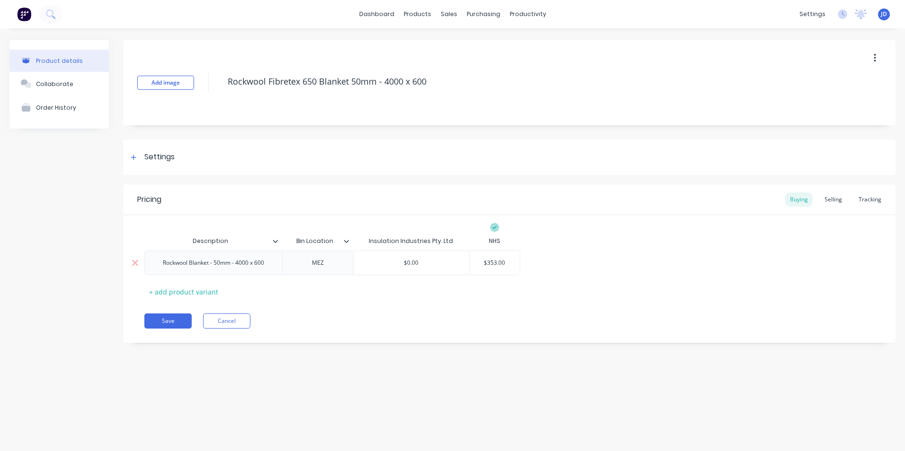
drag, startPoint x: 488, startPoint y: 263, endPoint x: 505, endPoint y: 265, distance: 17.6
click at [506, 265] on input "$353.00" at bounding box center [494, 263] width 51 height 9
click at [834, 200] on div "Selling" at bounding box center [833, 200] width 27 height 14
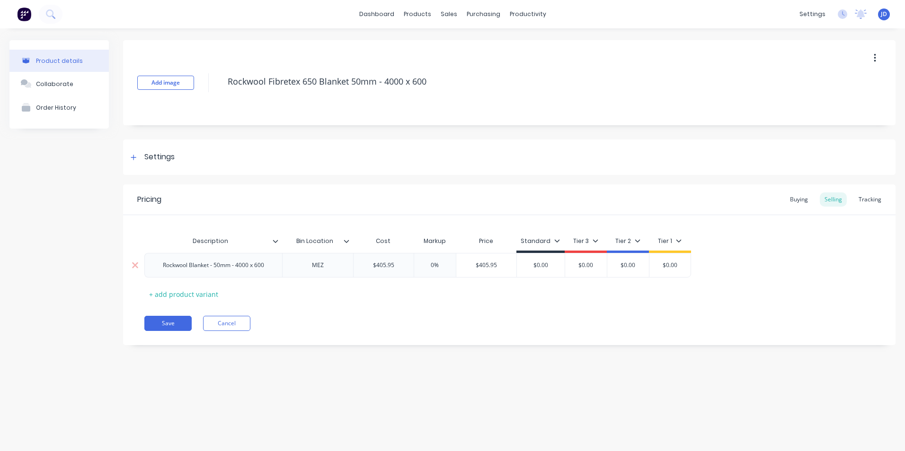
drag, startPoint x: 378, startPoint y: 267, endPoint x: 394, endPoint y: 267, distance: 16.1
click at [394, 267] on input "$405.95" at bounding box center [384, 265] width 60 height 9
click at [168, 322] on button "Save" at bounding box center [167, 323] width 47 height 15
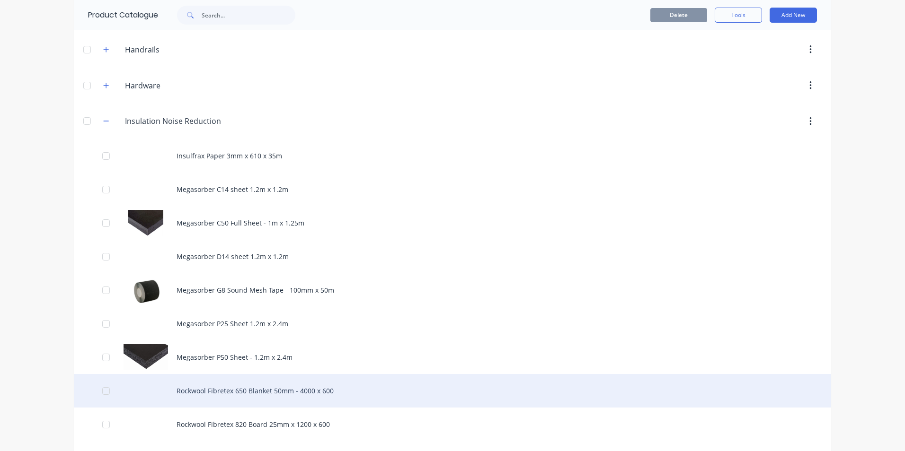
scroll to position [615, 0]
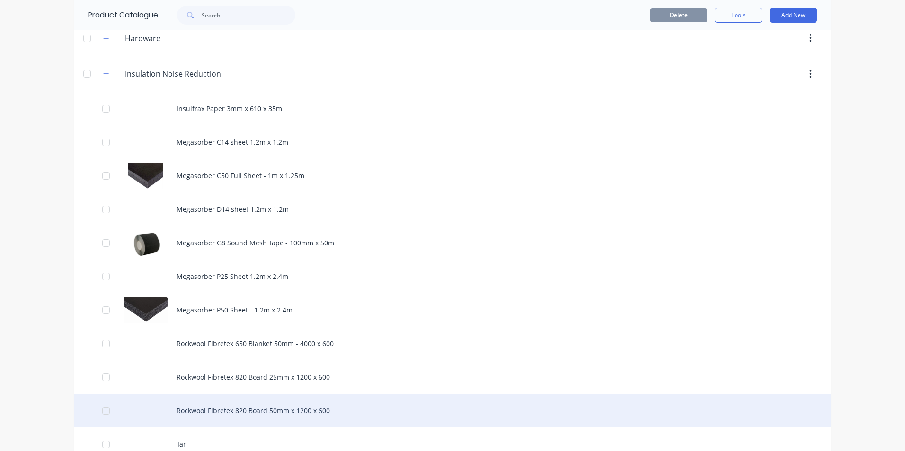
click at [227, 413] on div "Rockwool Fibretex 820 Board 50mm x 1200 x 600" at bounding box center [452, 411] width 757 height 34
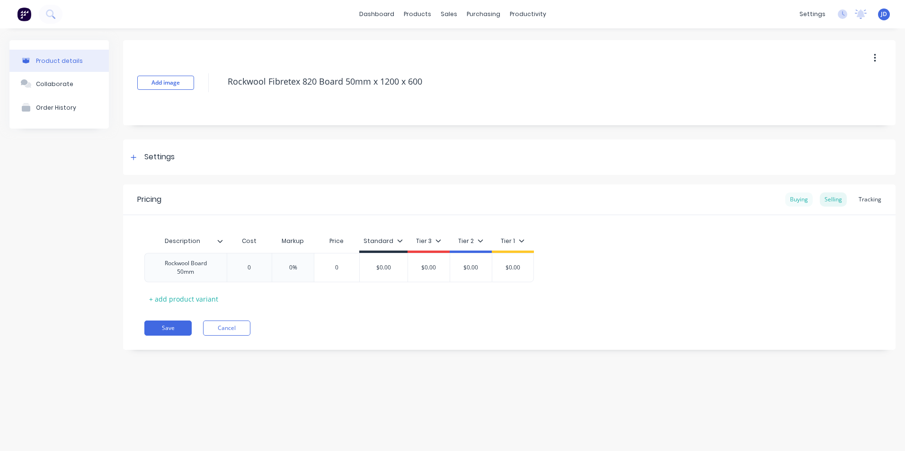
click at [800, 198] on div "Buying" at bounding box center [798, 200] width 27 height 14
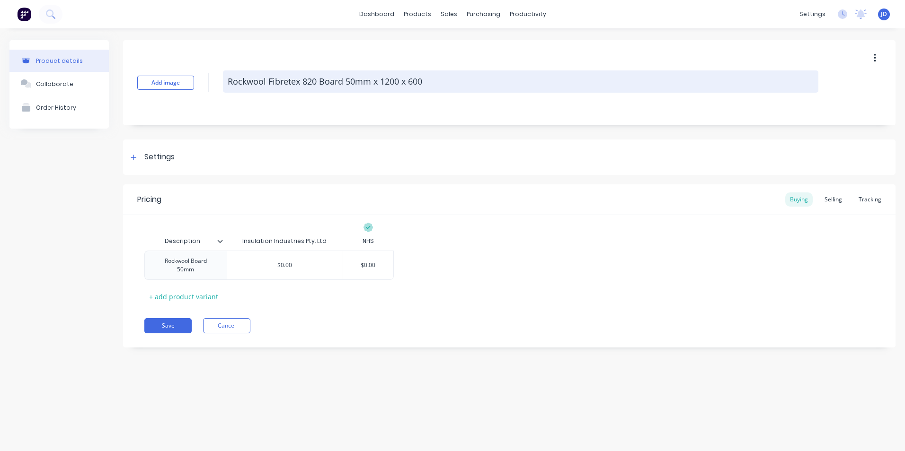
click at [430, 82] on textarea "Rockwool Fibretex 820 Board 50mm x 1200 x 600" at bounding box center [520, 82] width 595 height 22
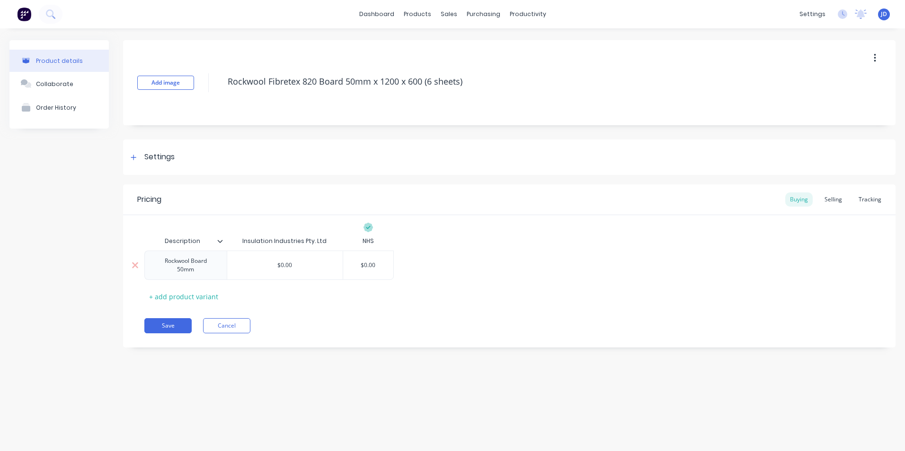
drag, startPoint x: 365, startPoint y: 266, endPoint x: 378, endPoint y: 264, distance: 13.0
click at [377, 266] on input "$0.00" at bounding box center [368, 265] width 51 height 9
drag, startPoint x: 283, startPoint y: 267, endPoint x: 296, endPoint y: 267, distance: 13.3
click at [296, 267] on input "$0.00" at bounding box center [284, 265] width 115 height 9
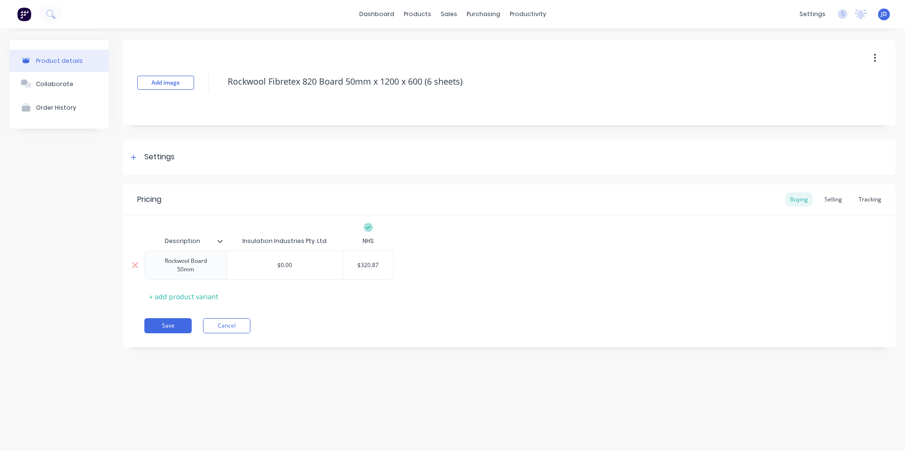
drag, startPoint x: 296, startPoint y: 267, endPoint x: 281, endPoint y: 265, distance: 15.3
click at [281, 265] on input "$0.00" at bounding box center [284, 265] width 115 height 9
drag, startPoint x: 362, startPoint y: 266, endPoint x: 372, endPoint y: 266, distance: 9.5
click at [382, 265] on input "$320.87" at bounding box center [368, 265] width 51 height 9
click at [837, 197] on div "Selling" at bounding box center [833, 200] width 27 height 14
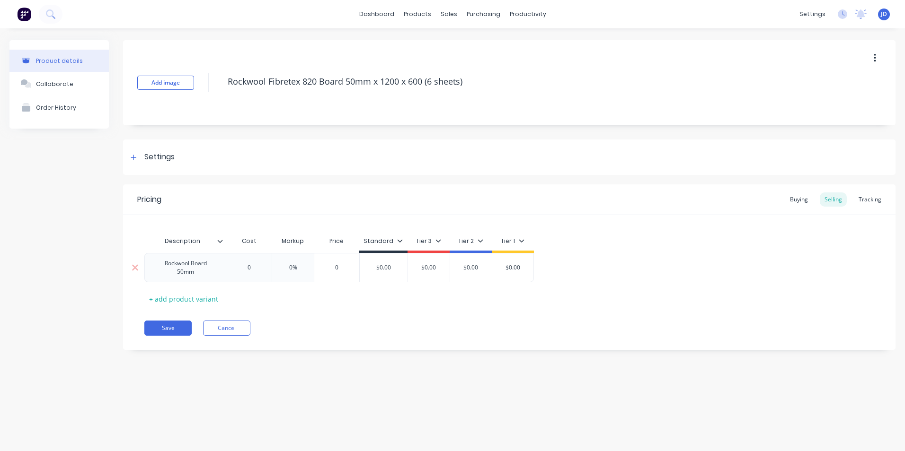
drag, startPoint x: 245, startPoint y: 266, endPoint x: 261, endPoint y: 267, distance: 16.1
click at [261, 267] on input "0" at bounding box center [249, 268] width 47 height 9
drag, startPoint x: 295, startPoint y: 269, endPoint x: 303, endPoint y: 272, distance: 8.7
click at [303, 272] on div "0% 0%" at bounding box center [298, 268] width 47 height 24
click at [299, 269] on input "0%" at bounding box center [298, 268] width 47 height 9
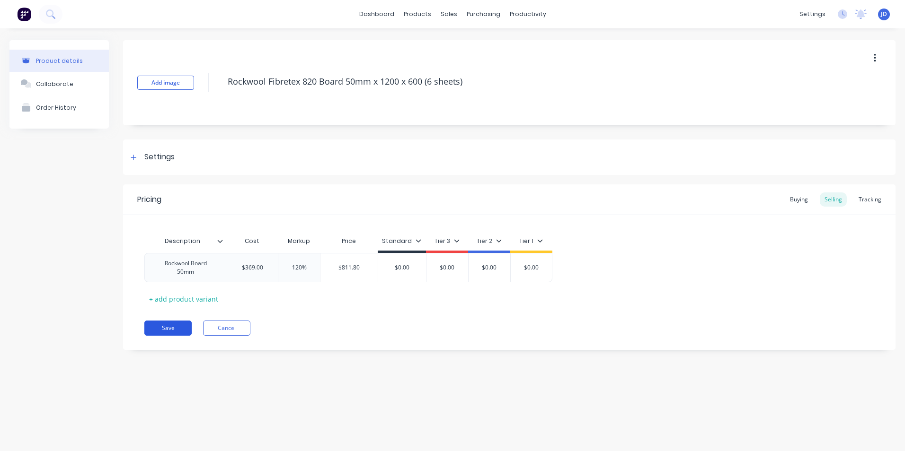
click at [162, 327] on button "Save" at bounding box center [167, 328] width 47 height 15
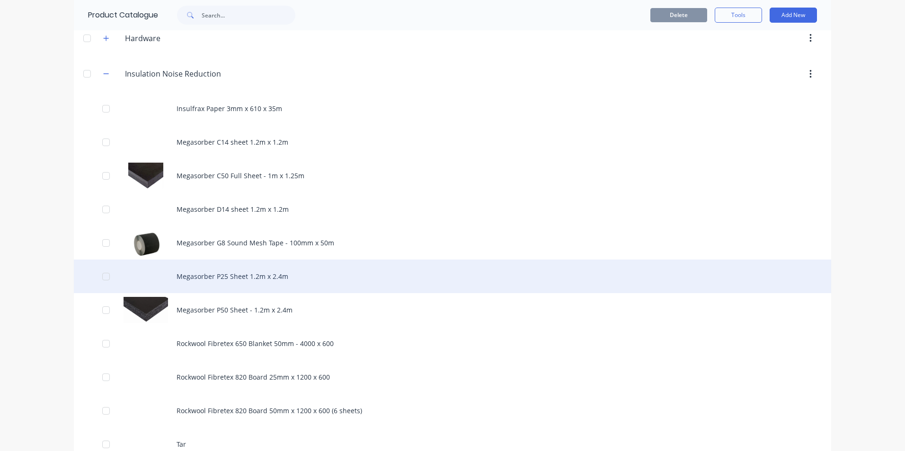
scroll to position [710, 0]
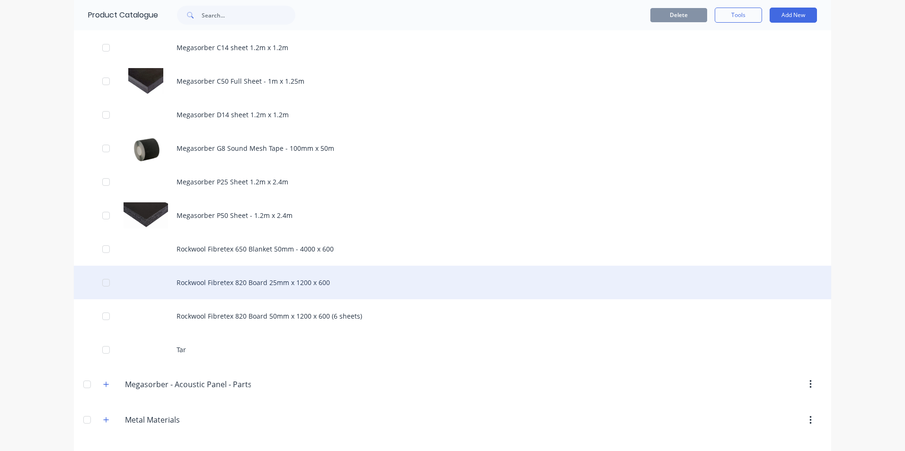
click at [104, 283] on div at bounding box center [106, 283] width 19 height 19
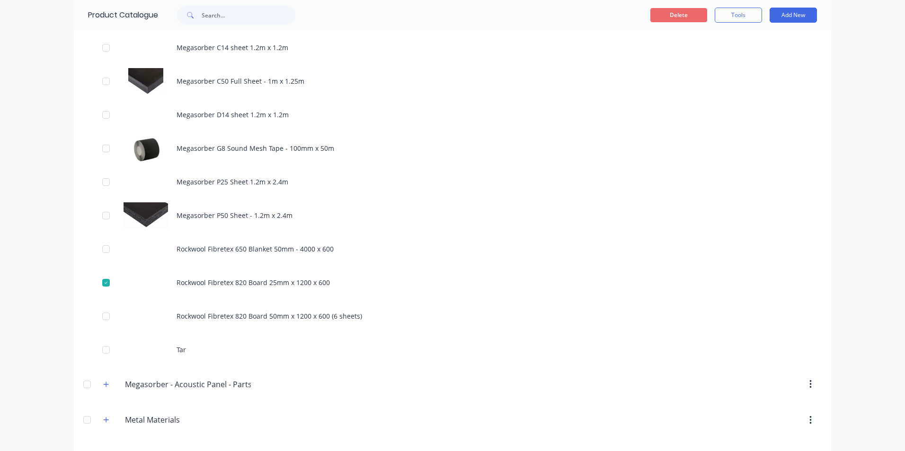
click at [674, 16] on button "Delete" at bounding box center [678, 15] width 57 height 14
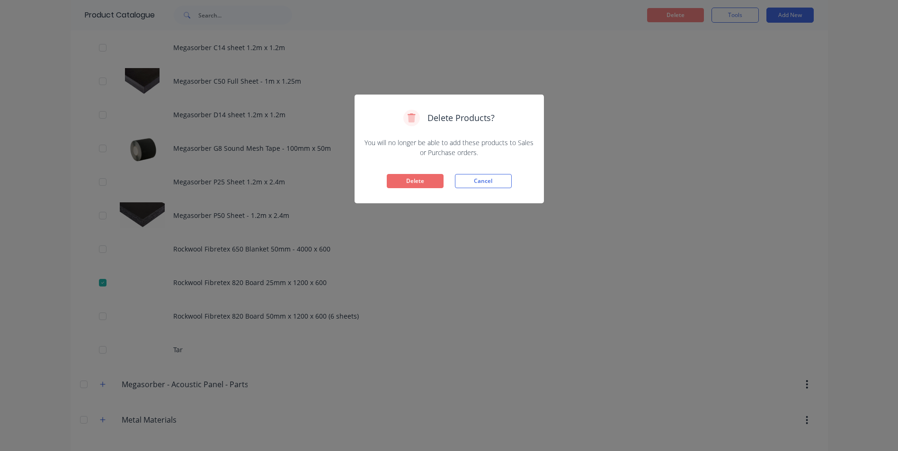
click at [420, 180] on button "Delete" at bounding box center [415, 181] width 57 height 14
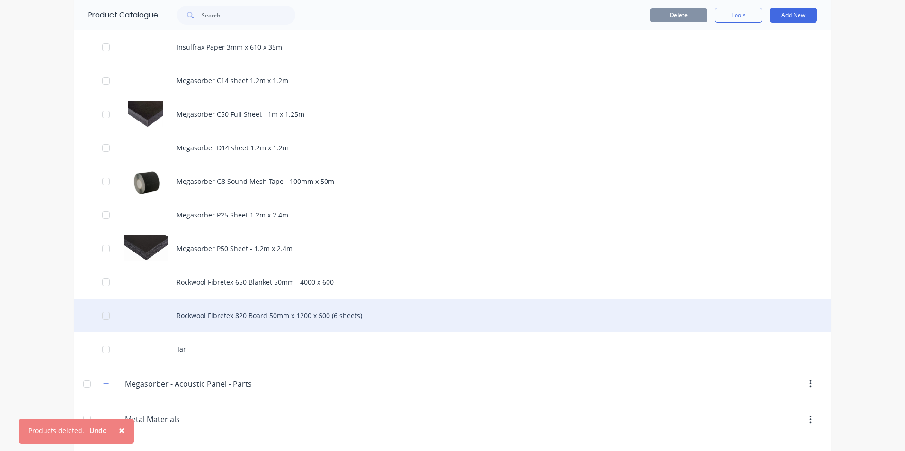
scroll to position [663, 0]
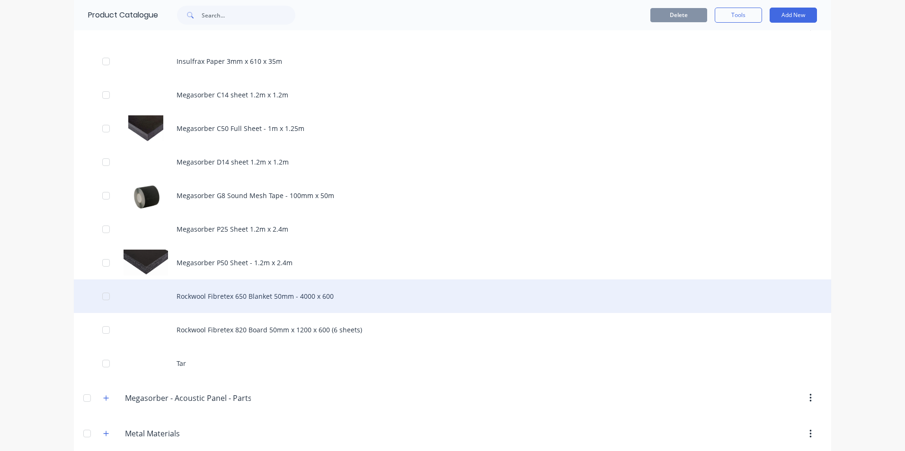
click at [263, 295] on div "Rockwool Fibretex 650 Blanket 50mm - 4000 x 600" at bounding box center [452, 297] width 757 height 34
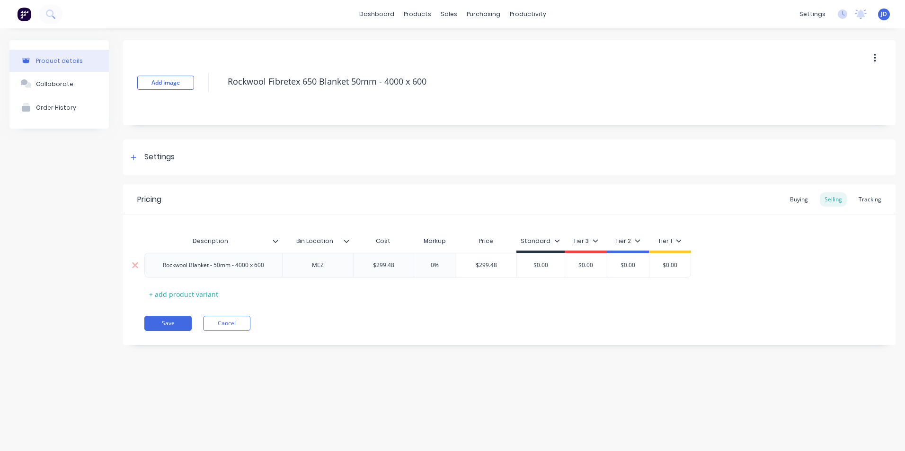
drag, startPoint x: 428, startPoint y: 267, endPoint x: 437, endPoint y: 267, distance: 8.5
click at [437, 267] on input "0%" at bounding box center [434, 265] width 47 height 9
click at [421, 261] on input "0%" at bounding box center [434, 265] width 47 height 9
click at [422, 261] on input "0%" at bounding box center [434, 265] width 47 height 9
click at [427, 262] on input "0%" at bounding box center [434, 265] width 47 height 9
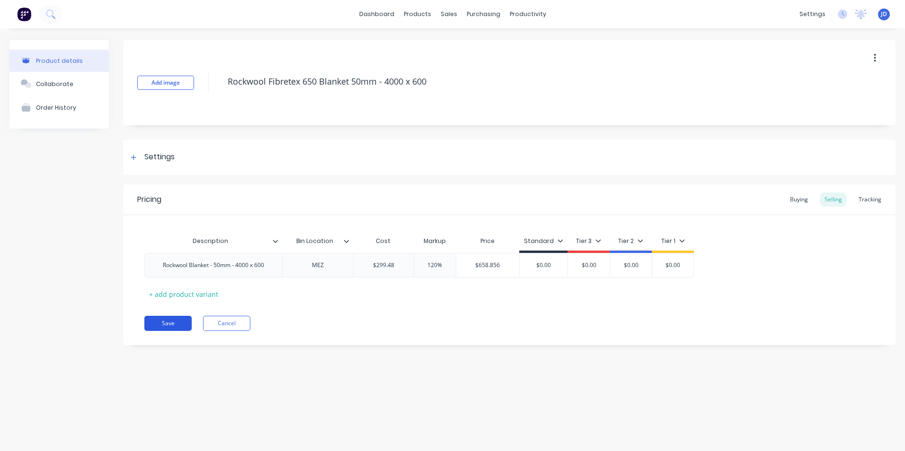
click at [159, 325] on button "Save" at bounding box center [167, 323] width 47 height 15
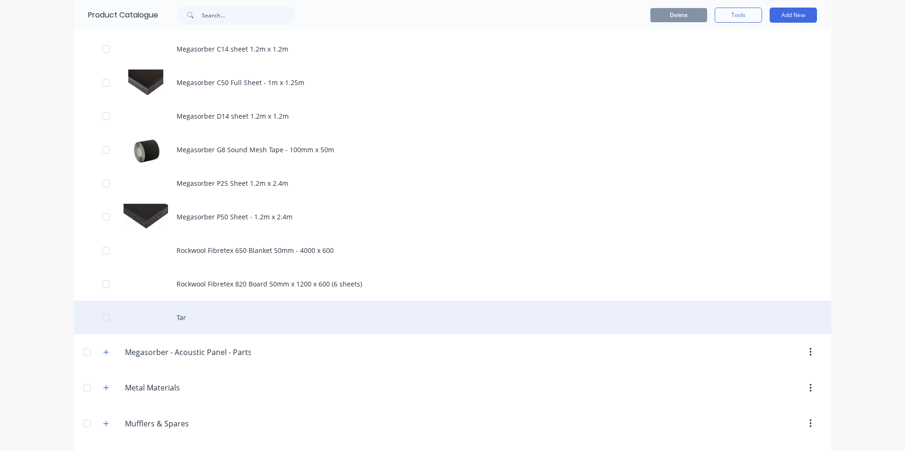
scroll to position [710, 0]
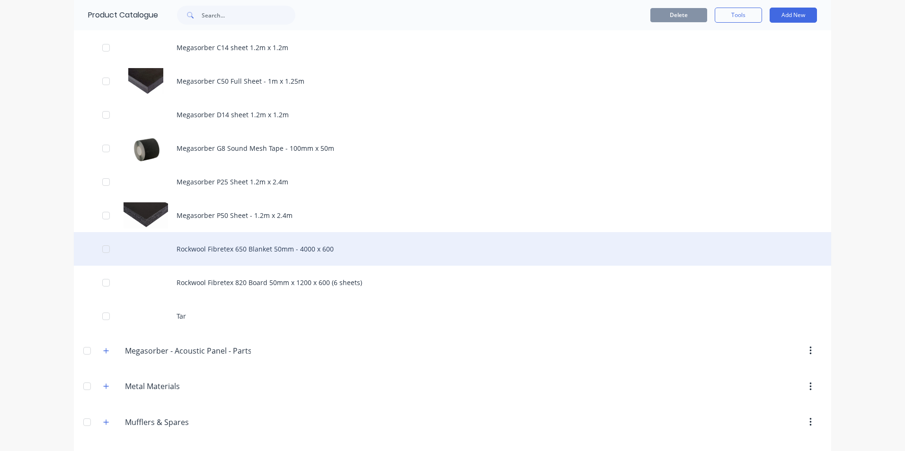
click at [234, 249] on div "Rockwool Fibretex 650 Blanket 50mm - 4000 x 600" at bounding box center [452, 249] width 757 height 34
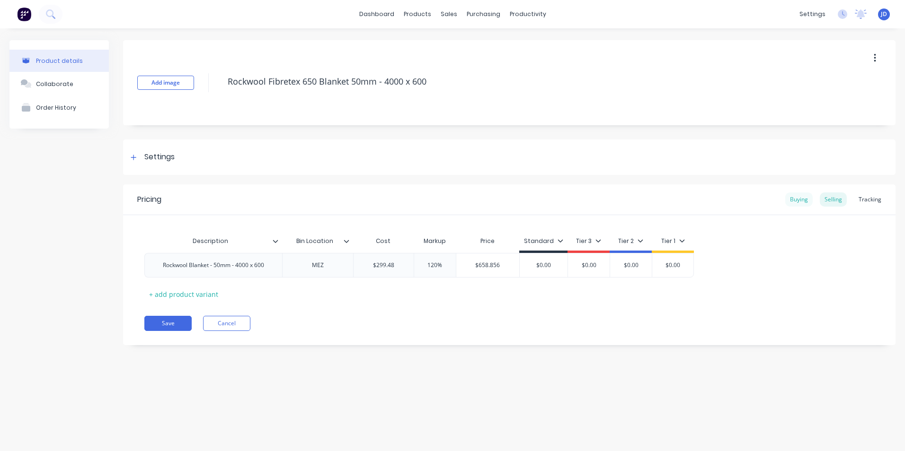
click at [796, 201] on div "Buying" at bounding box center [798, 200] width 27 height 14
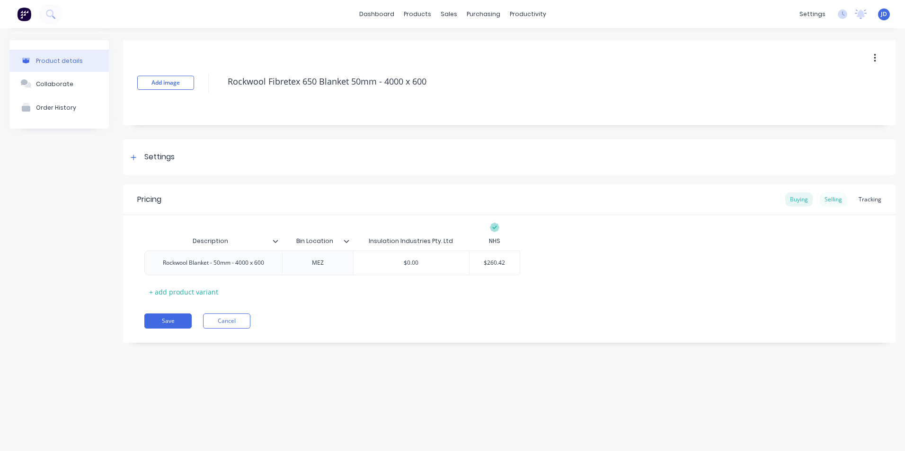
click at [838, 199] on div "Selling" at bounding box center [833, 200] width 27 height 14
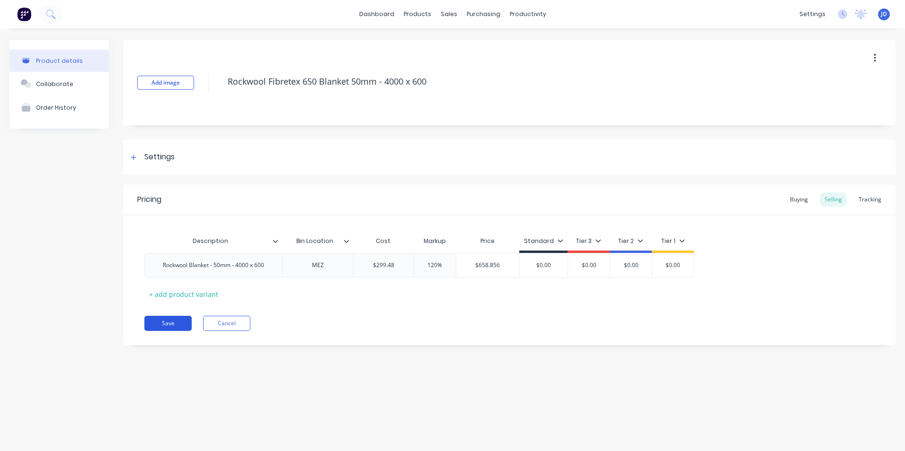
click at [172, 323] on button "Save" at bounding box center [167, 323] width 47 height 15
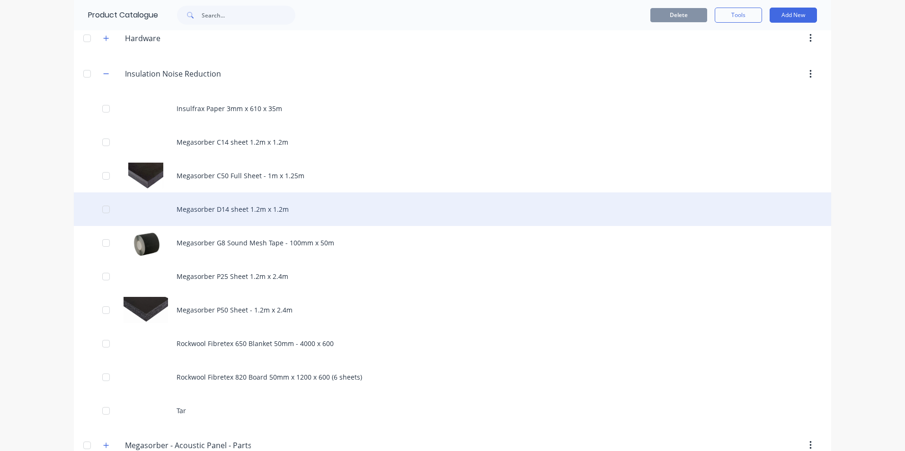
scroll to position [663, 0]
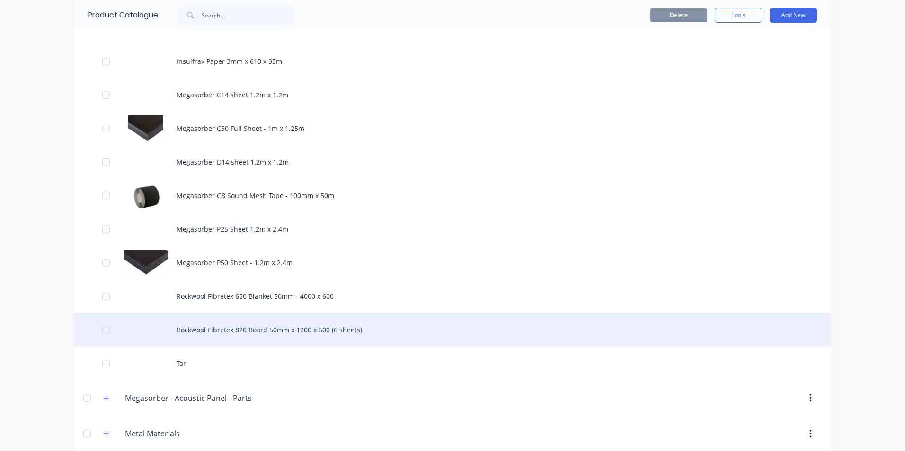
click at [251, 330] on div "Rockwool Fibretex 820 Board 50mm x 1200 x 600 (6 sheets)" at bounding box center [452, 330] width 757 height 34
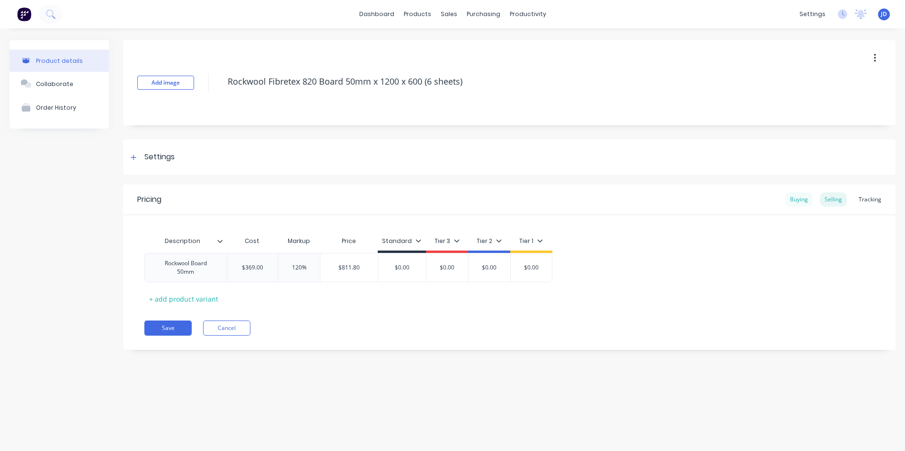
click at [795, 199] on div "Buying" at bounding box center [798, 200] width 27 height 14
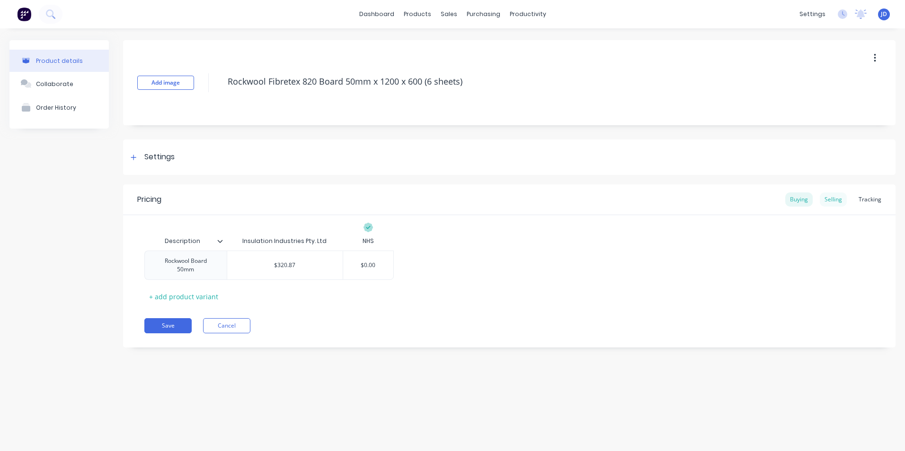
click at [833, 200] on div "Selling" at bounding box center [833, 200] width 27 height 14
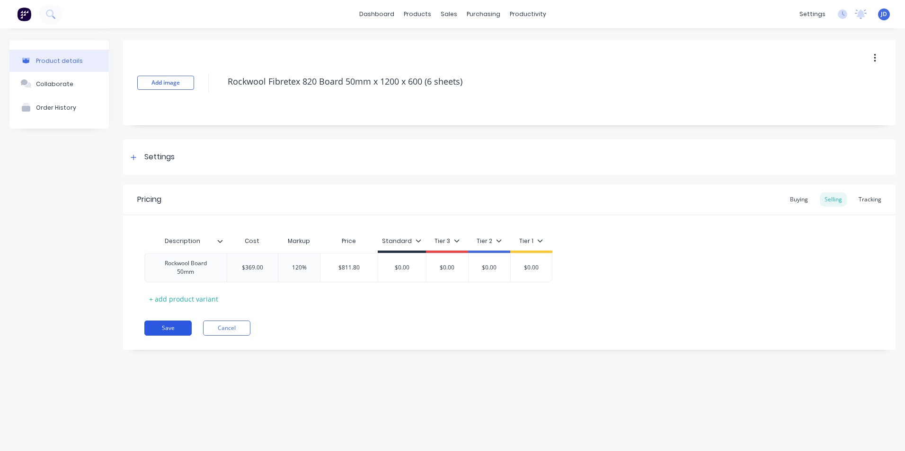
click at [169, 331] on button "Save" at bounding box center [167, 328] width 47 height 15
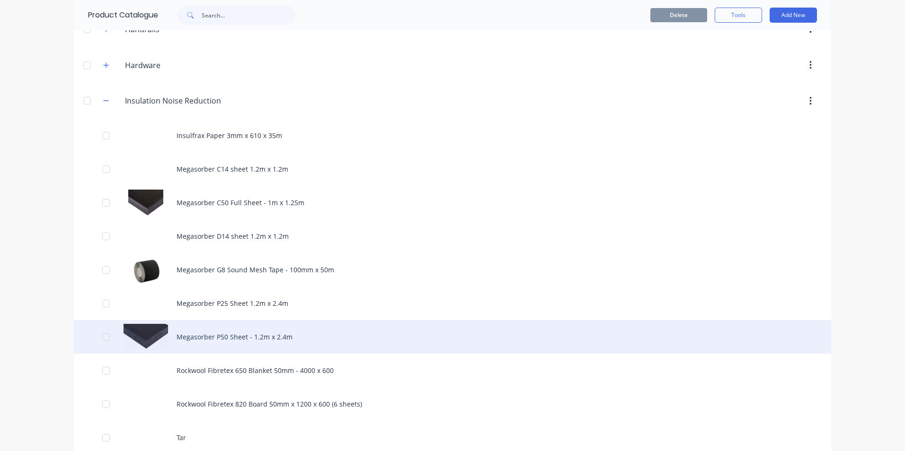
scroll to position [568, 0]
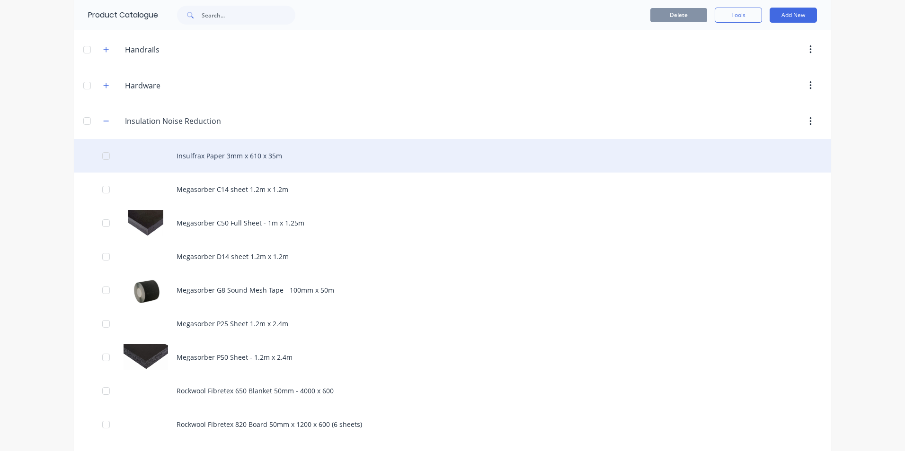
click at [216, 156] on div "Insulfrax Paper 3mm x 610 x 35m" at bounding box center [452, 156] width 757 height 34
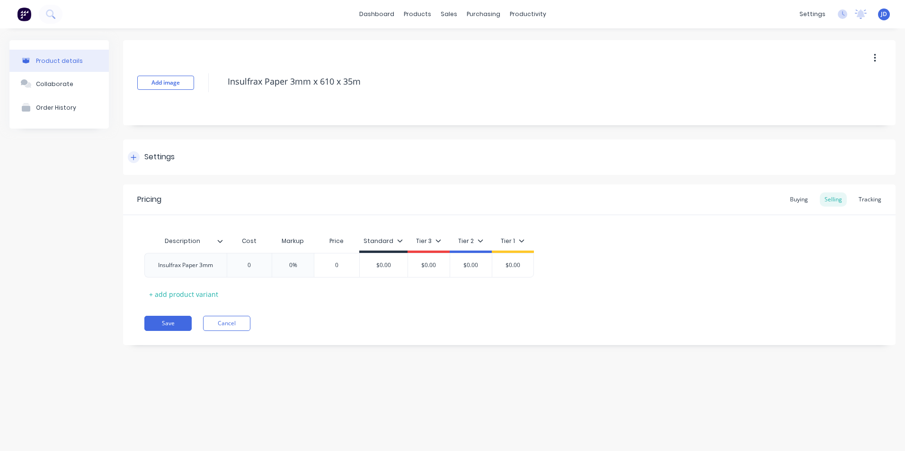
click at [132, 157] on icon at bounding box center [134, 157] width 6 height 7
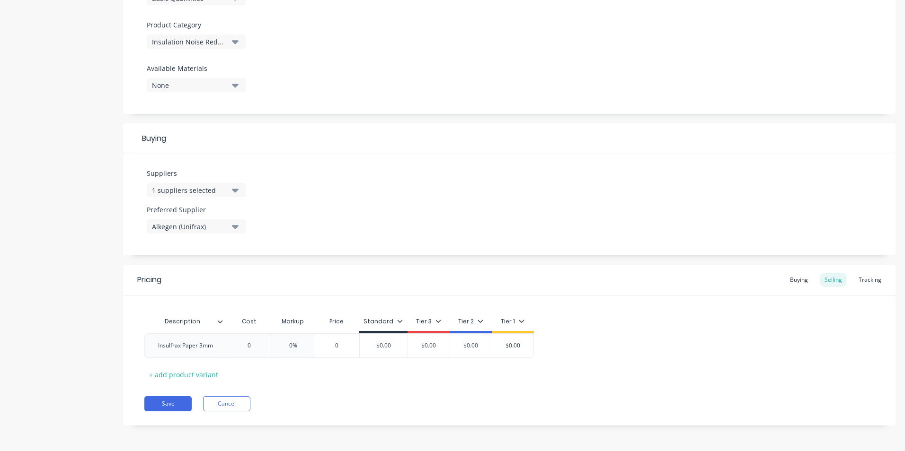
scroll to position [322, 0]
click at [793, 276] on div "Buying" at bounding box center [798, 280] width 27 height 14
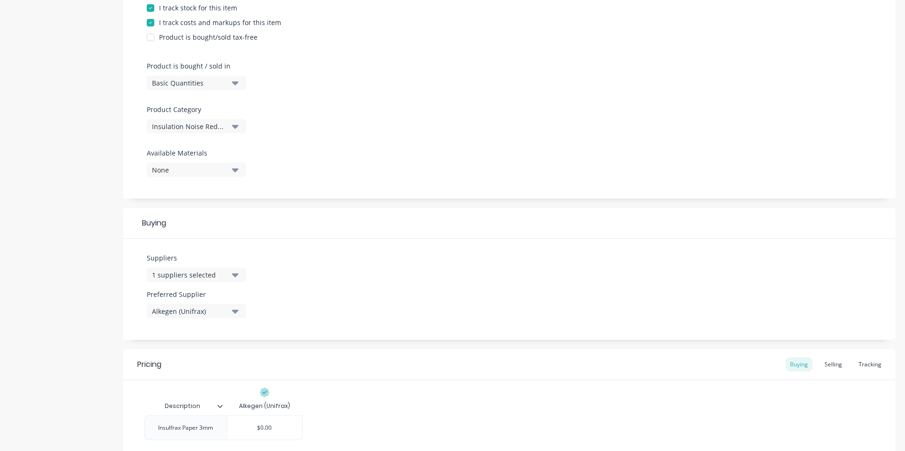
scroll to position [319, 0]
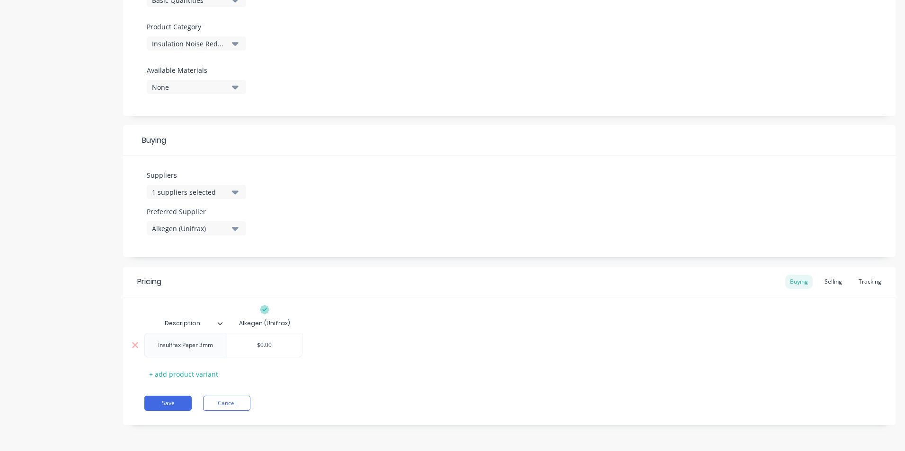
drag, startPoint x: 262, startPoint y: 346, endPoint x: 271, endPoint y: 346, distance: 9.0
click at [271, 346] on input "$0.00" at bounding box center [264, 345] width 75 height 9
drag, startPoint x: 261, startPoint y: 346, endPoint x: 274, endPoint y: 346, distance: 12.8
click at [274, 346] on input "$0.00" at bounding box center [264, 345] width 75 height 9
click at [825, 281] on div "Selling" at bounding box center [833, 282] width 27 height 14
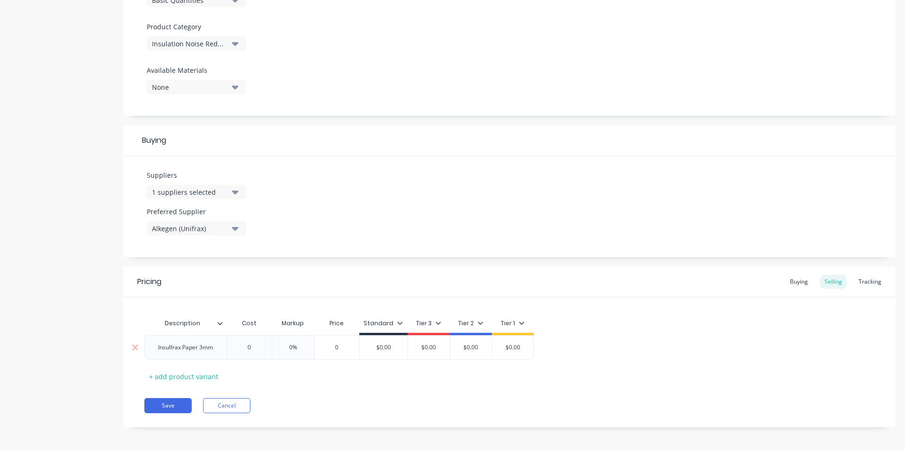
drag, startPoint x: 333, startPoint y: 350, endPoint x: 338, endPoint y: 351, distance: 4.8
click at [338, 351] on input "0" at bounding box center [336, 348] width 47 height 9
click at [797, 280] on div "Buying" at bounding box center [798, 282] width 27 height 14
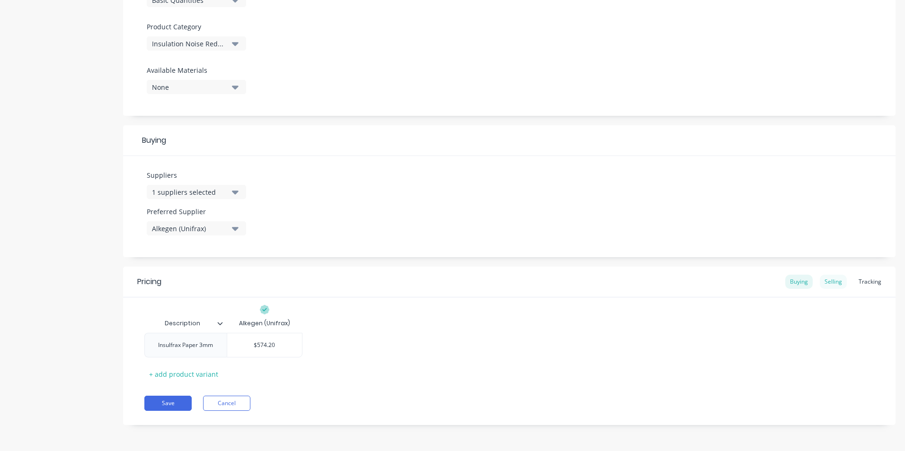
click at [829, 280] on div "Selling" at bounding box center [833, 282] width 27 height 14
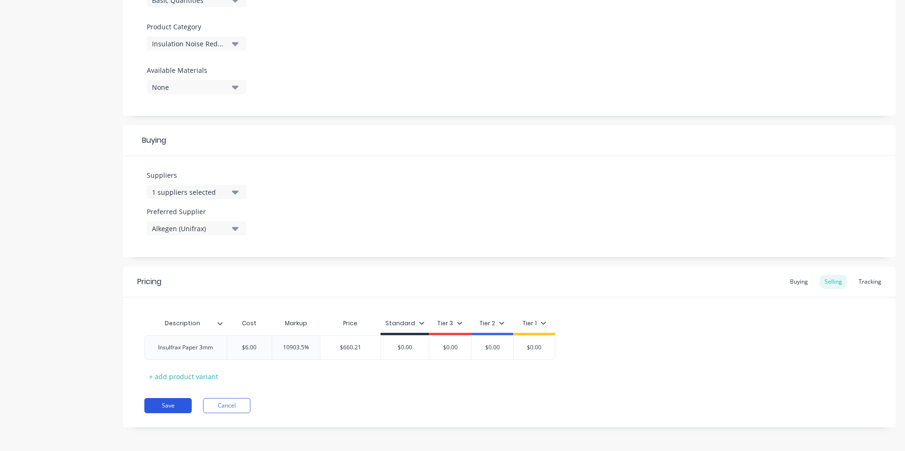
click at [163, 403] on button "Save" at bounding box center [167, 405] width 47 height 15
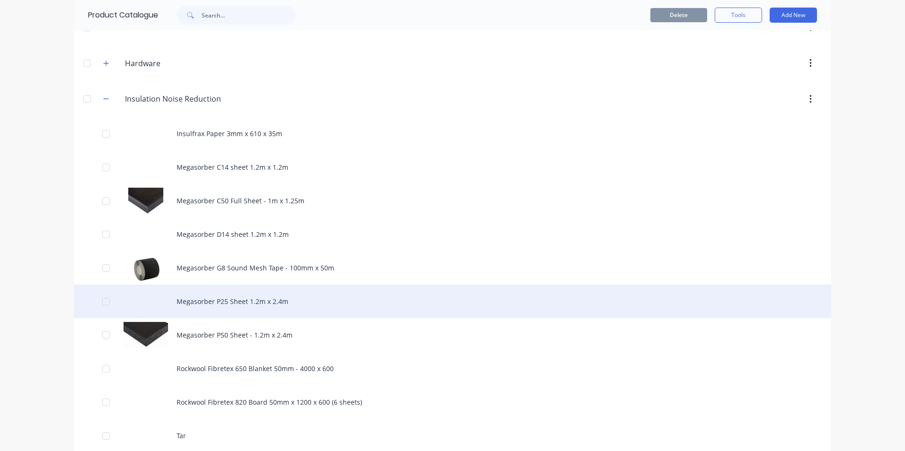
scroll to position [615, 0]
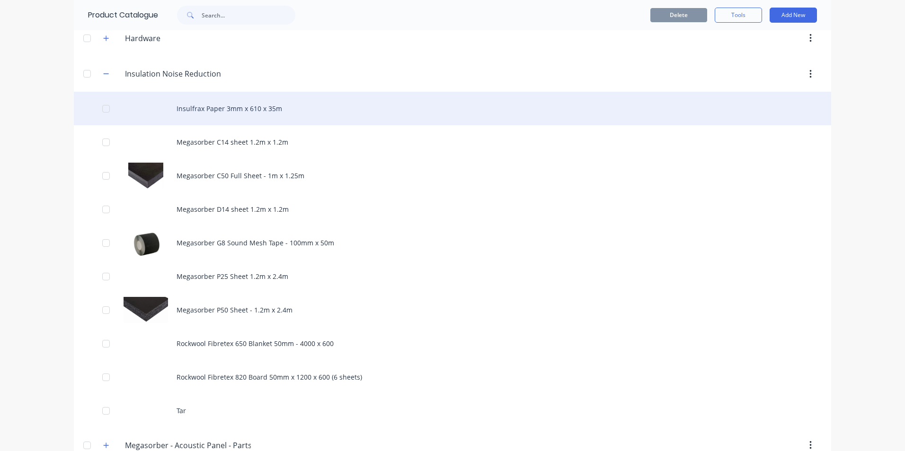
click at [206, 111] on div "Insulfrax Paper 3mm x 610 x 35m" at bounding box center [452, 109] width 757 height 34
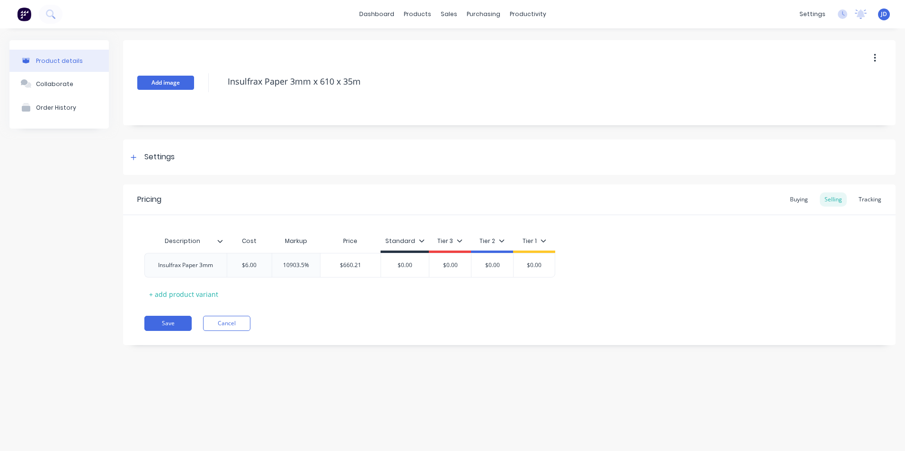
click at [176, 80] on button "Add image" at bounding box center [165, 83] width 57 height 14
click at [167, 318] on button "Save" at bounding box center [167, 323] width 47 height 15
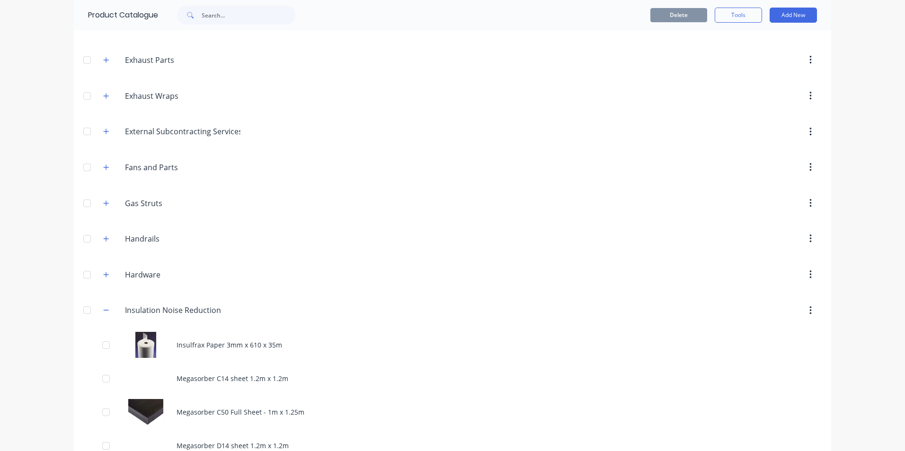
scroll to position [473, 0]
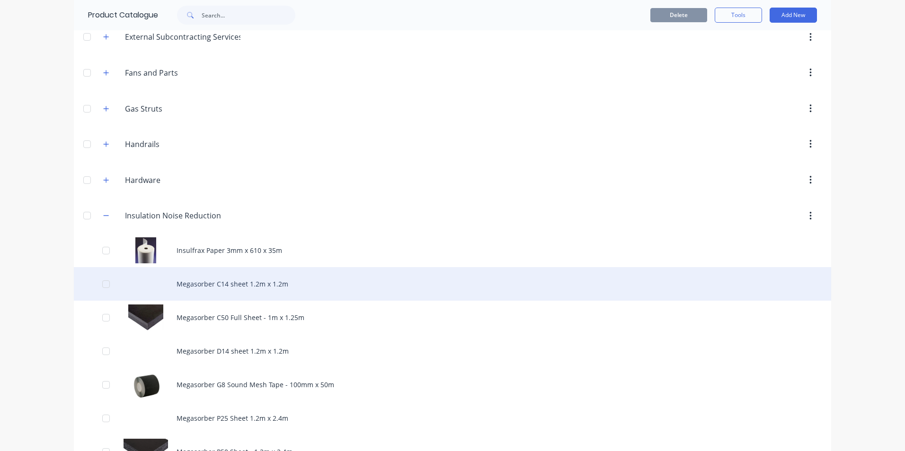
click at [216, 285] on div "Megasorber C14 sheet 1.2m x 1.2m" at bounding box center [452, 284] width 757 height 34
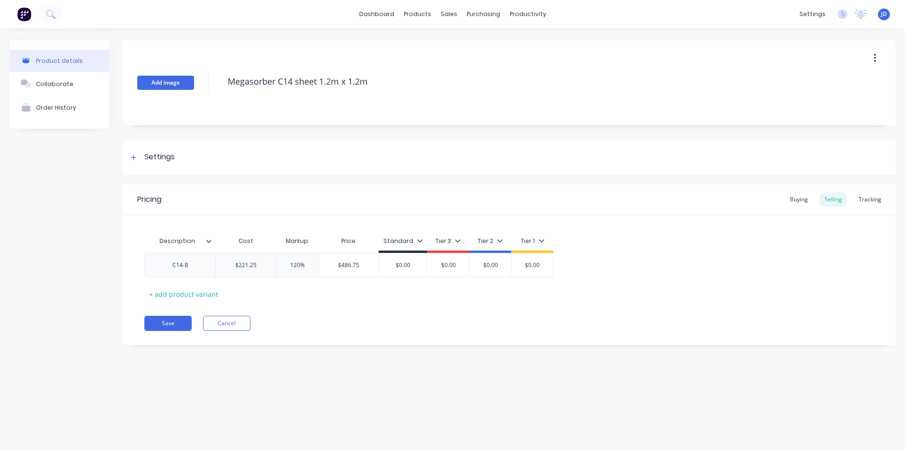
click at [168, 80] on button "Add image" at bounding box center [165, 83] width 57 height 14
click at [451, 185] on div "Pricing Buying Selling Tracking" at bounding box center [509, 200] width 772 height 31
click at [162, 321] on button "Save" at bounding box center [167, 323] width 47 height 15
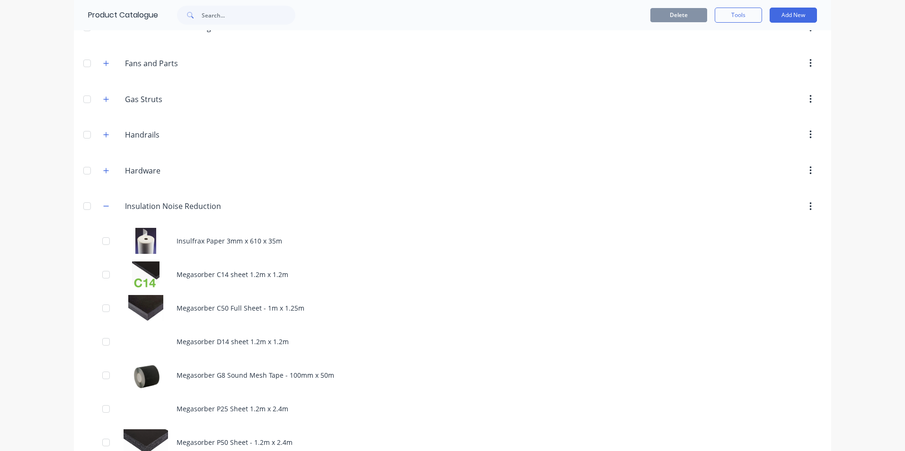
scroll to position [521, 0]
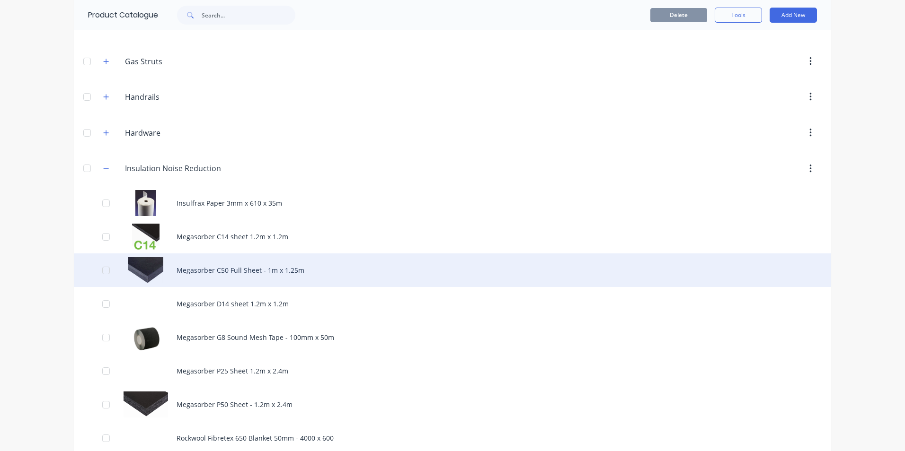
click at [209, 268] on div "Megasorber C50 Full Sheet - 1m x 1.25m" at bounding box center [452, 271] width 757 height 34
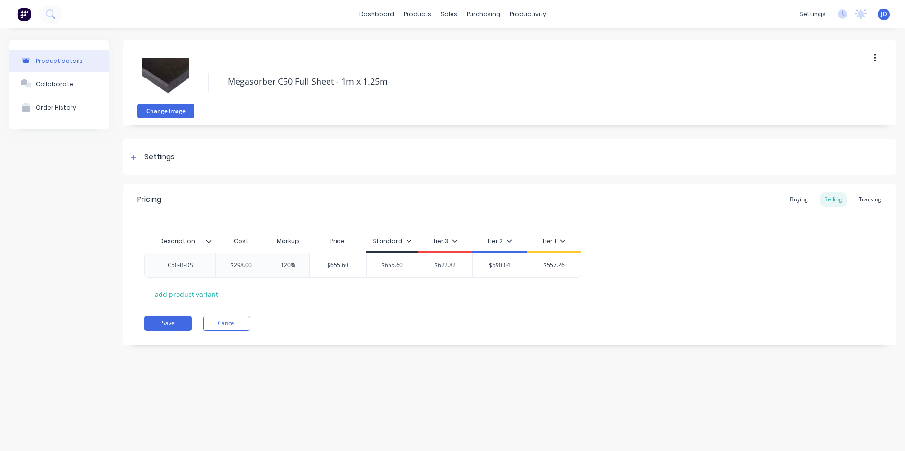
click at [168, 107] on button "Change image" at bounding box center [165, 111] width 57 height 14
click at [177, 326] on button "Save" at bounding box center [167, 323] width 47 height 15
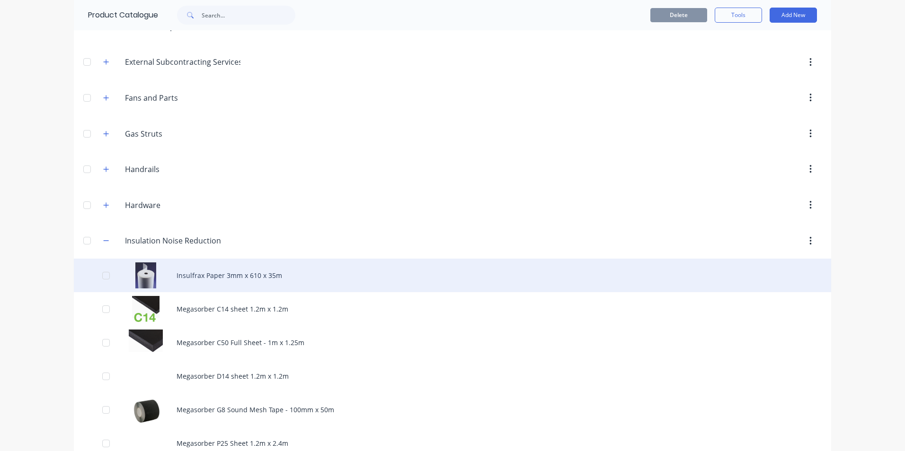
scroll to position [568, 0]
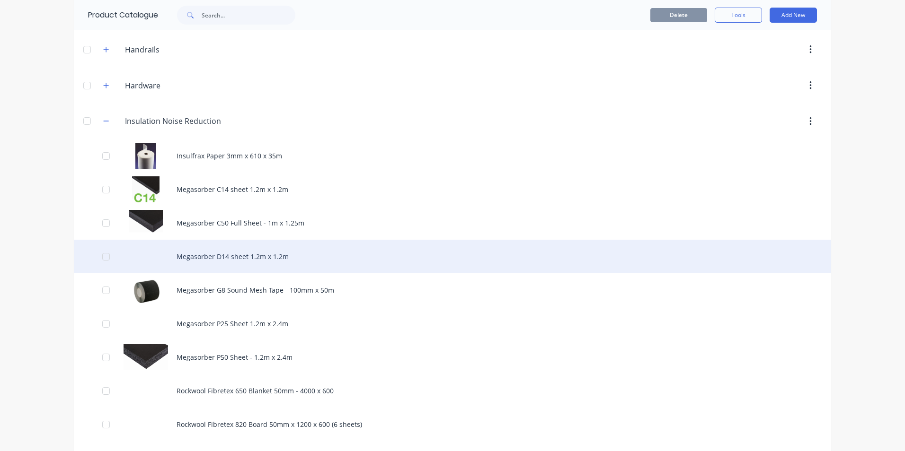
click at [206, 254] on div "Megasorber D14 sheet 1.2m x 1.2m" at bounding box center [452, 257] width 757 height 34
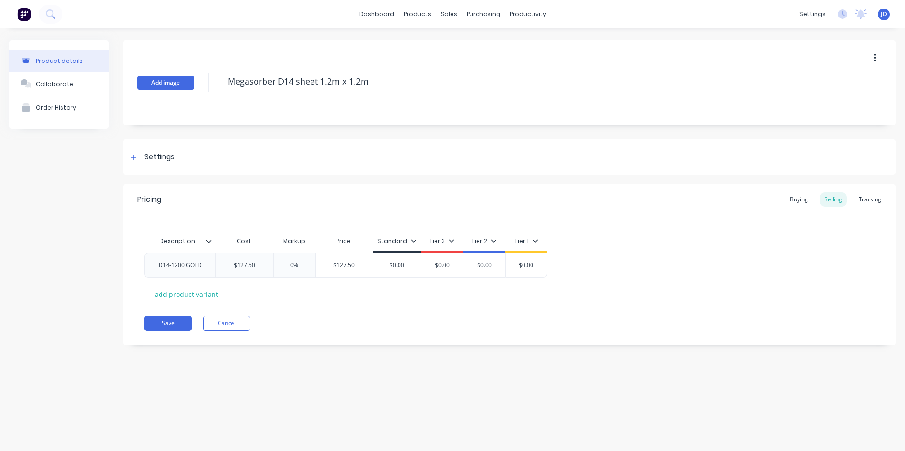
click at [150, 83] on button "Add image" at bounding box center [165, 83] width 57 height 14
click at [162, 322] on button "Save" at bounding box center [167, 323] width 47 height 15
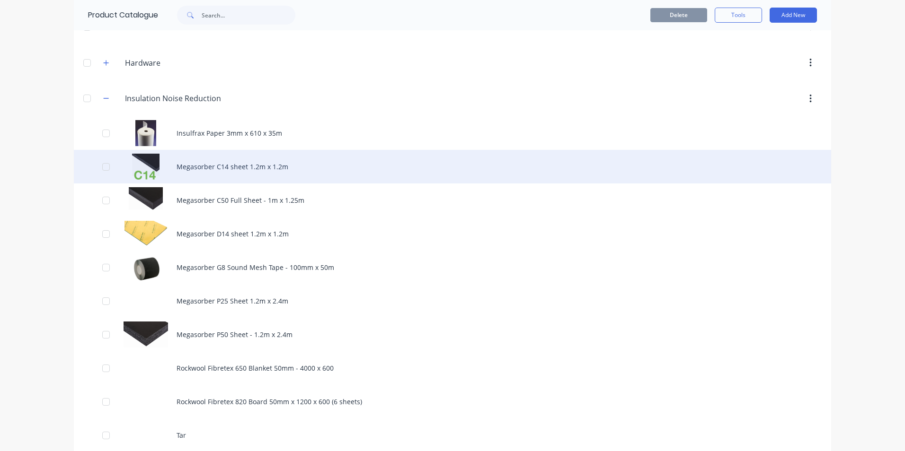
scroll to position [615, 0]
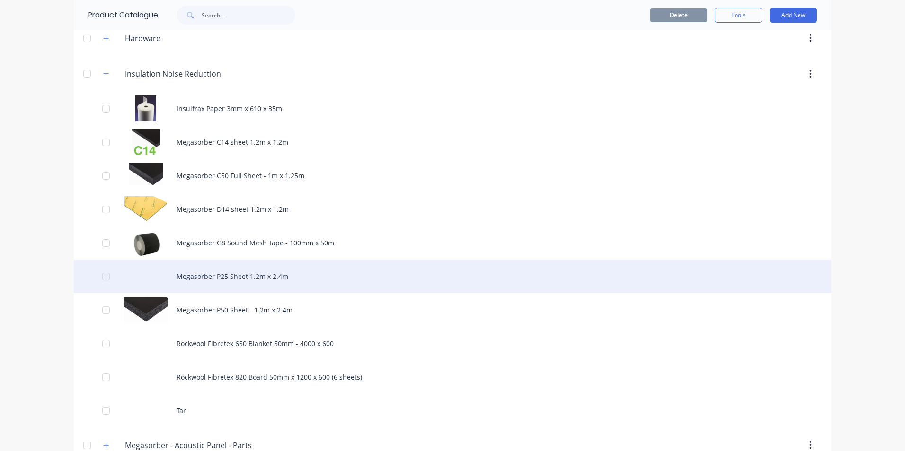
click at [199, 273] on div "Megasorber P25 Sheet 1.2m x 2.4m" at bounding box center [452, 277] width 757 height 34
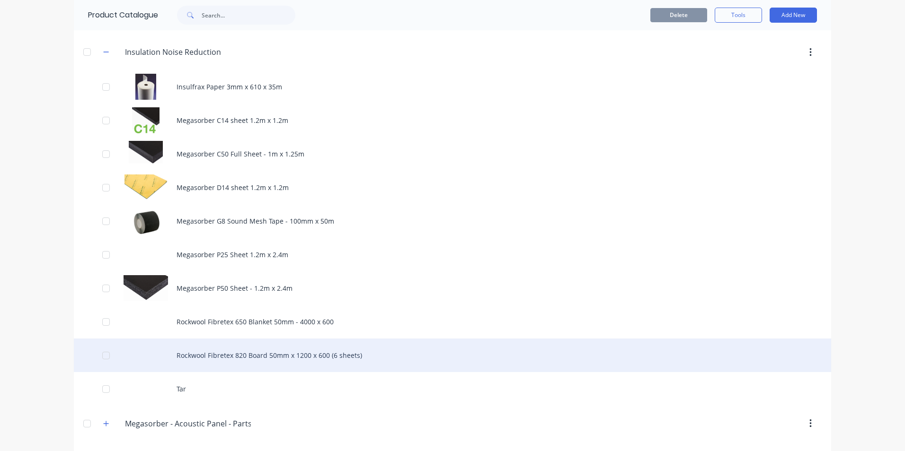
scroll to position [663, 0]
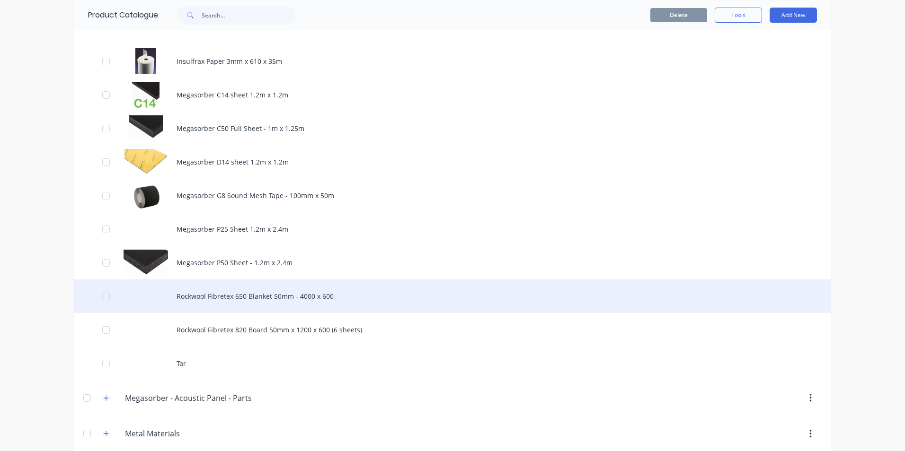
click at [218, 298] on div "Rockwool Fibretex 650 Blanket 50mm - 4000 x 600" at bounding box center [452, 297] width 757 height 34
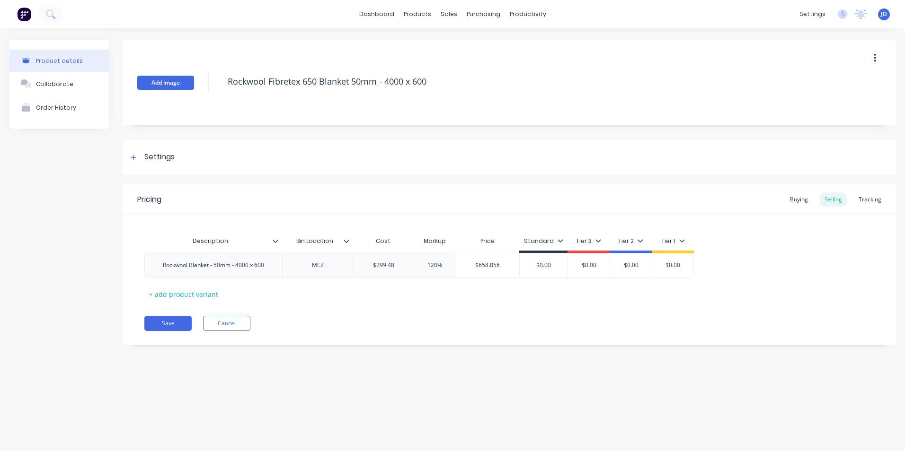
click at [154, 77] on button "Add image" at bounding box center [165, 83] width 57 height 14
click at [163, 324] on button "Save" at bounding box center [167, 323] width 47 height 15
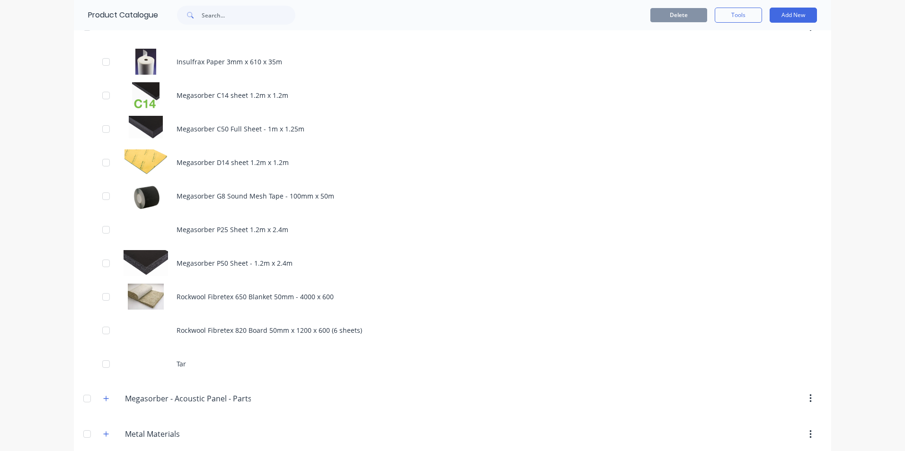
scroll to position [663, 0]
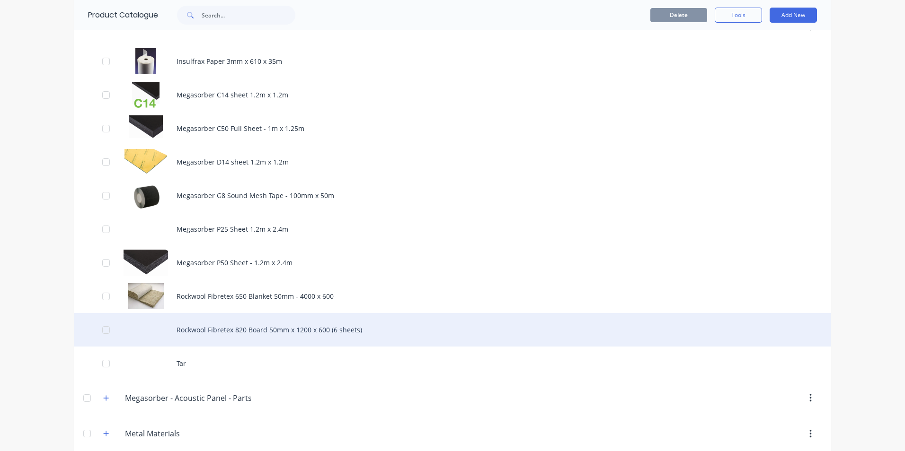
click at [222, 328] on div "Rockwool Fibretex 820 Board 50mm x 1200 x 600 (6 sheets)" at bounding box center [452, 330] width 757 height 34
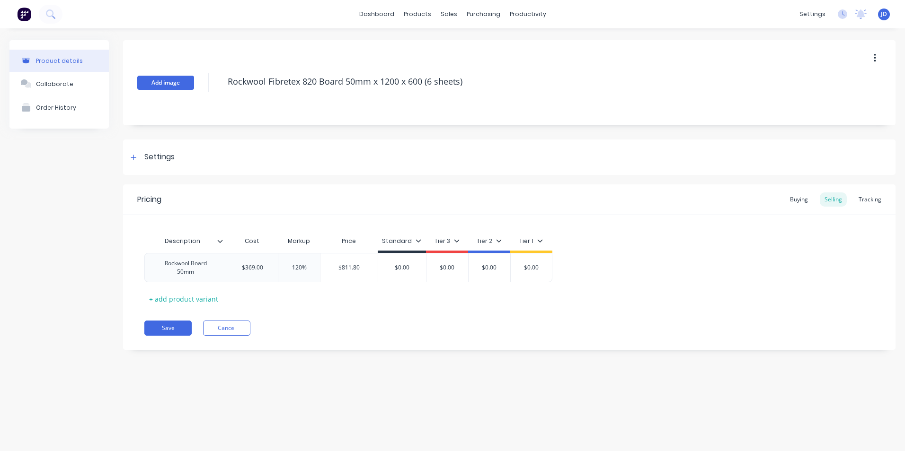
click at [160, 84] on button "Add image" at bounding box center [165, 83] width 57 height 14
click at [176, 90] on div "Add image Rockwool Fibretex 820 Board 50mm x 1200 x 600 (6 sheets)" at bounding box center [509, 82] width 772 height 85
click at [175, 86] on button "Add image" at bounding box center [165, 83] width 57 height 14
click at [167, 331] on button "Save" at bounding box center [167, 328] width 47 height 15
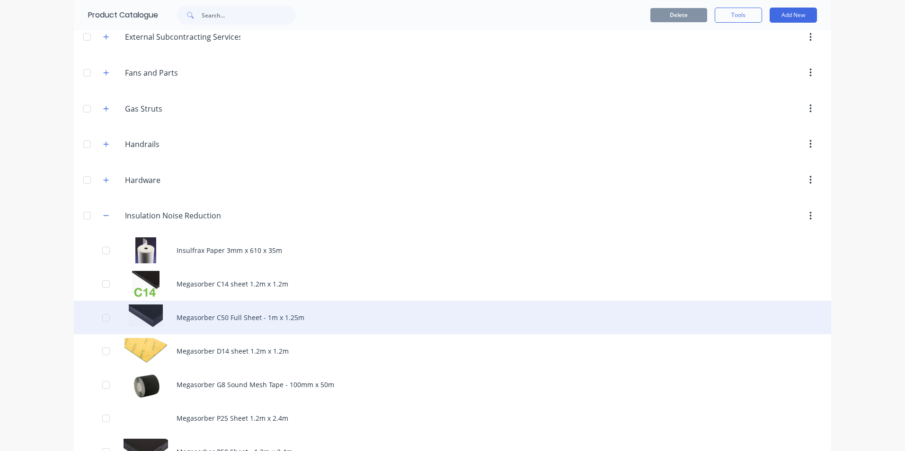
scroll to position [615, 0]
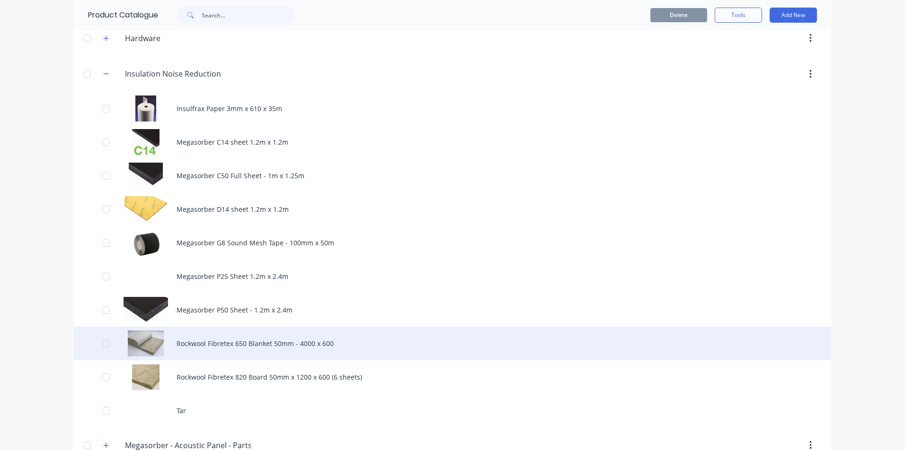
click at [201, 344] on div "Rockwool Fibretex 650 Blanket 50mm - 4000 x 600" at bounding box center [452, 344] width 757 height 34
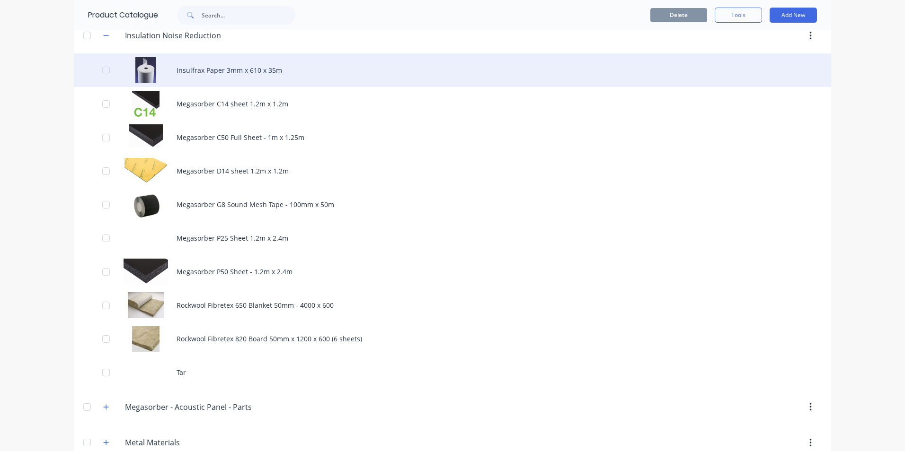
scroll to position [710, 0]
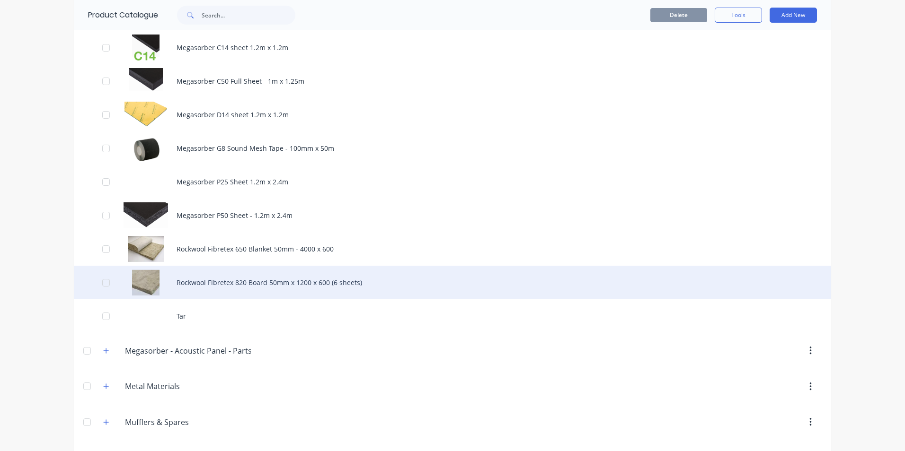
click at [171, 283] on div "Rockwool Fibretex 820 Board 50mm x 1200 x 600 (6 sheets)" at bounding box center [452, 283] width 757 height 34
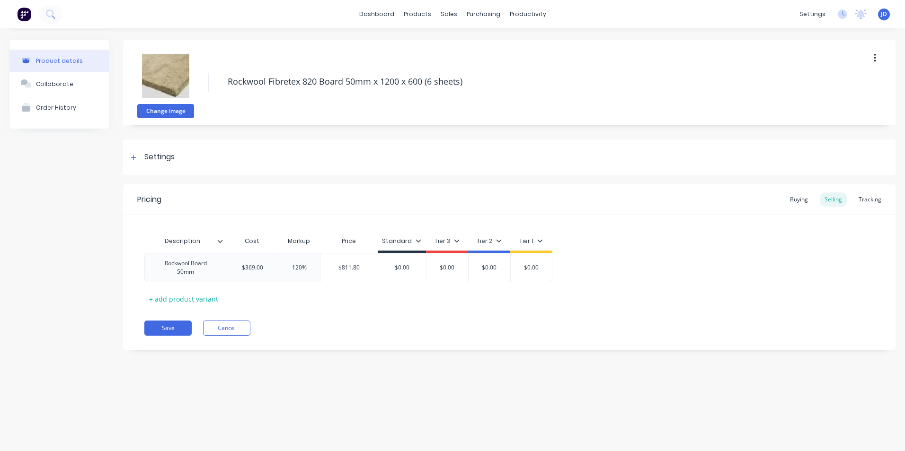
click at [151, 113] on button "Change image" at bounding box center [165, 111] width 57 height 14
click at [172, 330] on button "Save" at bounding box center [167, 328] width 47 height 15
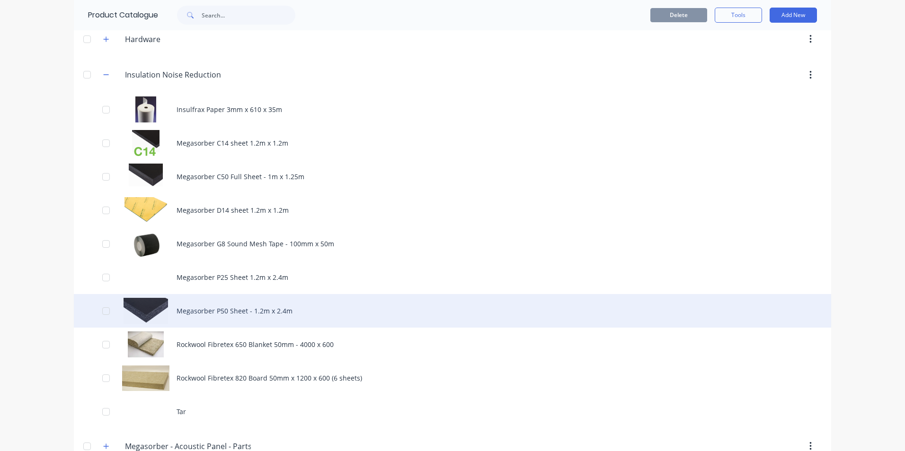
scroll to position [710, 0]
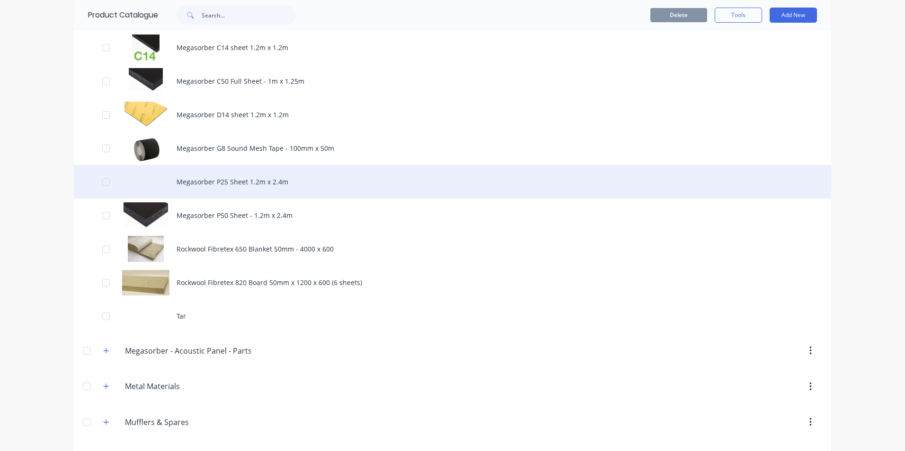
click at [213, 181] on div "Megasorber P25 Sheet 1.2m x 2.4m" at bounding box center [452, 182] width 757 height 34
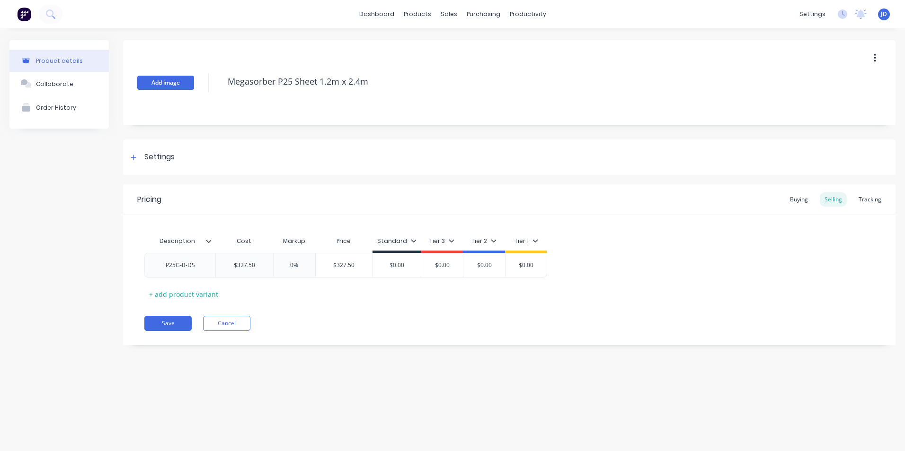
click at [168, 84] on button "Add image" at bounding box center [165, 83] width 57 height 14
click at [168, 326] on button "Save" at bounding box center [167, 323] width 47 height 15
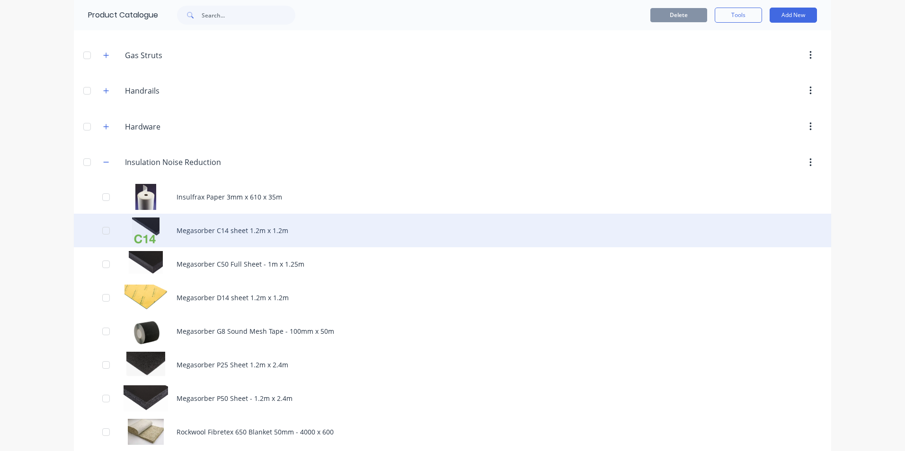
scroll to position [615, 0]
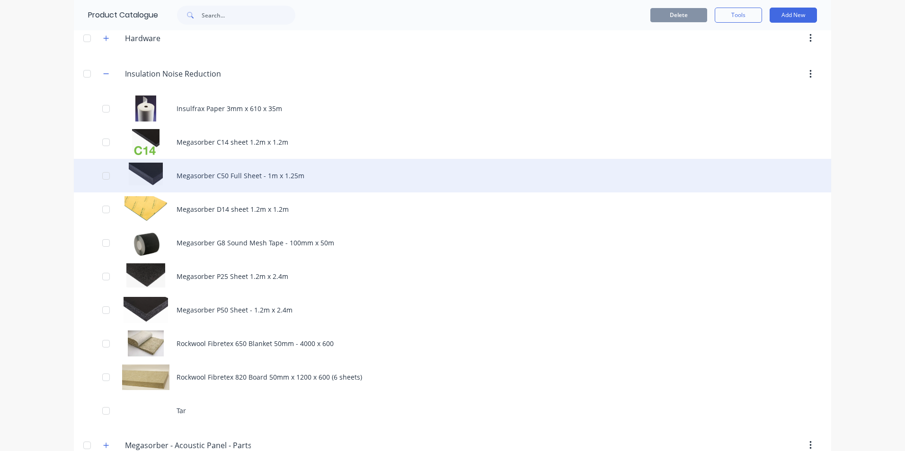
click at [218, 177] on div "Megasorber C50 Full Sheet - 1m x 1.25m" at bounding box center [452, 176] width 757 height 34
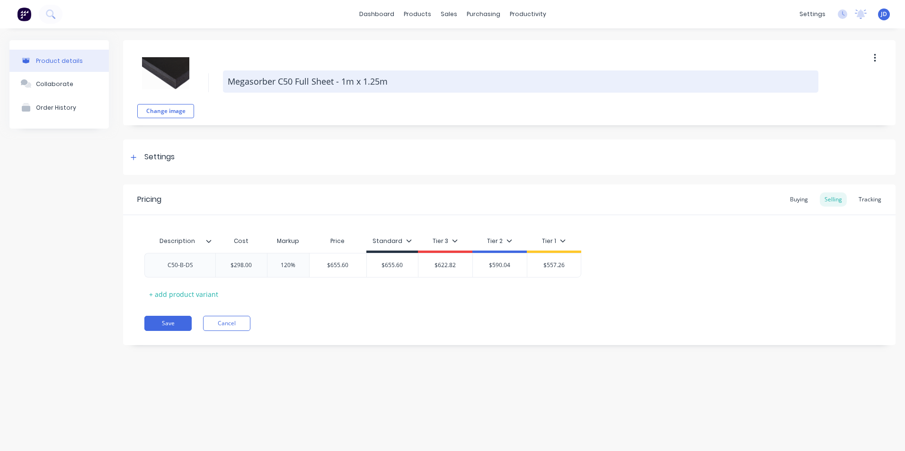
drag, startPoint x: 309, startPoint y: 80, endPoint x: 243, endPoint y: 82, distance: 65.8
click at [294, 79] on textarea "Megasorber C50 Full Sheet - 1m x 1.25m" at bounding box center [520, 82] width 595 height 22
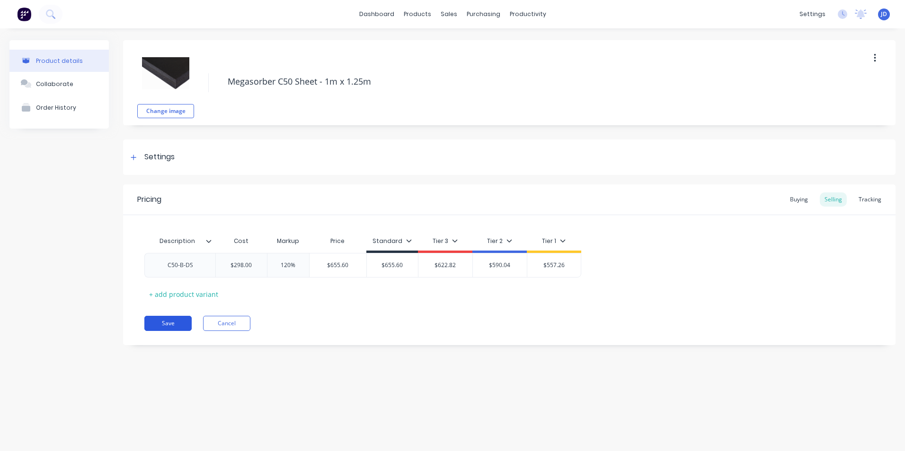
click at [170, 321] on button "Save" at bounding box center [167, 323] width 47 height 15
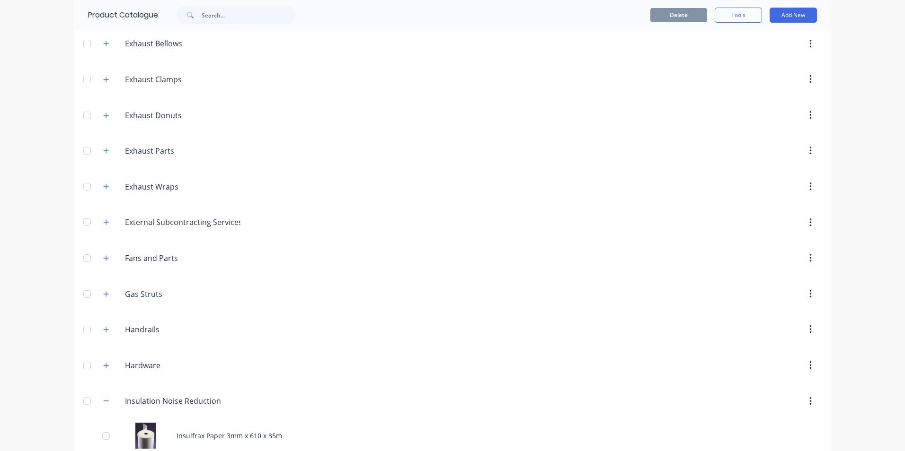
scroll to position [284, 0]
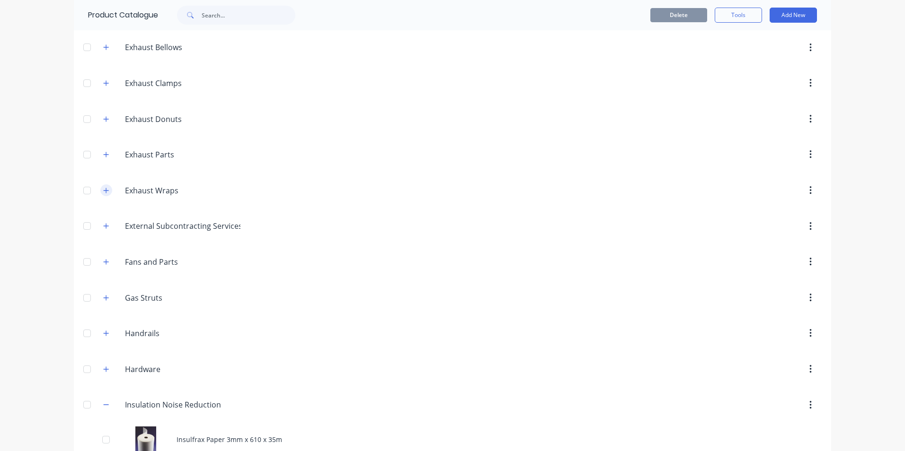
click at [104, 193] on icon "button" at bounding box center [106, 190] width 6 height 7
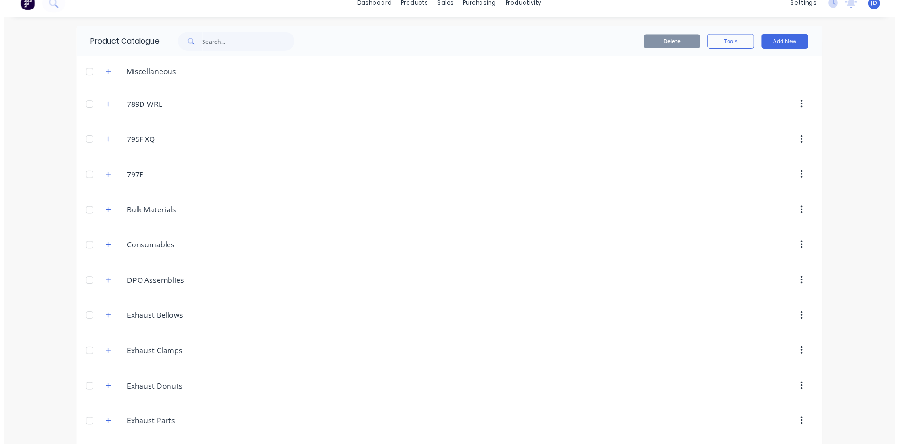
scroll to position [0, 0]
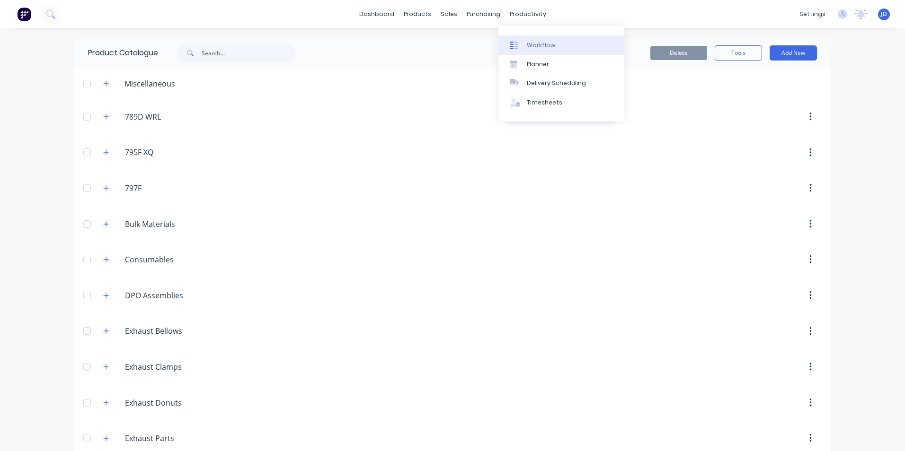
click at [531, 43] on div "Workflow" at bounding box center [541, 45] width 28 height 9
